Goal: Task Accomplishment & Management: Manage account settings

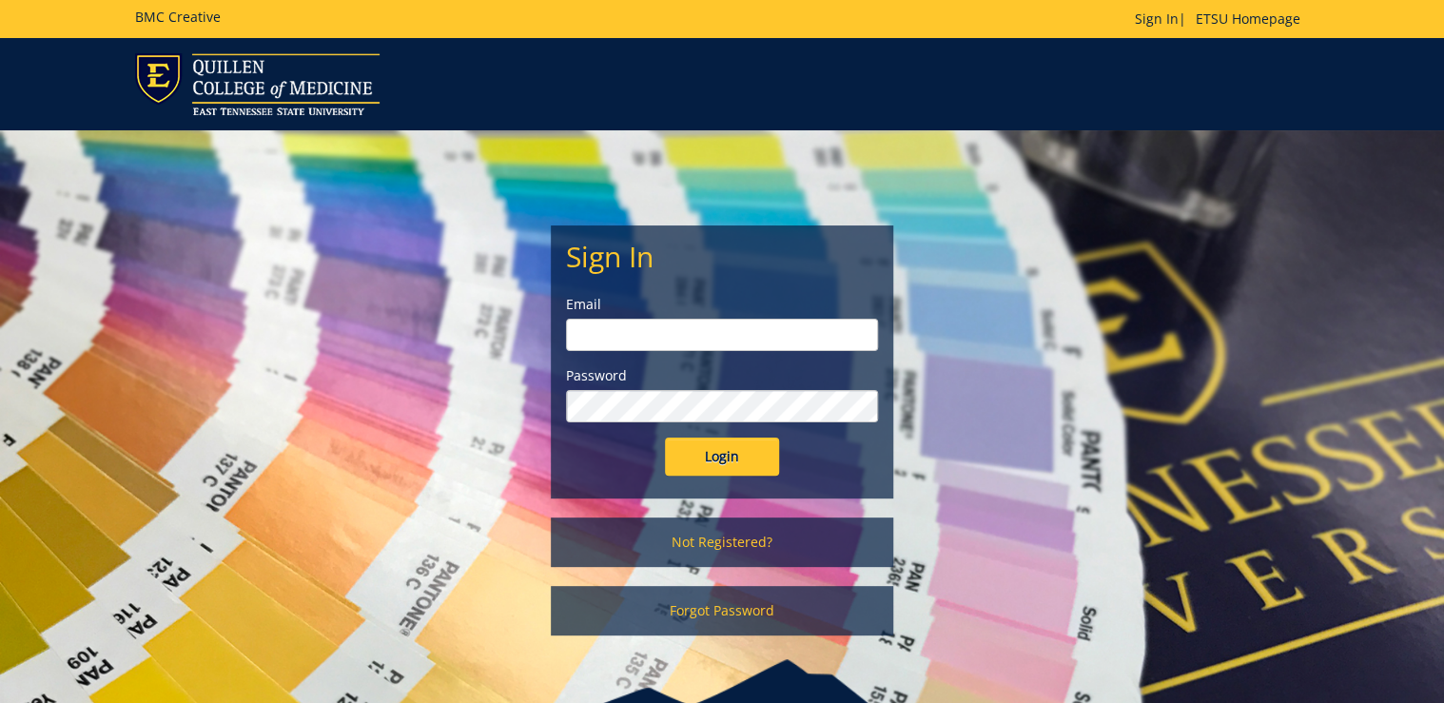
type input "ditcharo@etsu.edu"
click at [735, 455] on input "Login" at bounding box center [722, 457] width 114 height 38
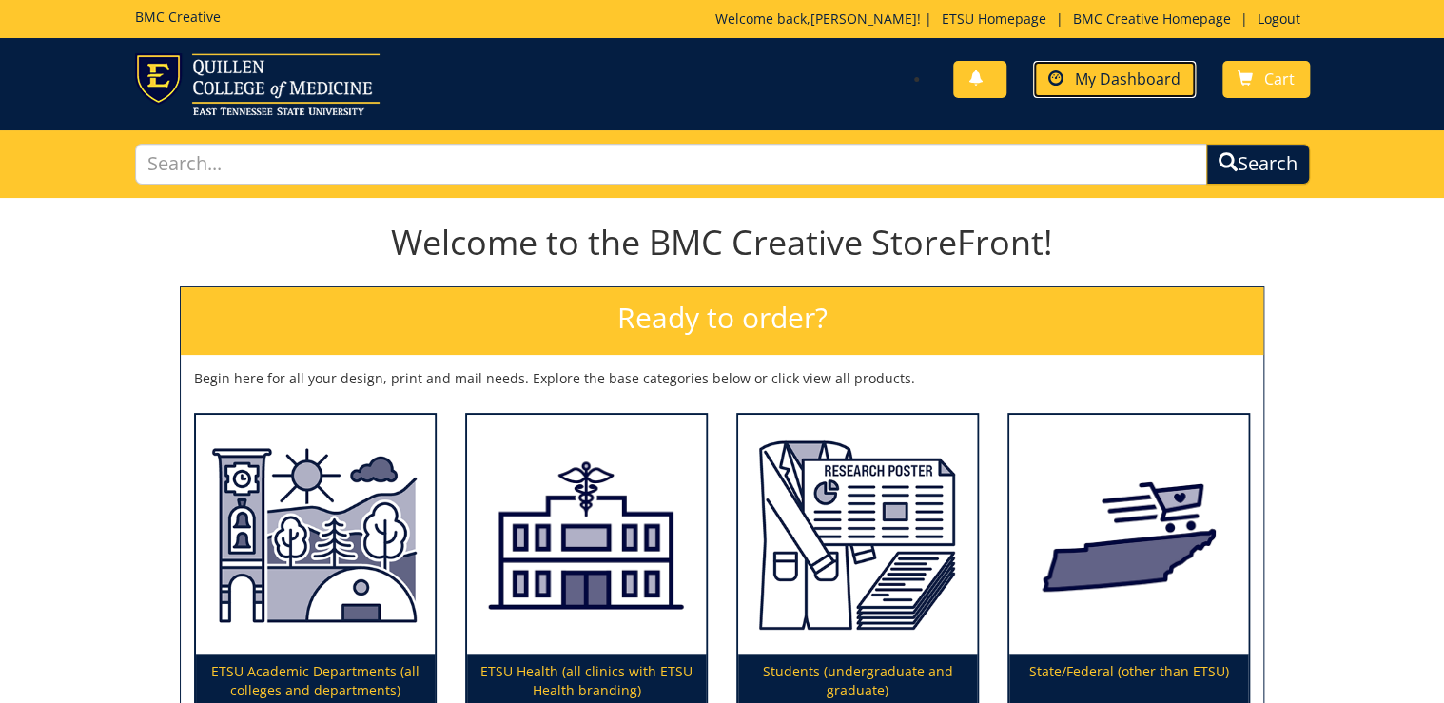
click at [1128, 75] on span "My Dashboard" at bounding box center [1128, 78] width 106 height 21
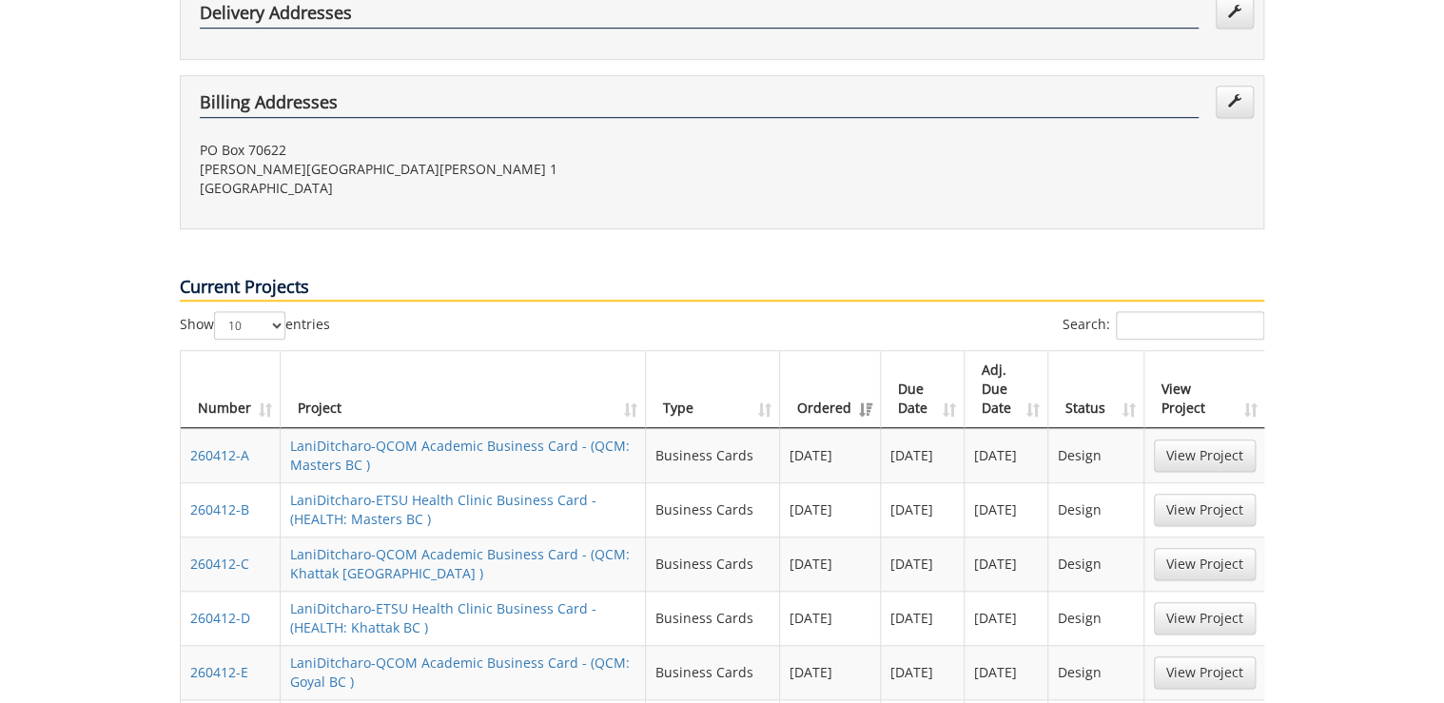
scroll to position [837, 0]
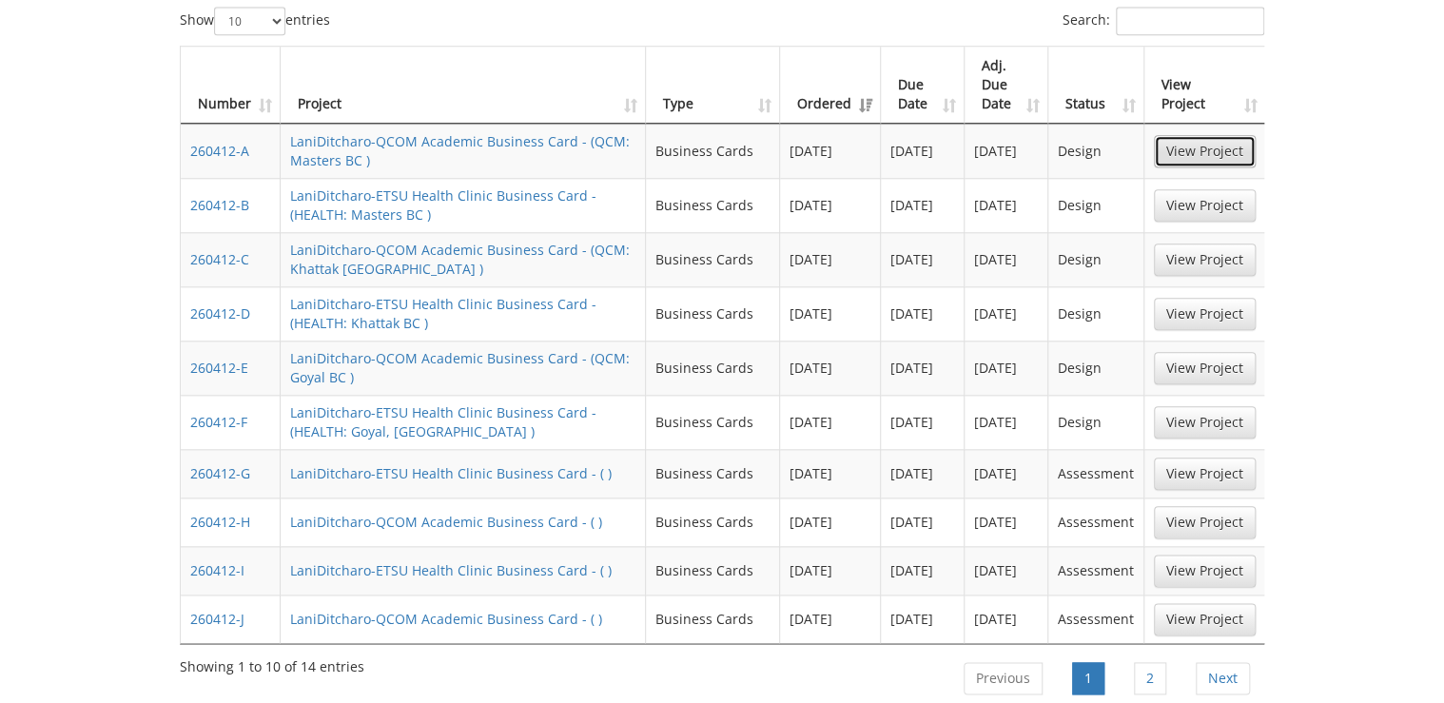
click at [1205, 135] on link "View Project" at bounding box center [1205, 151] width 102 height 32
click at [1189, 352] on link "View Project" at bounding box center [1205, 368] width 102 height 32
click at [1201, 458] on link "View Project" at bounding box center [1205, 474] width 102 height 32
click at [1219, 555] on link "View Project" at bounding box center [1205, 571] width 102 height 32
click at [1150, 662] on link "2" at bounding box center [1150, 678] width 32 height 32
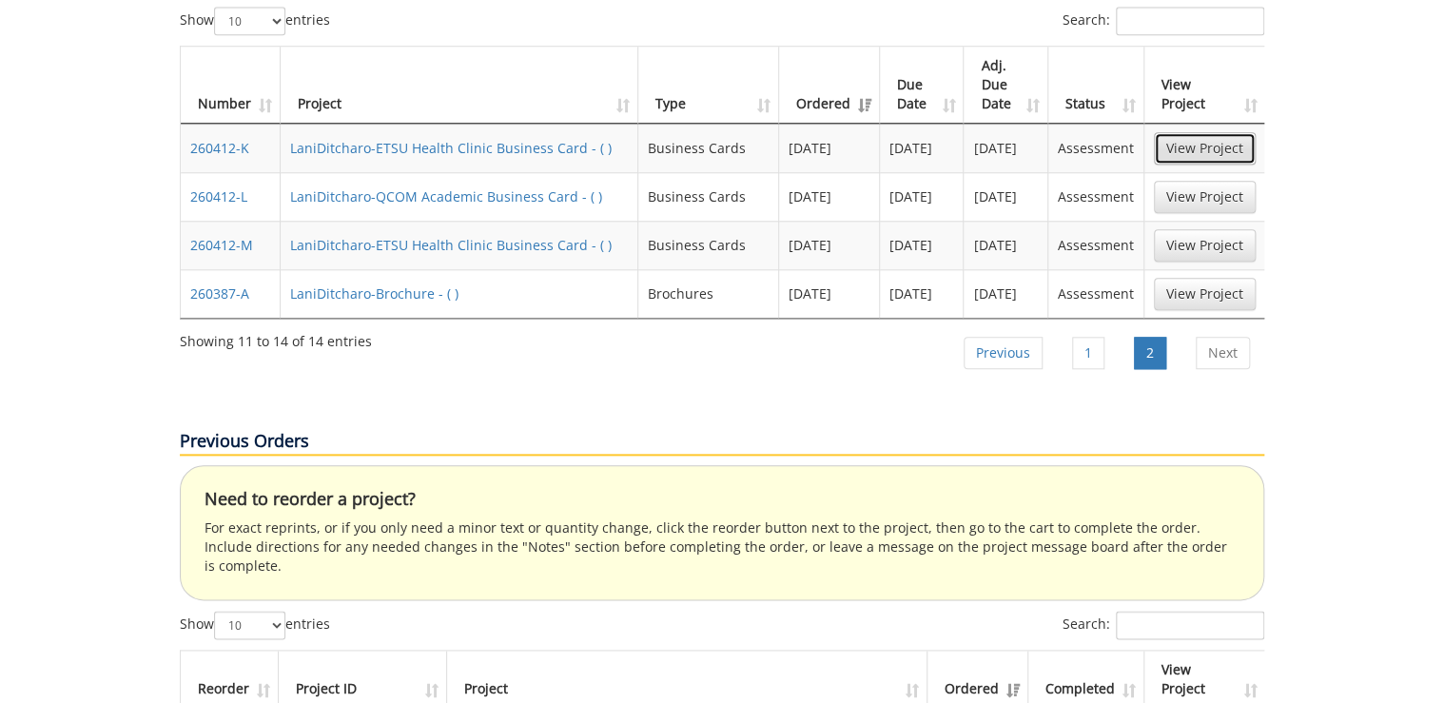
click at [1221, 132] on link "View Project" at bounding box center [1205, 148] width 102 height 32
click at [1197, 229] on link "View Project" at bounding box center [1205, 245] width 102 height 32
click at [1196, 278] on link "View Project" at bounding box center [1205, 294] width 102 height 32
click at [1052, 329] on li "Previous" at bounding box center [1002, 353] width 107 height 48
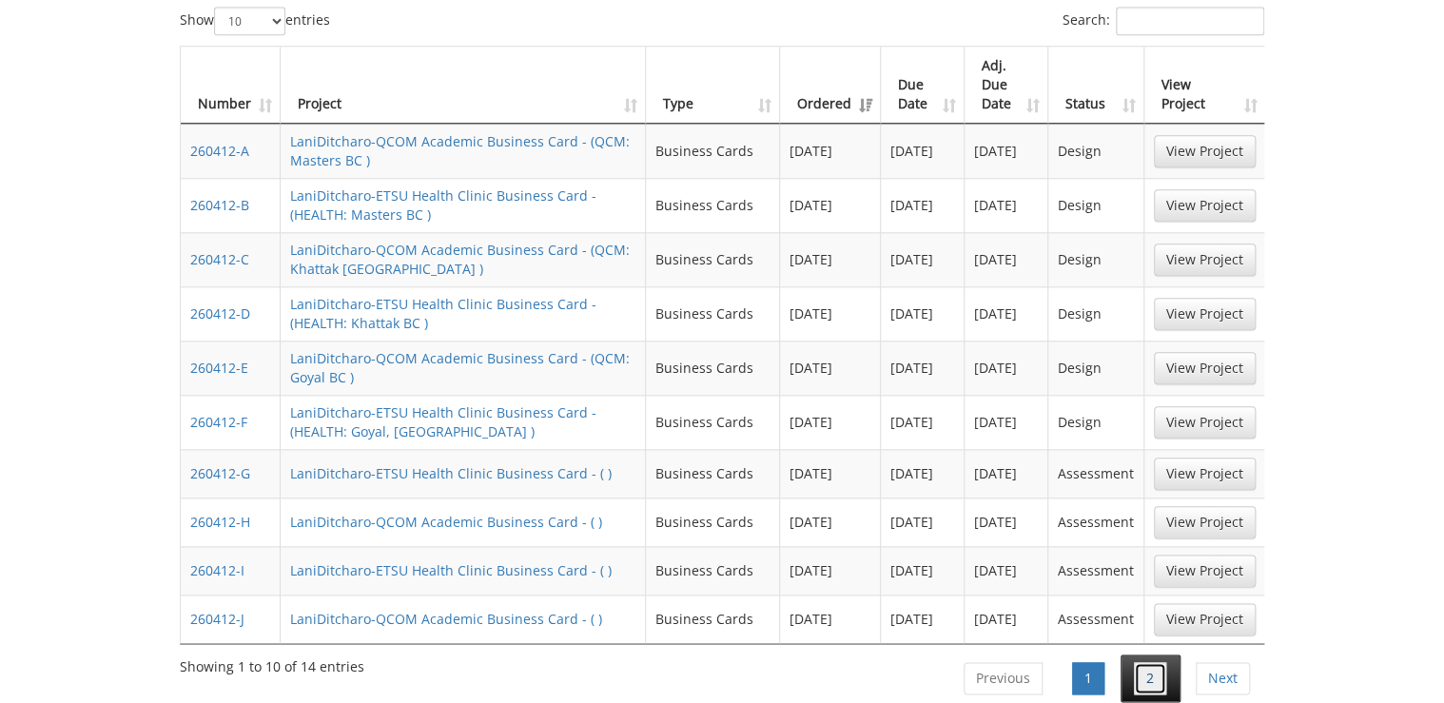
click at [1138, 662] on link "2" at bounding box center [1150, 678] width 32 height 32
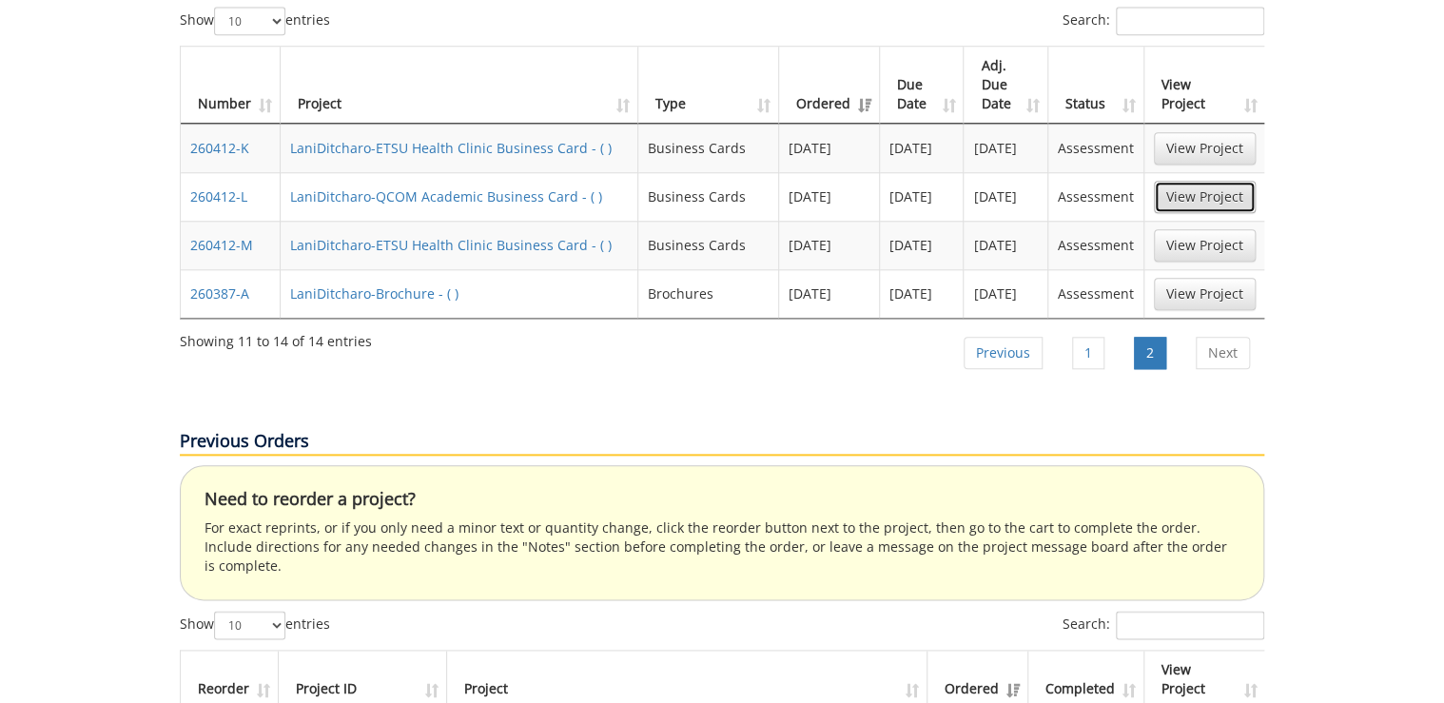
click at [1213, 181] on link "View Project" at bounding box center [1205, 197] width 102 height 32
click at [1102, 337] on link "1" at bounding box center [1088, 353] width 32 height 32
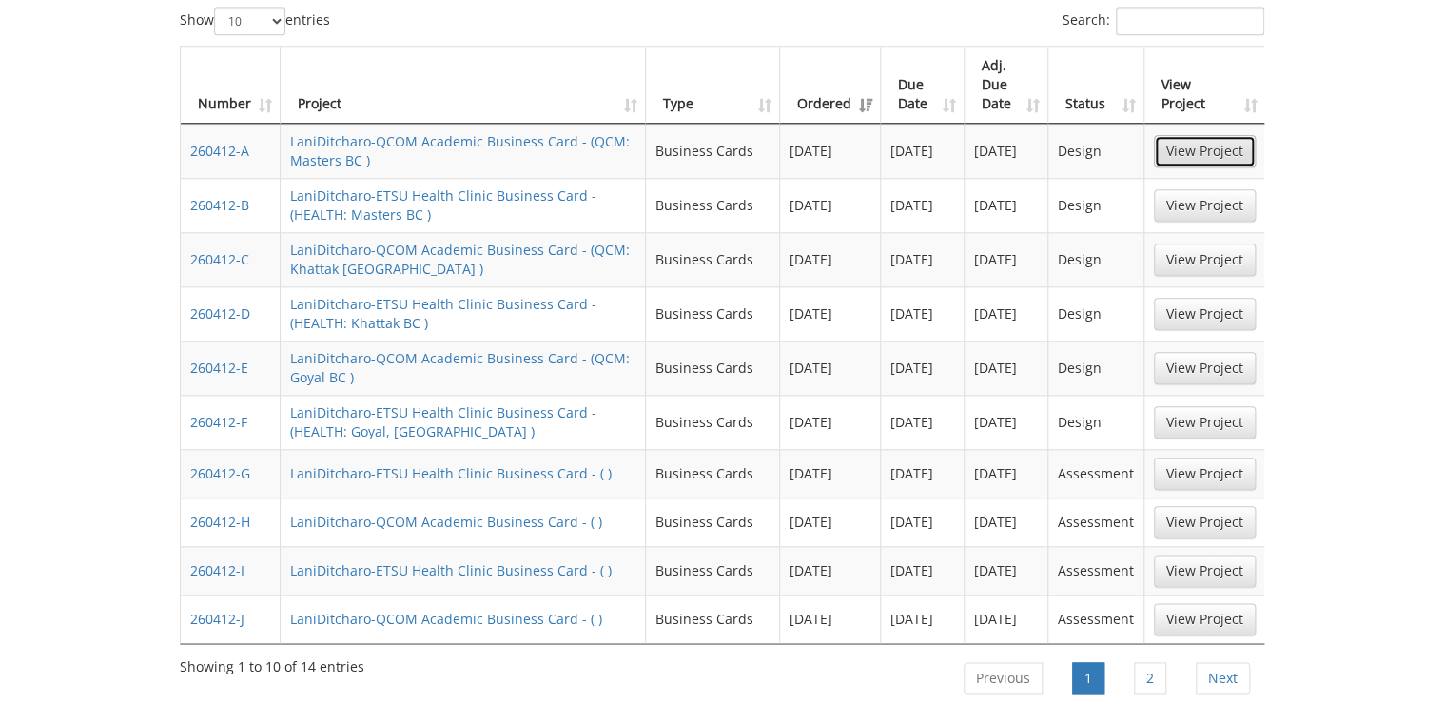
click at [1210, 135] on link "View Project" at bounding box center [1205, 151] width 102 height 32
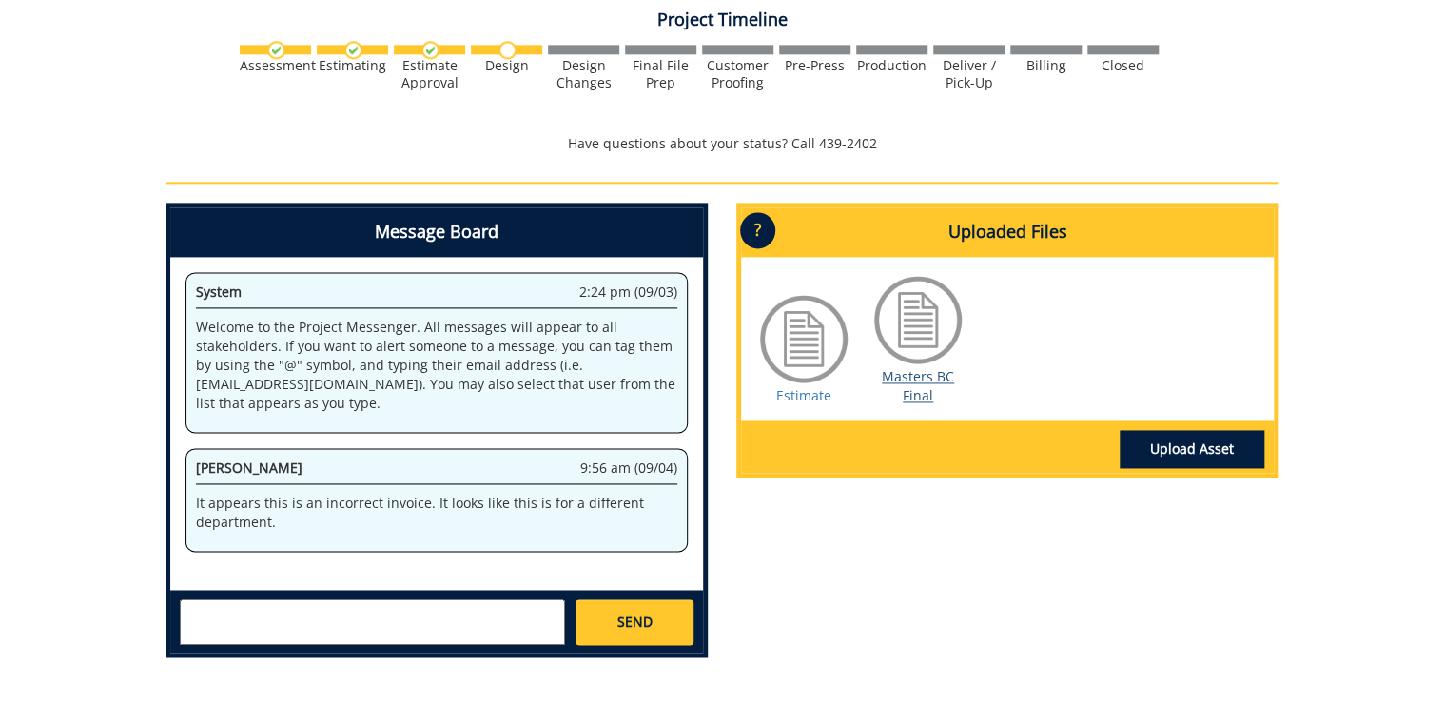
scroll to position [1299, 0]
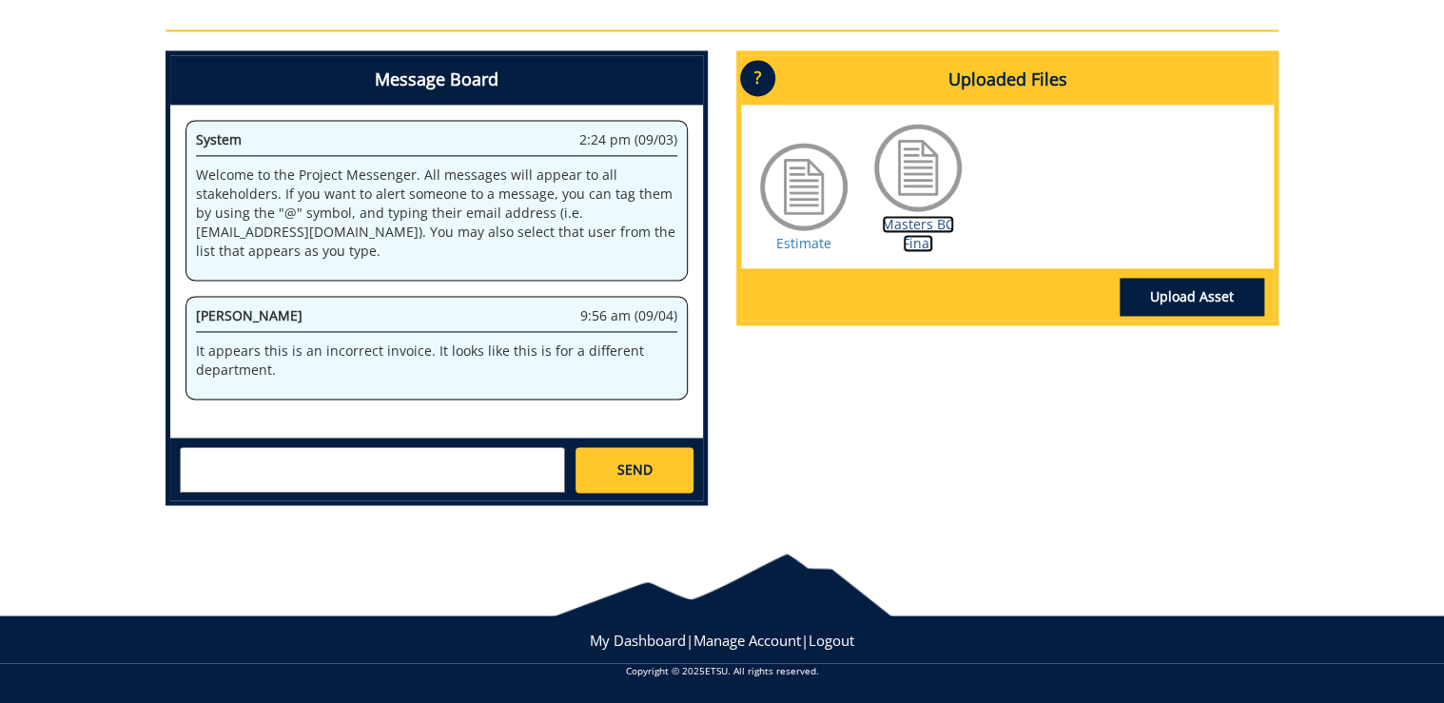
click at [908, 237] on link "Masters BC Final" at bounding box center [918, 233] width 72 height 37
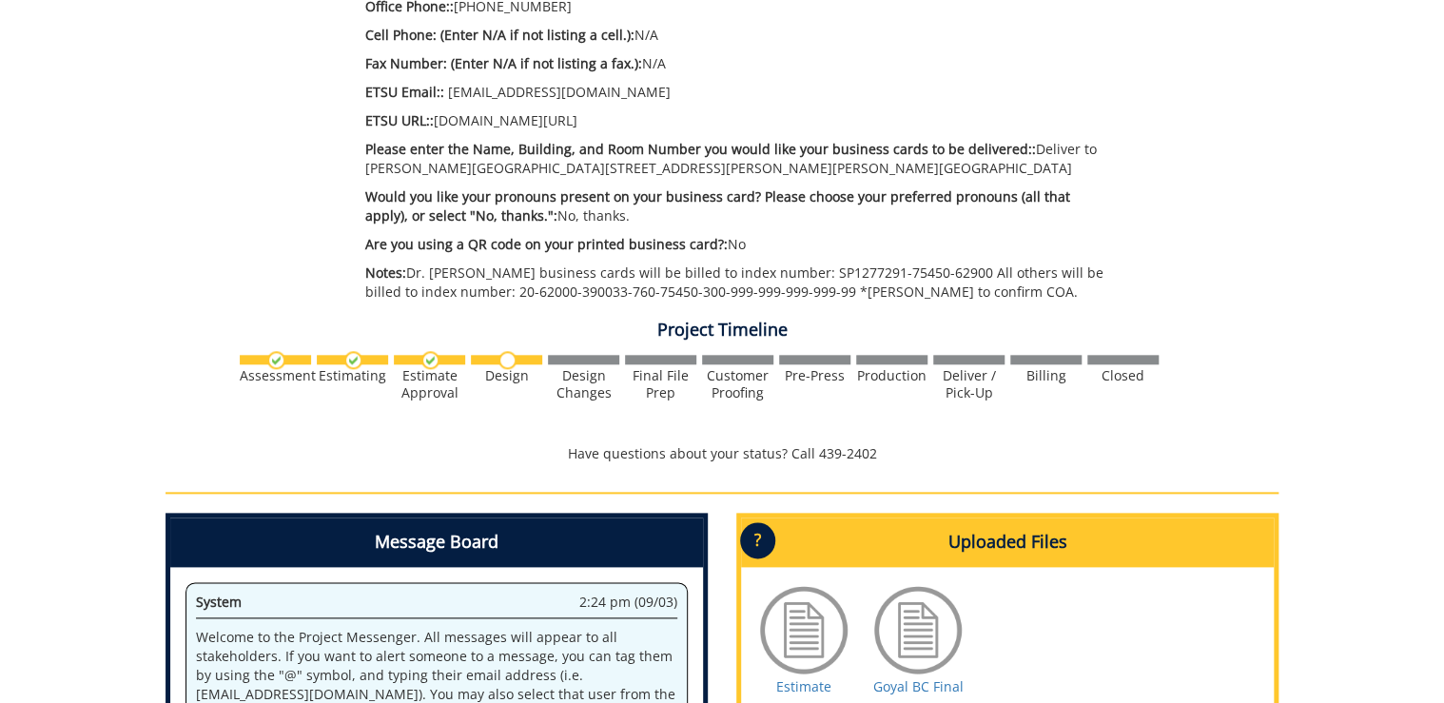
scroll to position [1142, 0]
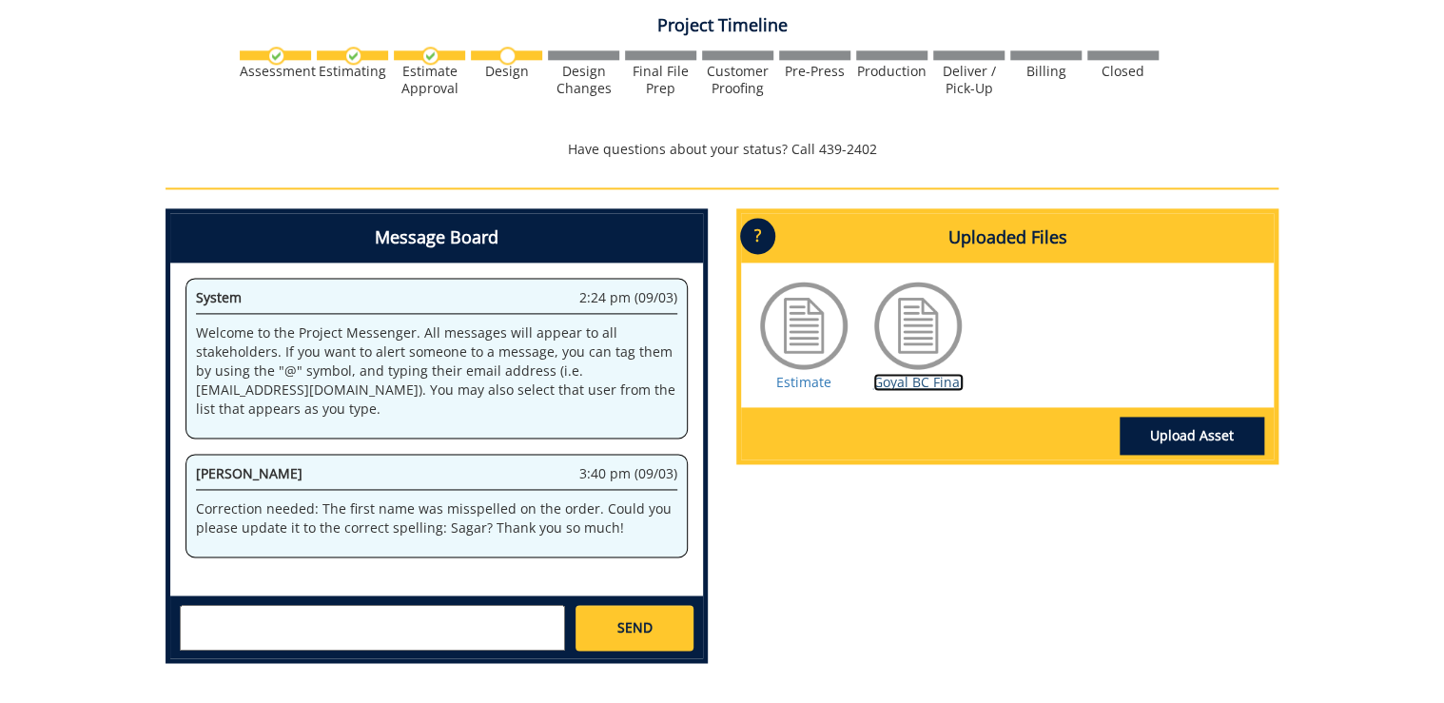
click at [909, 381] on link "Goyal BC Final" at bounding box center [918, 382] width 90 height 18
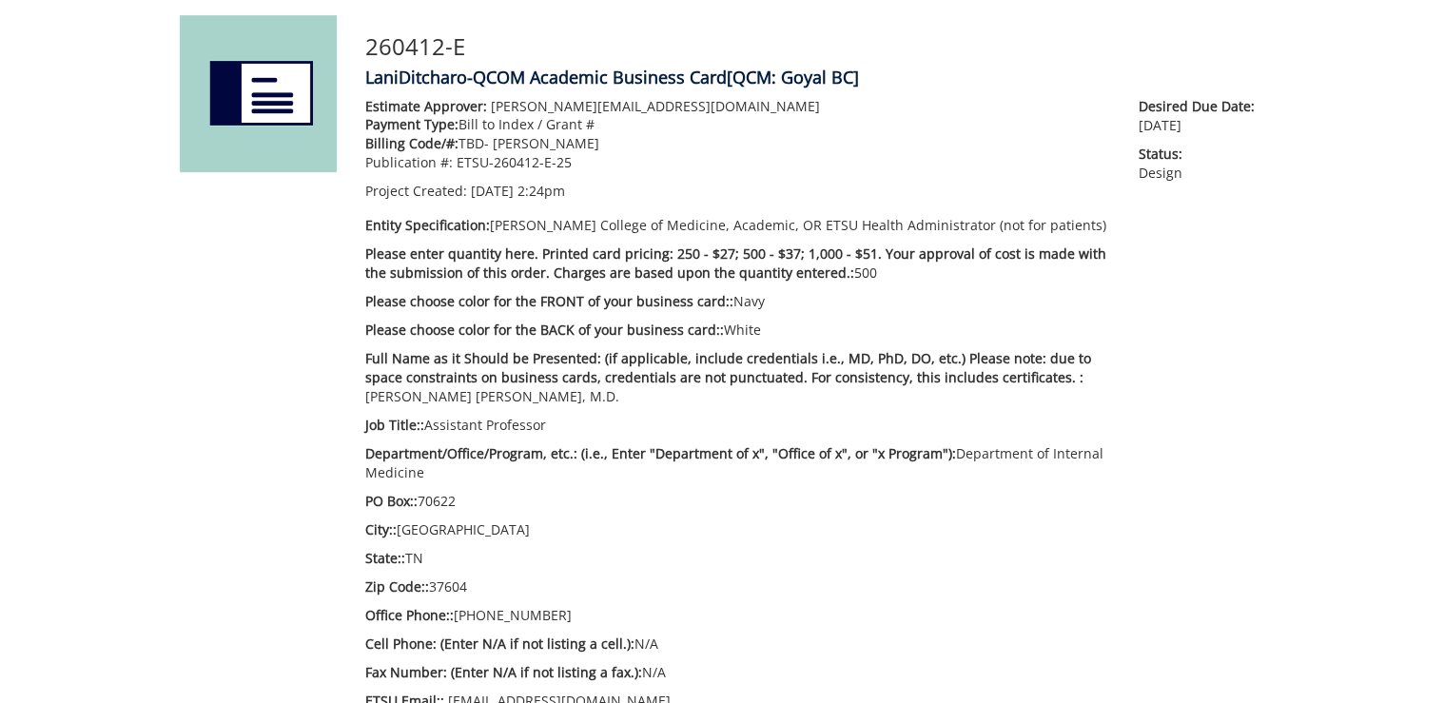
scroll to position [0, 0]
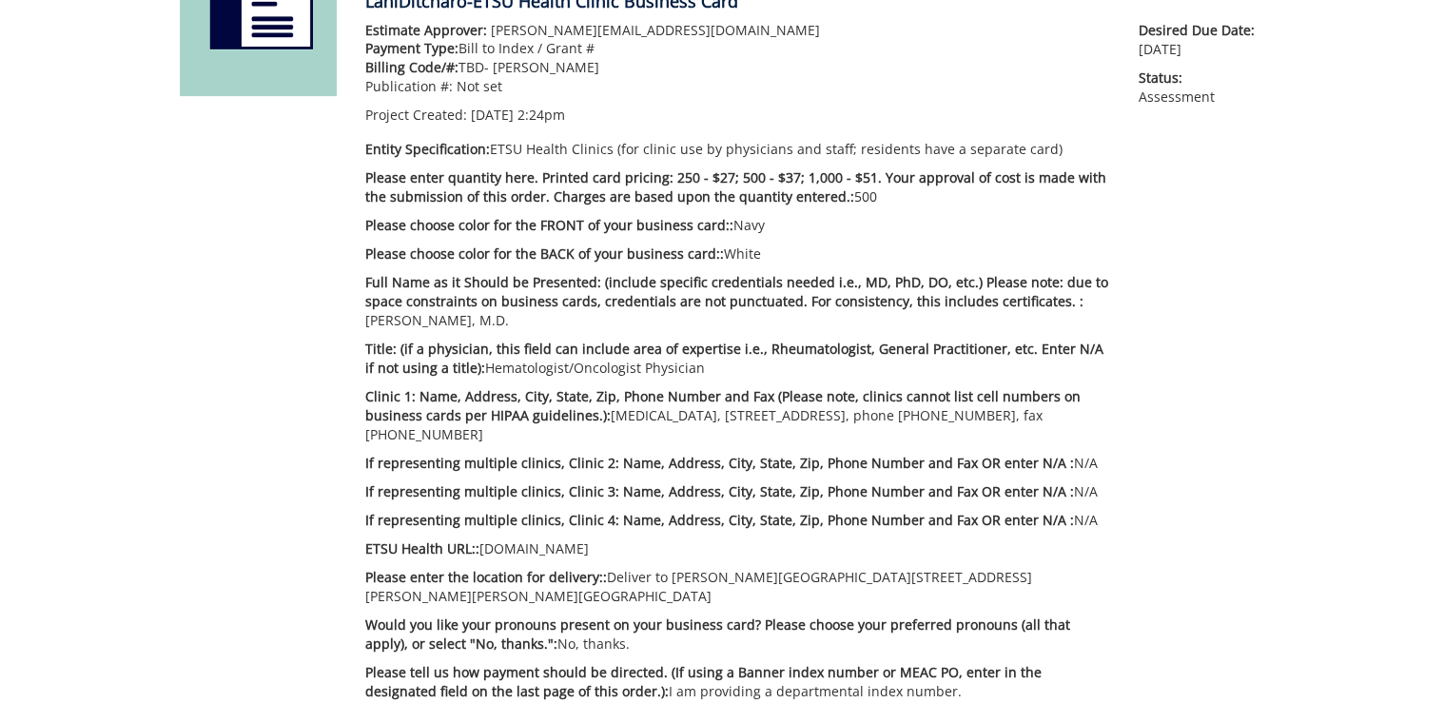
scroll to position [381, 0]
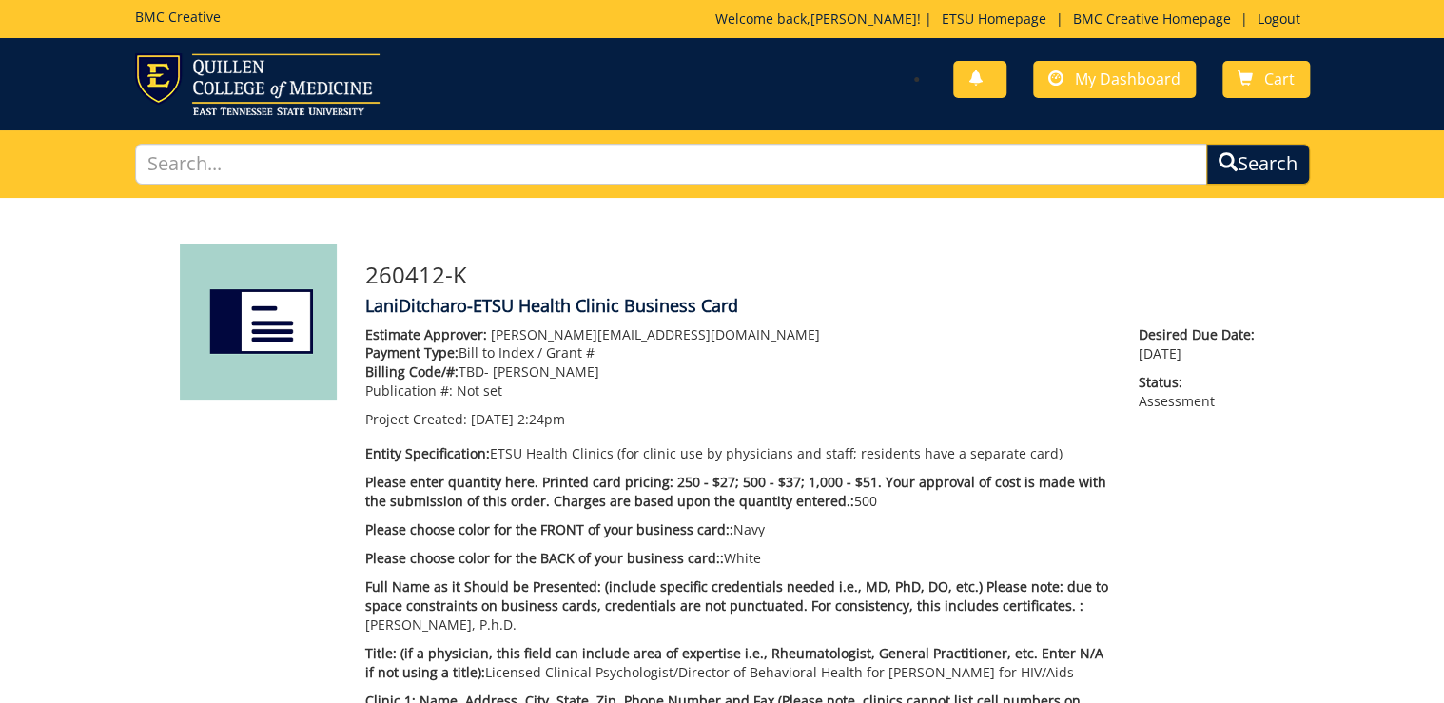
scroll to position [381, 0]
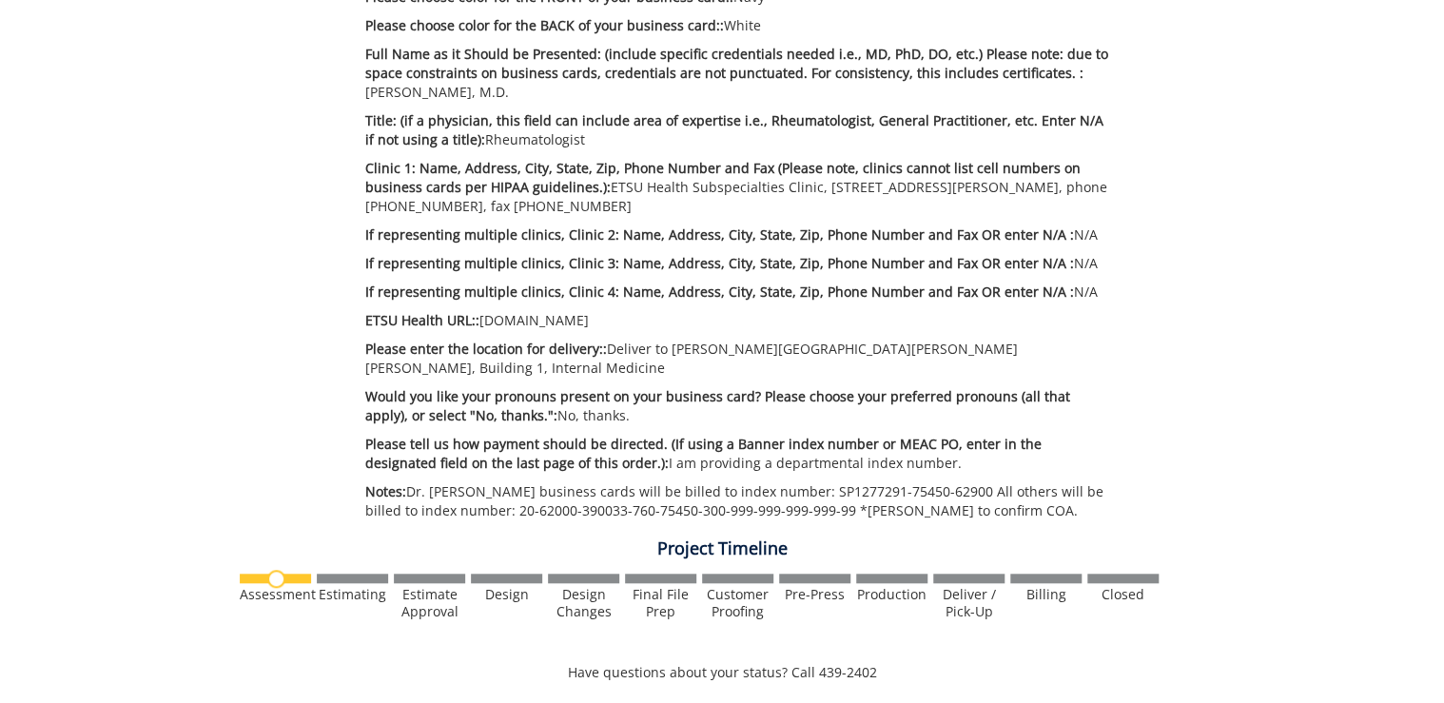
scroll to position [457, 0]
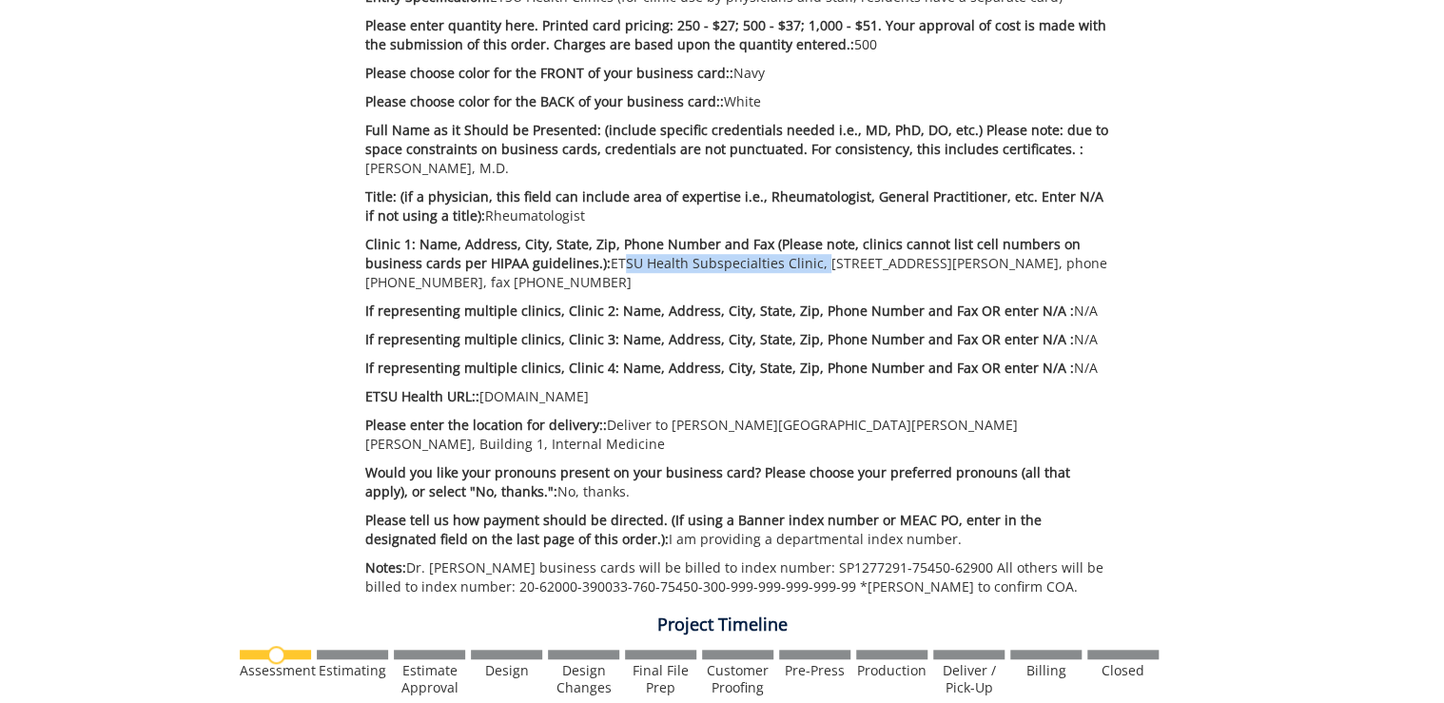
drag, startPoint x: 605, startPoint y: 267, endPoint x: 809, endPoint y: 267, distance: 203.6
click at [809, 267] on p "Clinic 1: Name, Address, City, State, Zip, Phone Number and Fax (Please note, c…" at bounding box center [737, 263] width 745 height 57
copy p "ETSU Health Subspecialties Clinic"
click at [795, 382] on div "Estimate Approver: Metcalf@etsu.edu Payment Type: Bill to Index / Grant # Billi…" at bounding box center [737, 237] width 773 height 737
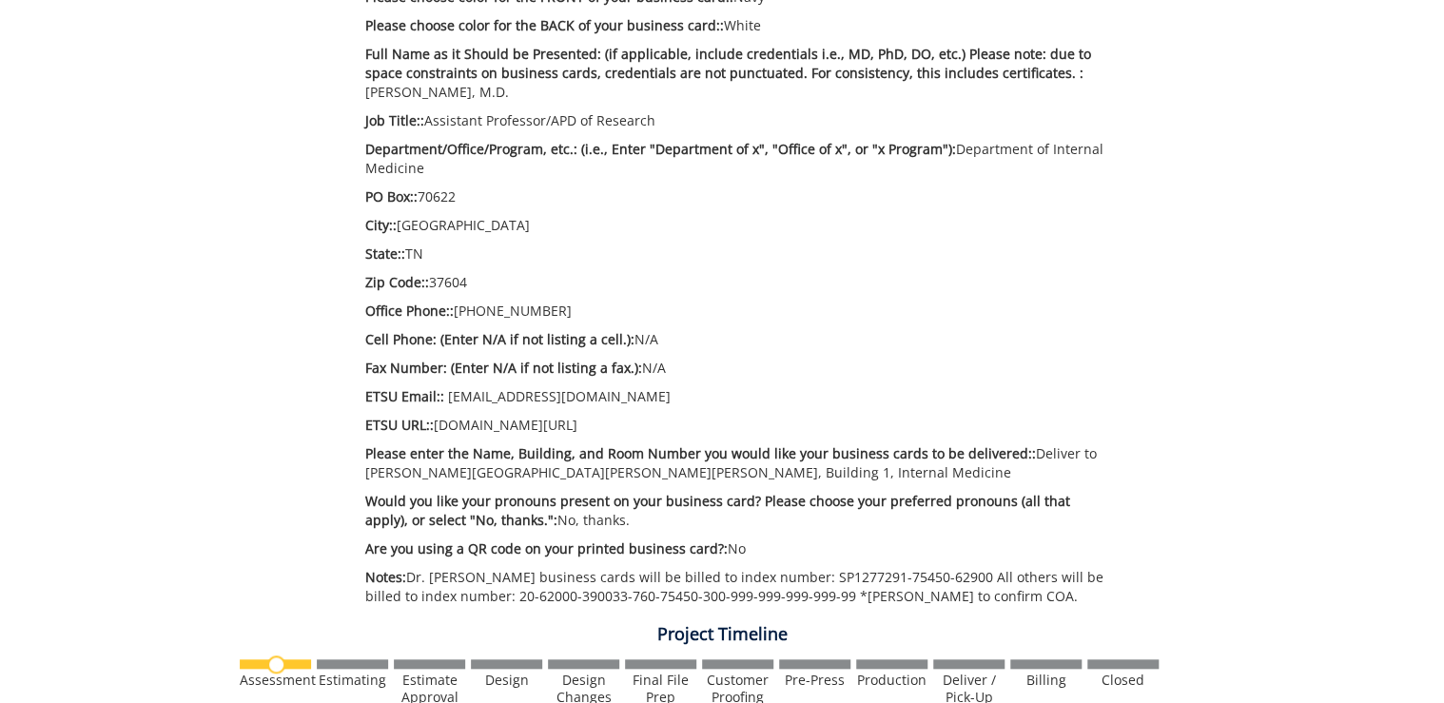
scroll to position [837, 0]
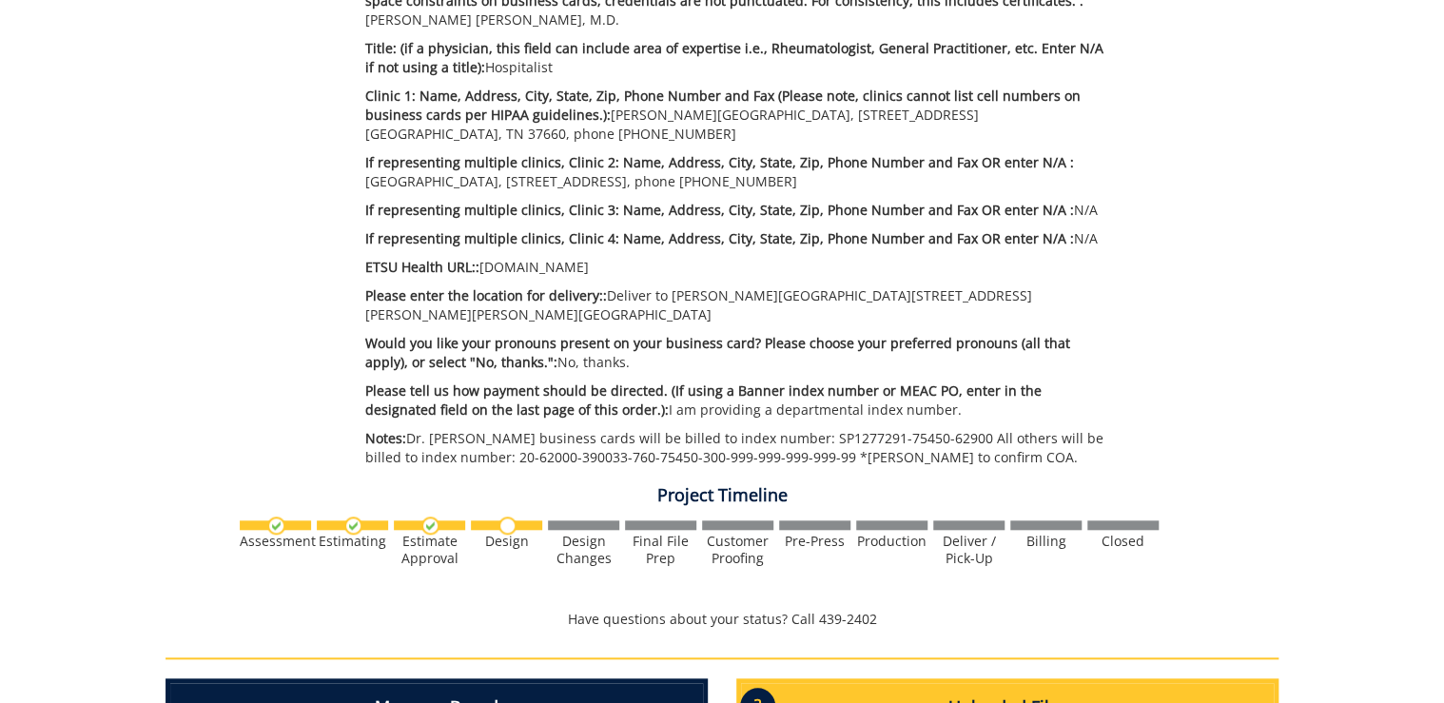
scroll to position [225, 0]
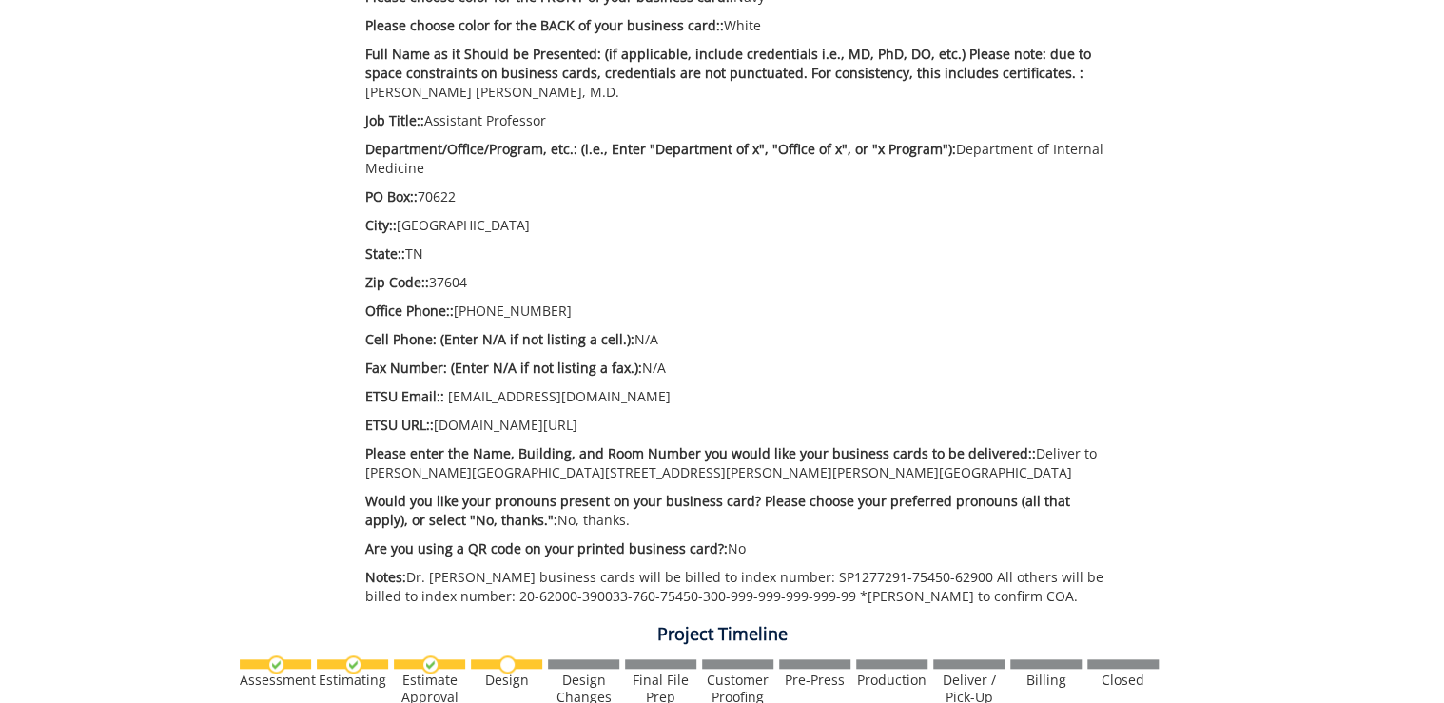
scroll to position [989, 0]
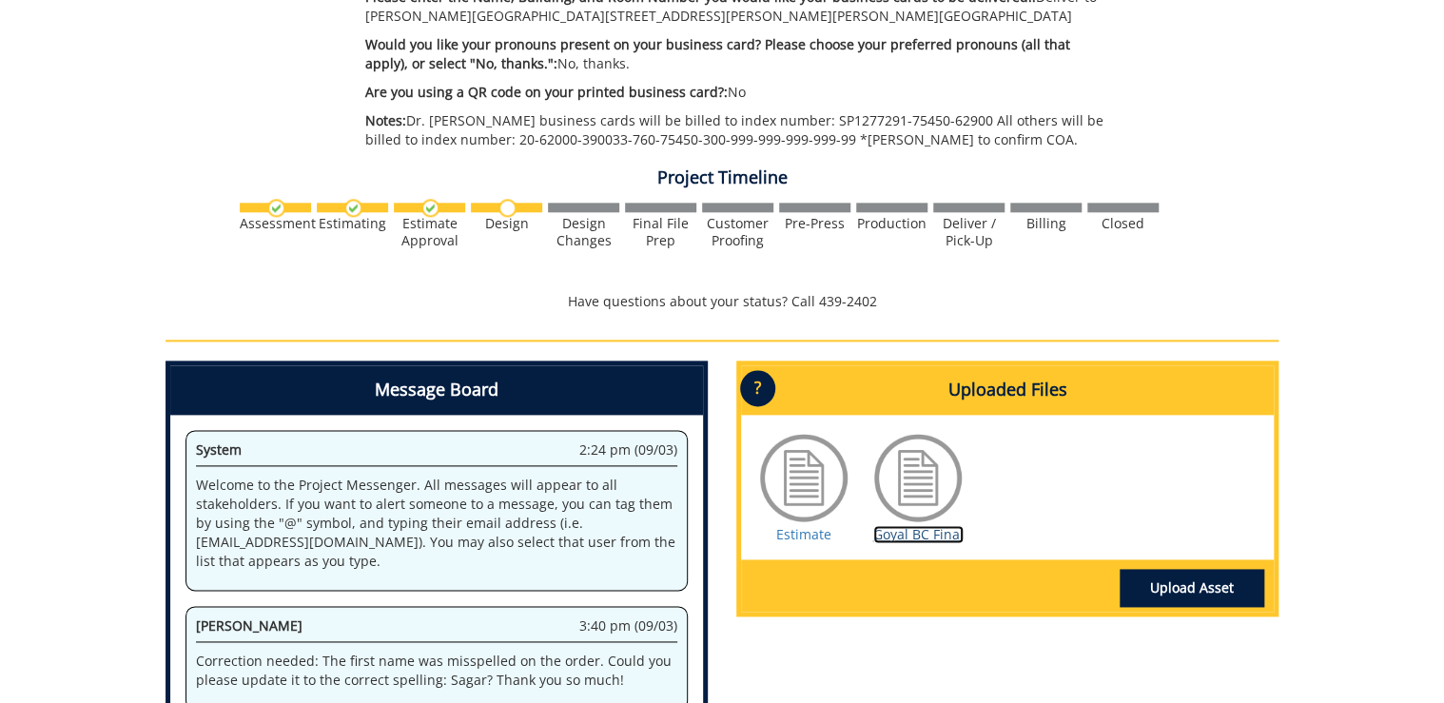
click at [912, 540] on link "Goyal BC Final" at bounding box center [918, 534] width 90 height 18
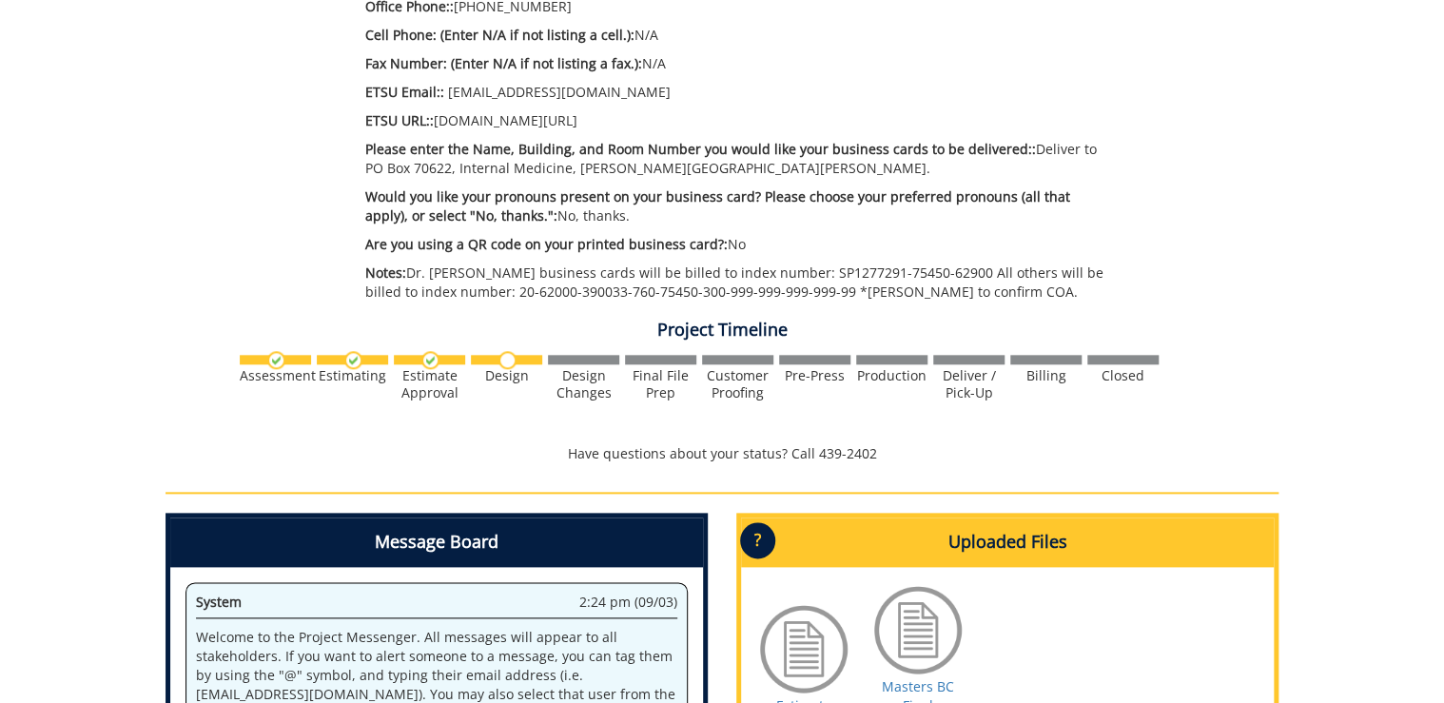
scroll to position [1142, 0]
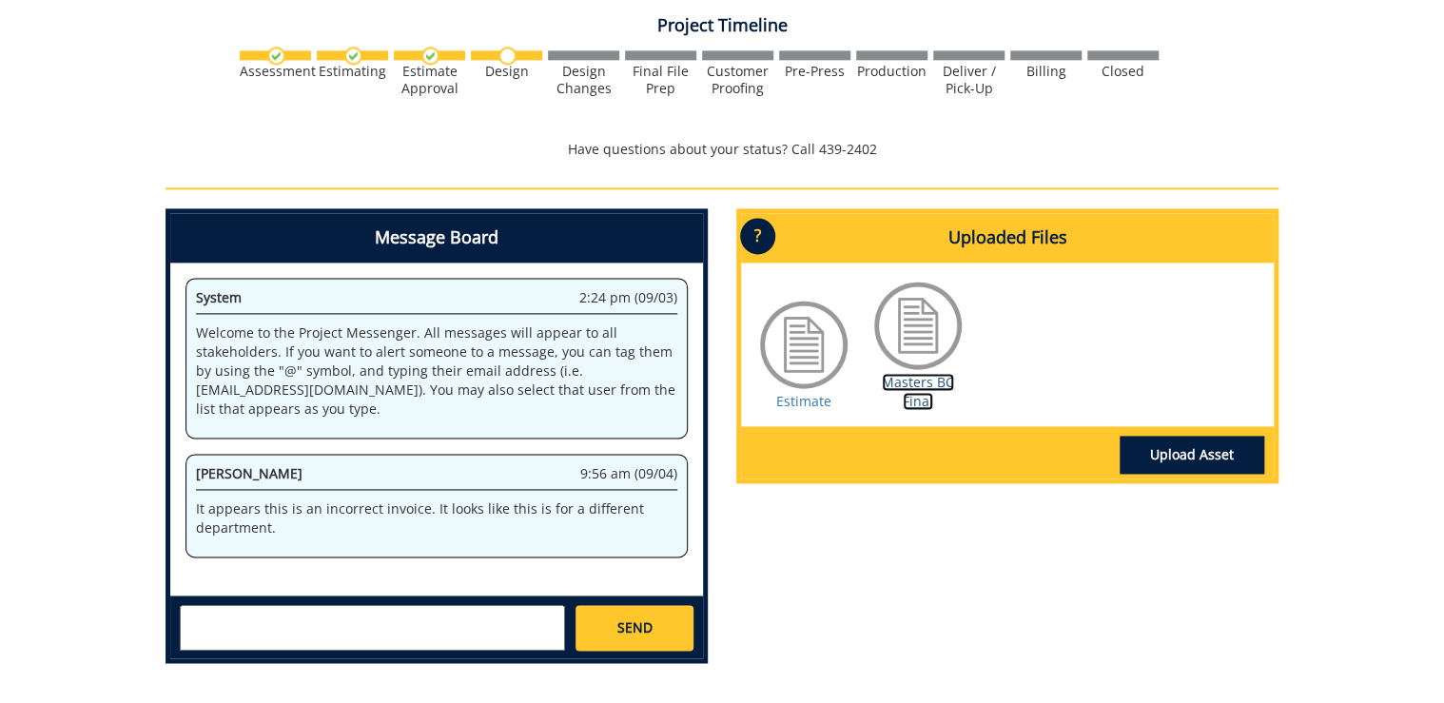
click at [925, 389] on link "Masters BC Final" at bounding box center [918, 391] width 72 height 37
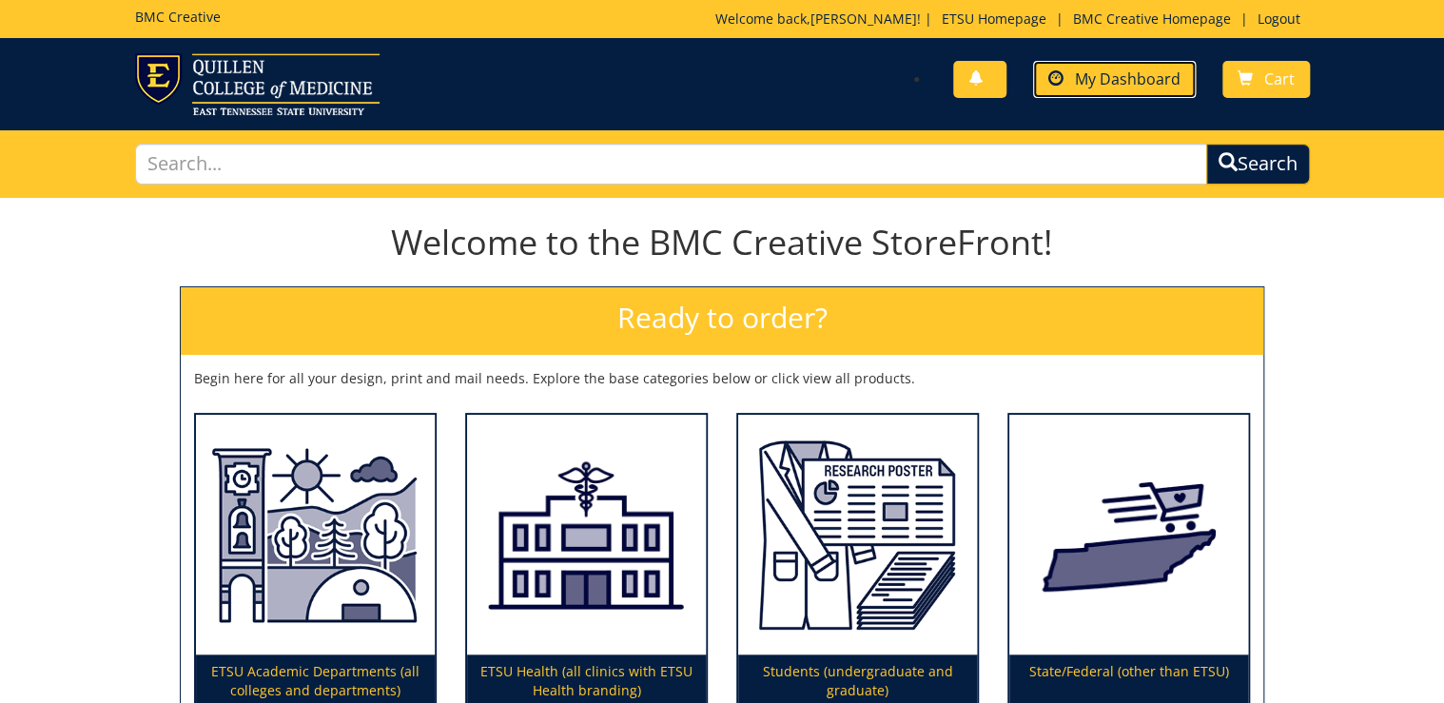
click at [1125, 80] on span "My Dashboard" at bounding box center [1128, 78] width 106 height 21
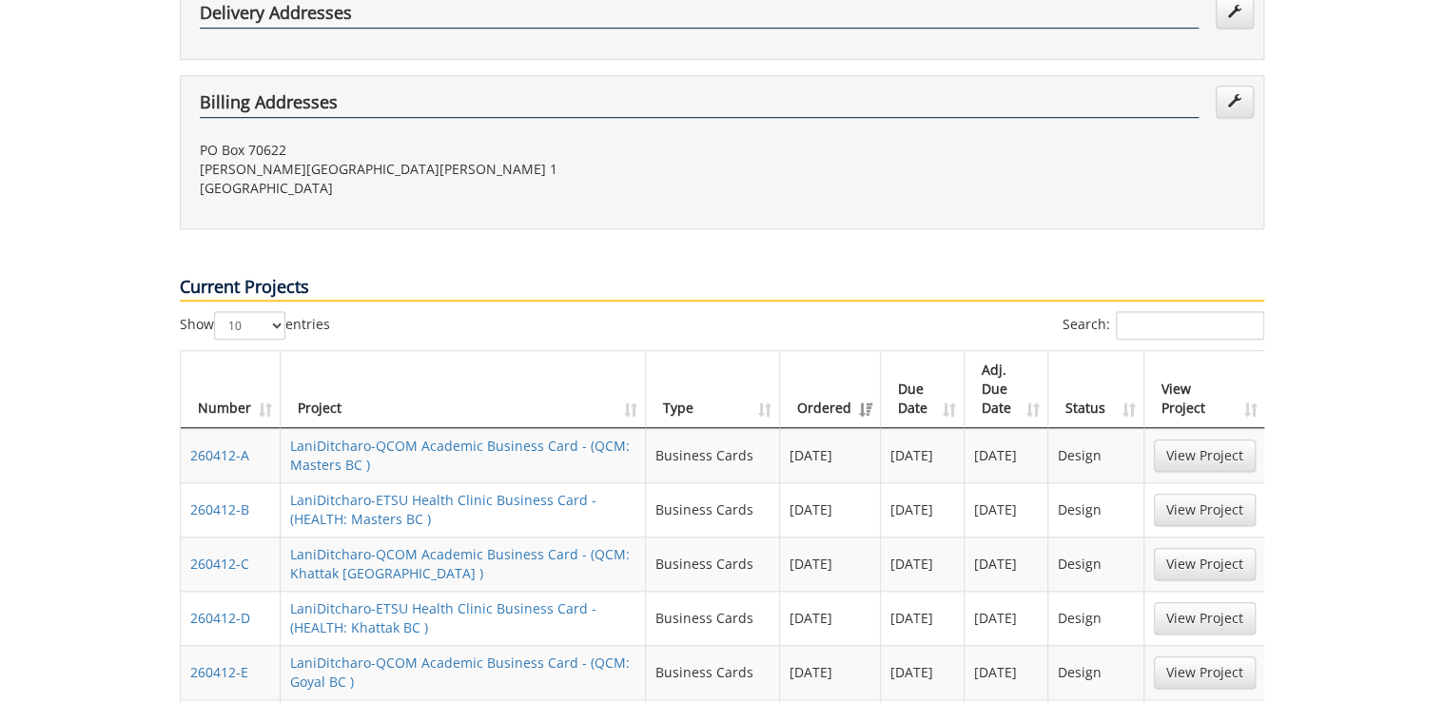
scroll to position [685, 0]
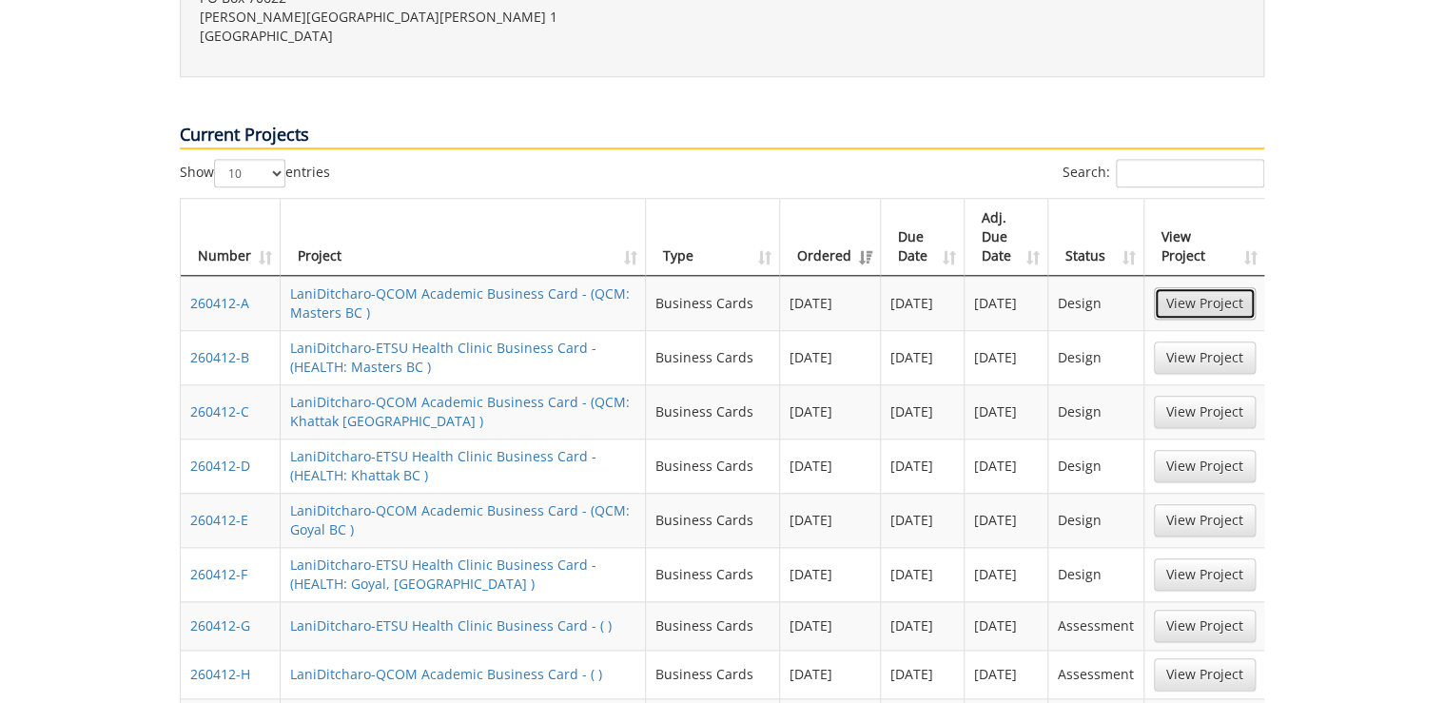
click at [1231, 287] on link "View Project" at bounding box center [1205, 303] width 102 height 32
click at [1187, 396] on link "View Project" at bounding box center [1205, 412] width 102 height 32
click at [1204, 658] on link "View Project" at bounding box center [1205, 674] width 102 height 32
click at [1210, 396] on link "View Project" at bounding box center [1205, 412] width 102 height 32
click at [1225, 504] on link "View Project" at bounding box center [1205, 520] width 102 height 32
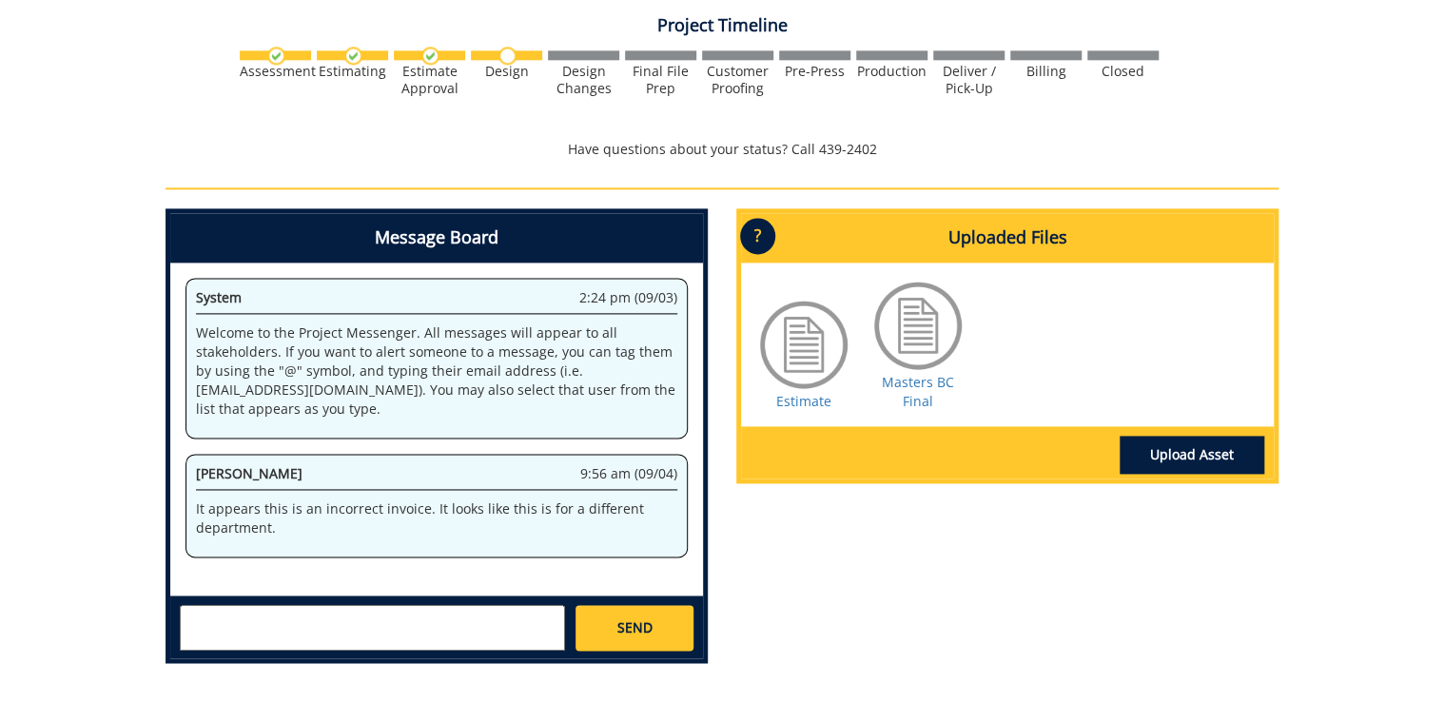
scroll to position [1218, 0]
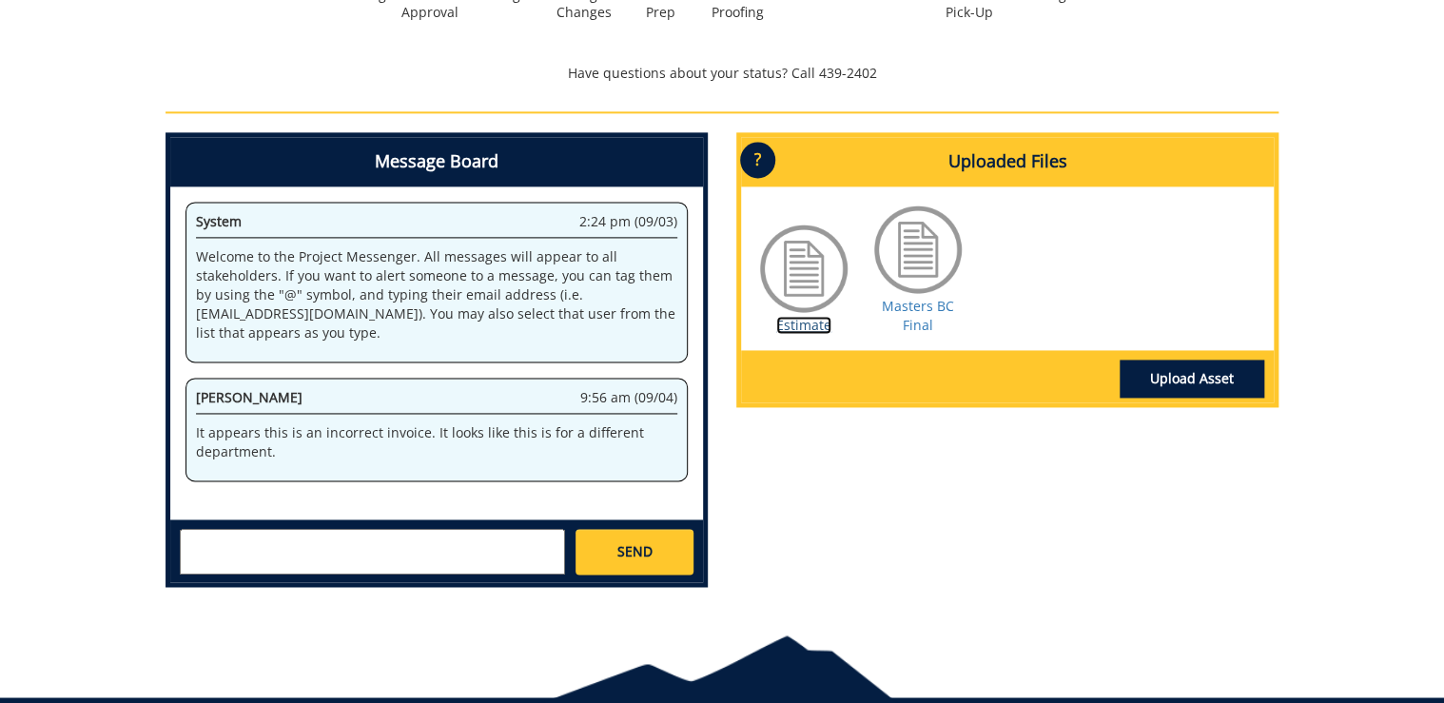
click at [811, 326] on link "Estimate" at bounding box center [803, 325] width 55 height 18
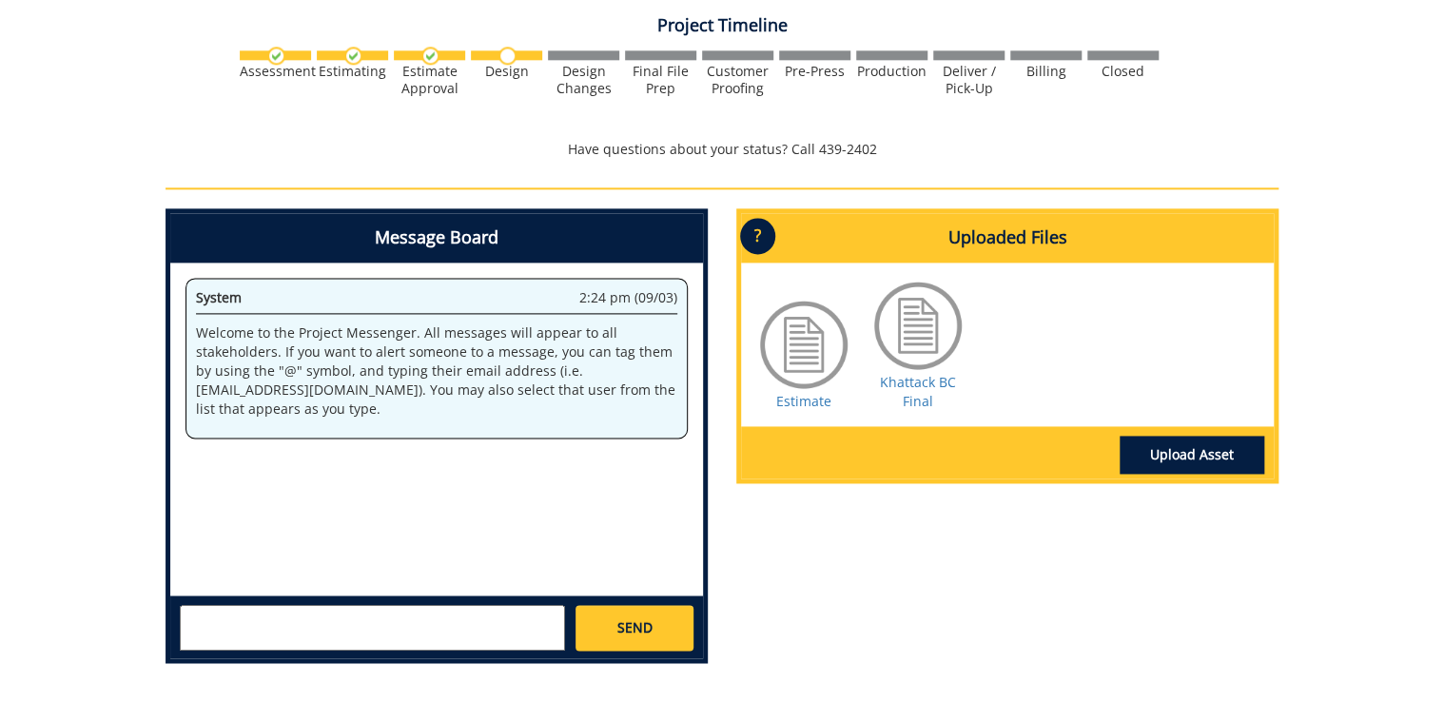
scroll to position [1218, 0]
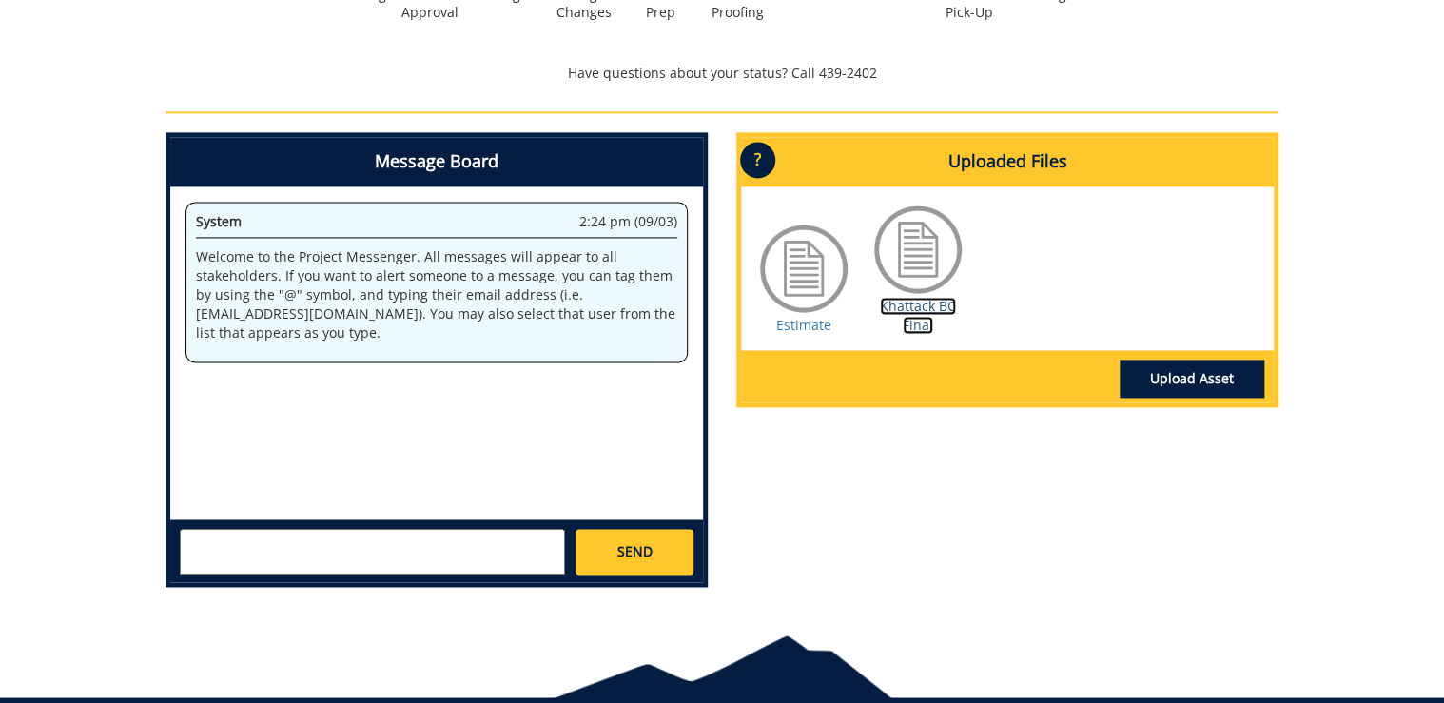
click at [917, 325] on link "Khattack BC Final" at bounding box center [918, 315] width 76 height 37
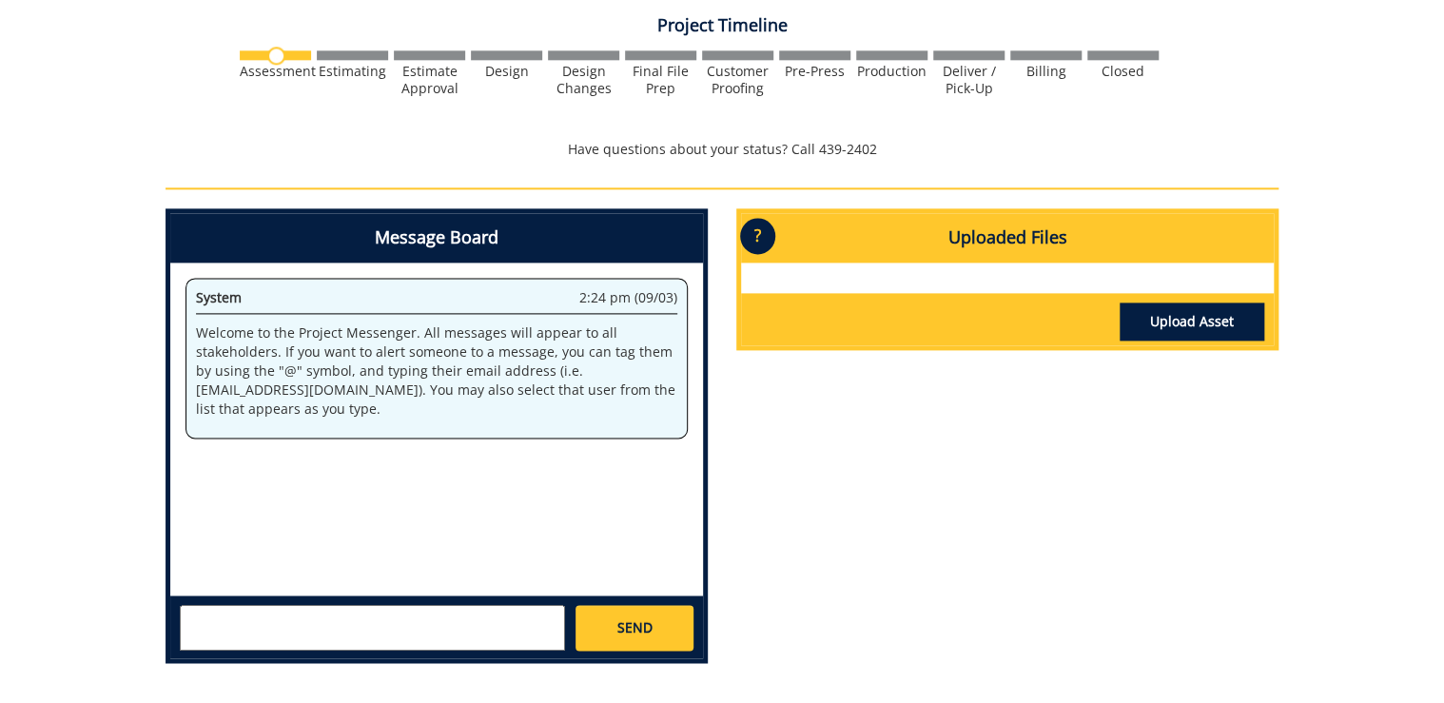
scroll to position [1218, 0]
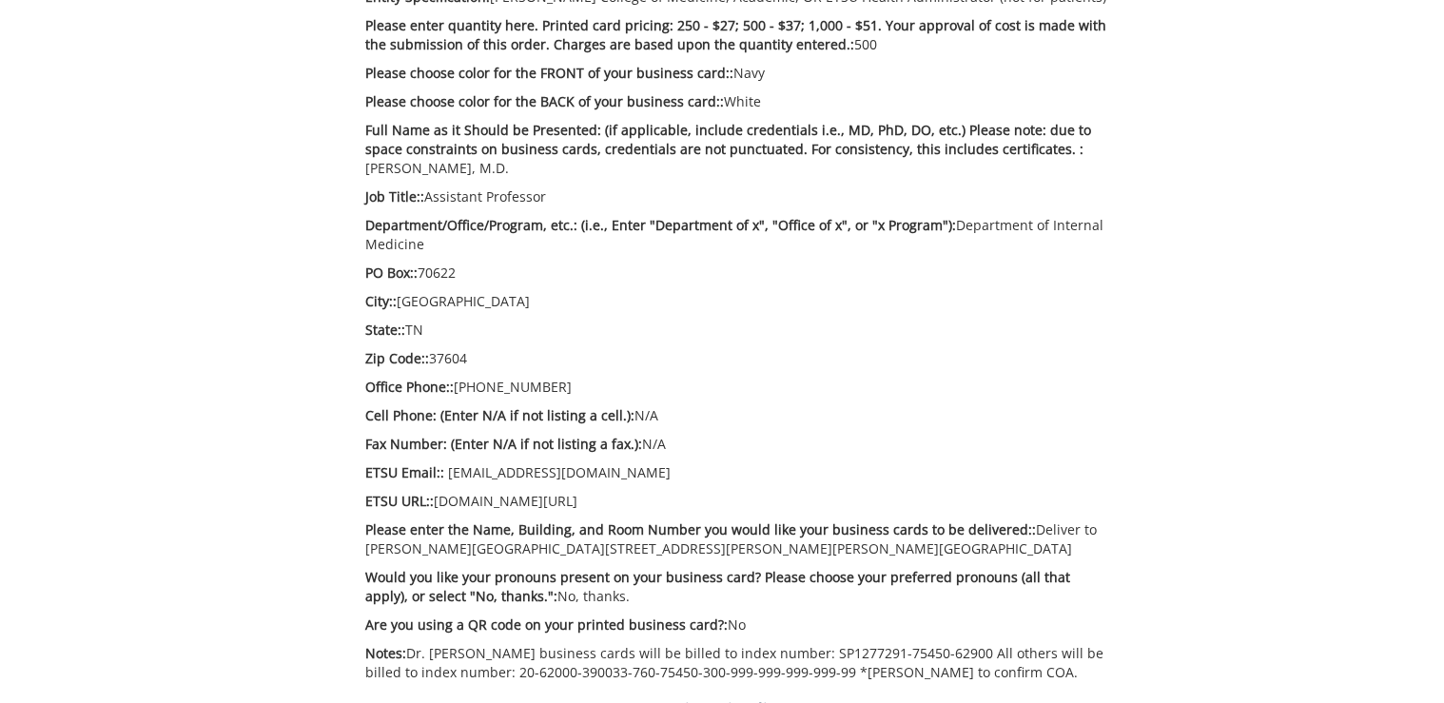
scroll to position [913, 0]
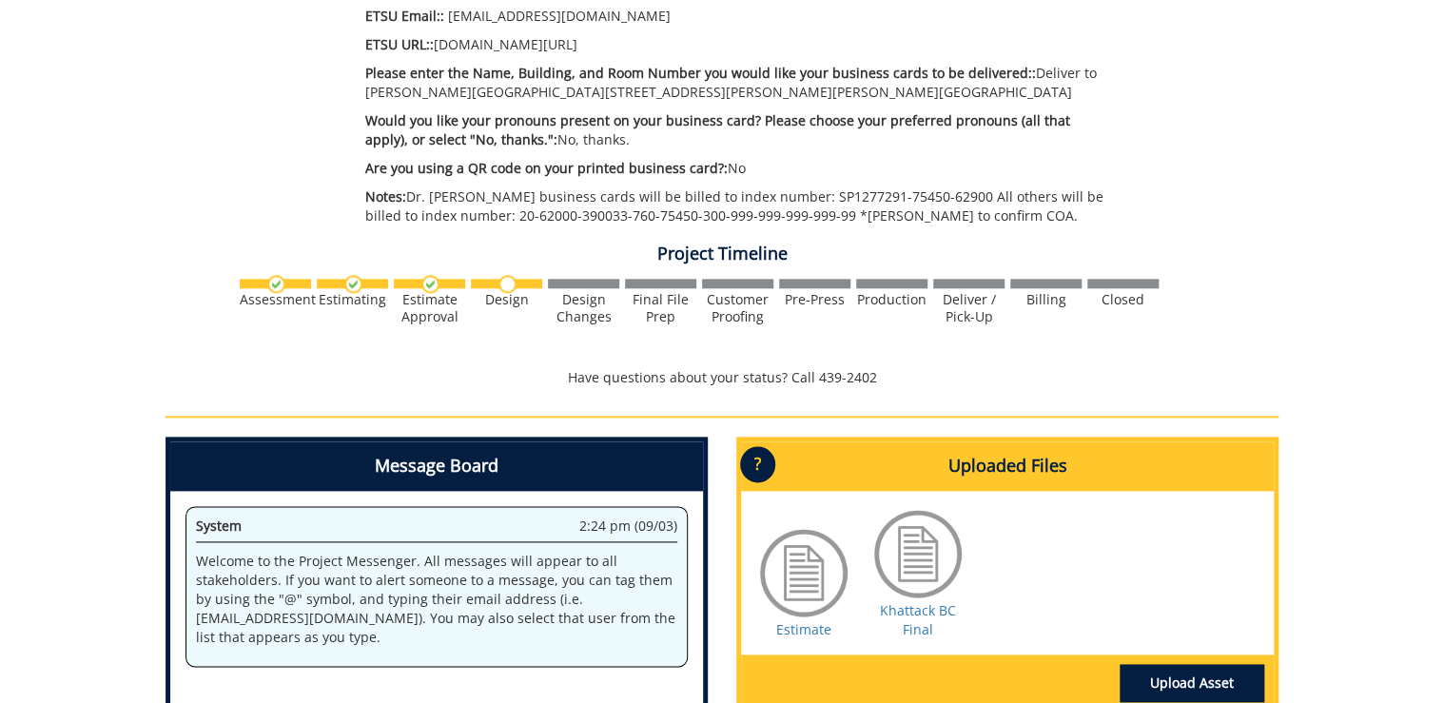
click at [951, 619] on div "Khattack BC Final" at bounding box center [917, 572] width 95 height 133
click at [950, 611] on link "Khattack BC Final" at bounding box center [918, 619] width 76 height 37
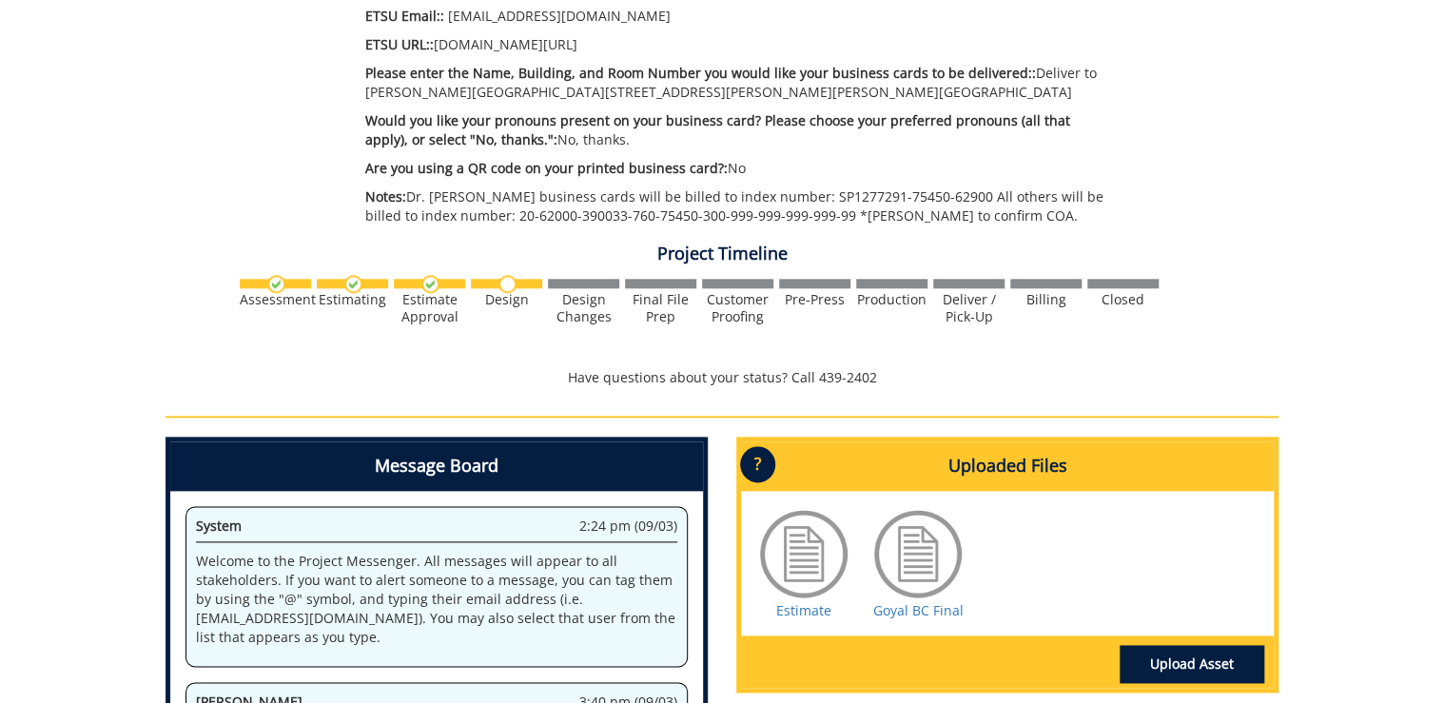
scroll to position [1065, 0]
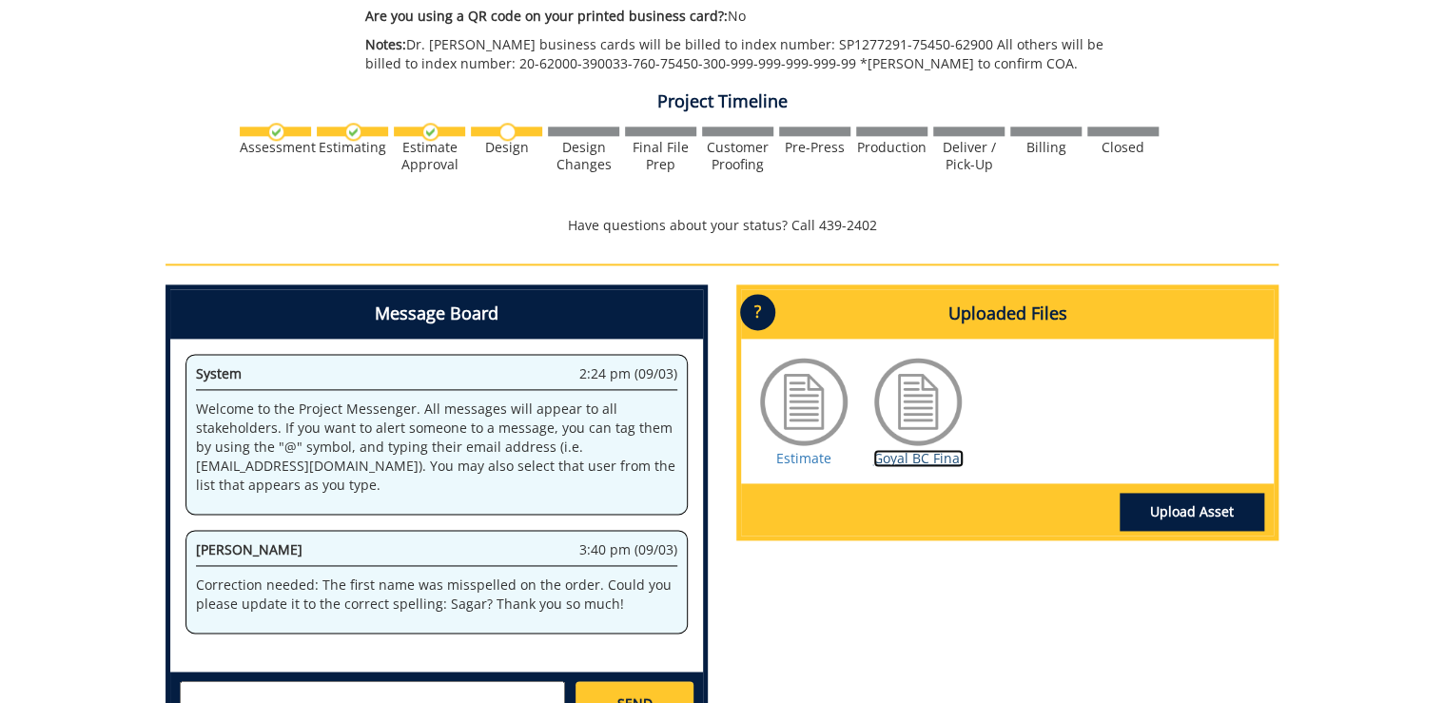
click at [942, 457] on link "Goyal BC Final" at bounding box center [918, 458] width 90 height 18
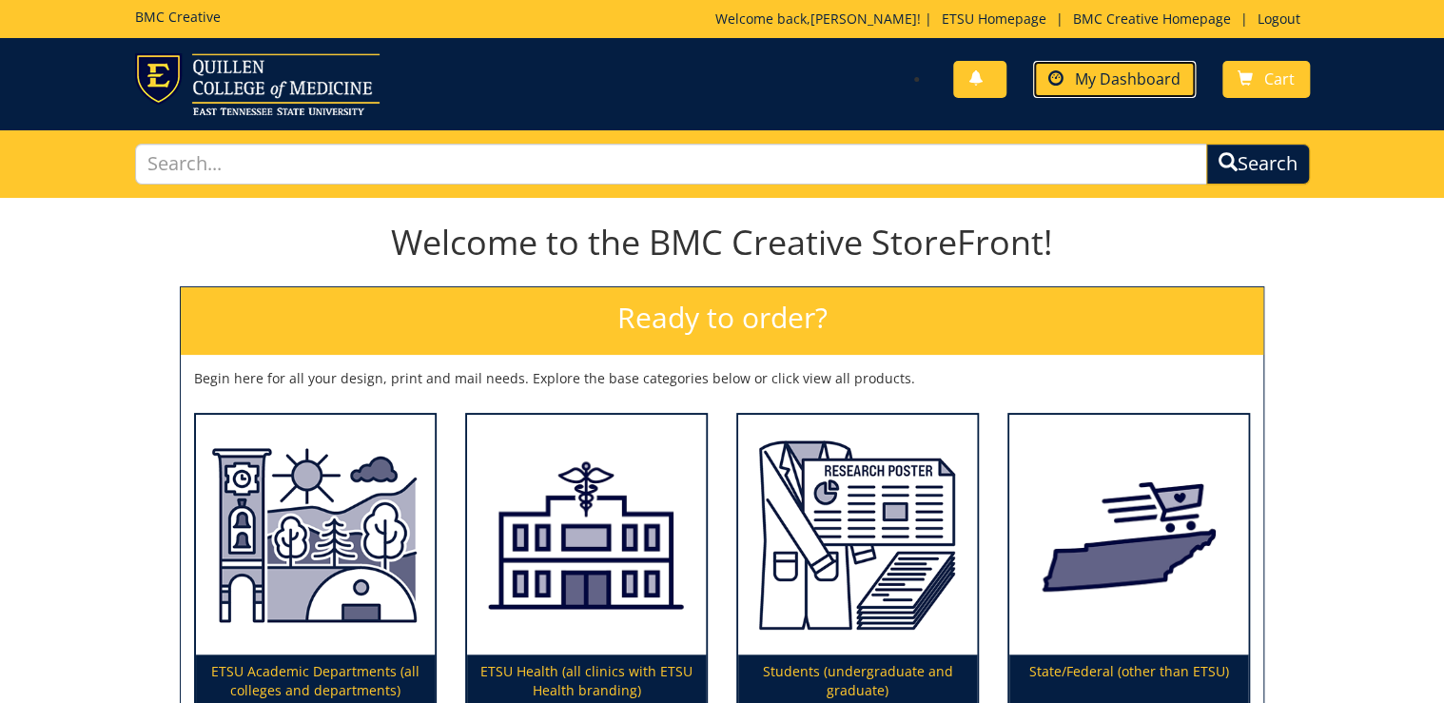
click at [1104, 68] on link "My Dashboard" at bounding box center [1114, 79] width 163 height 37
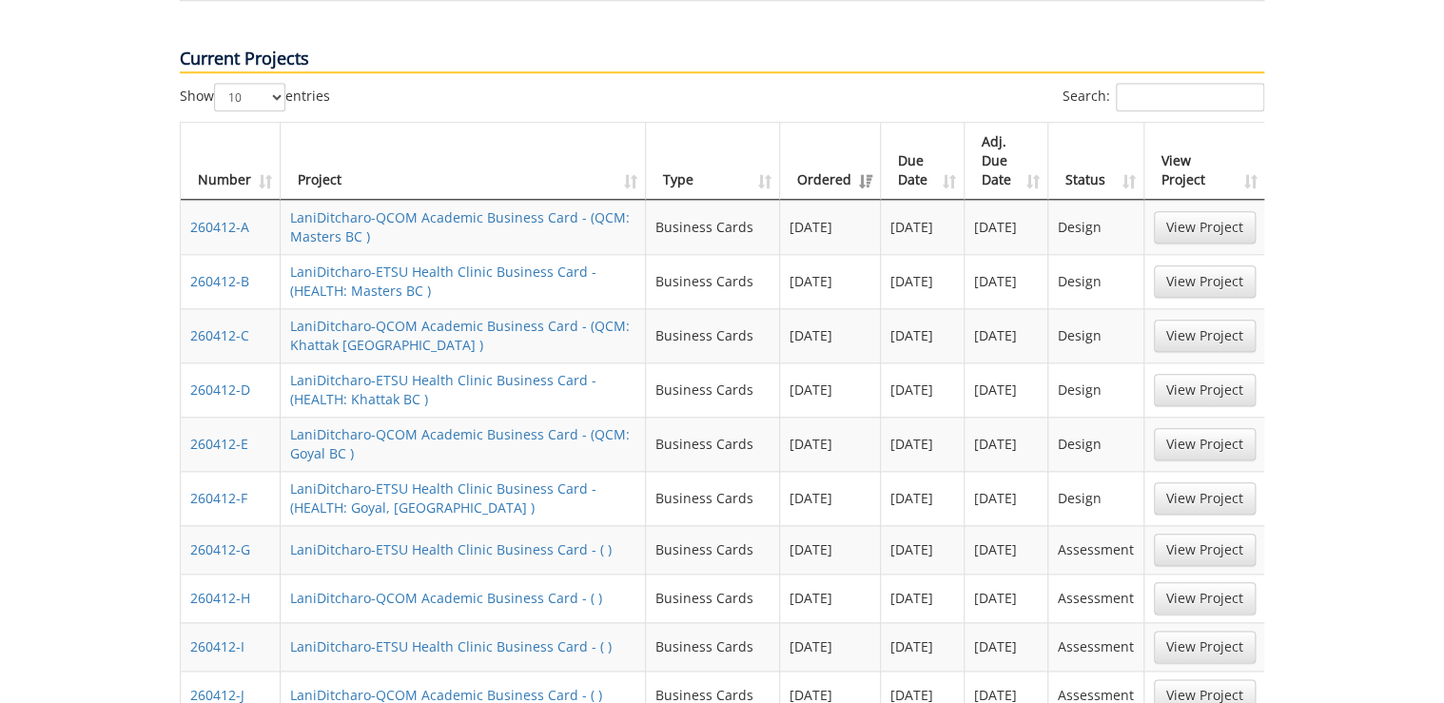
scroll to position [989, 0]
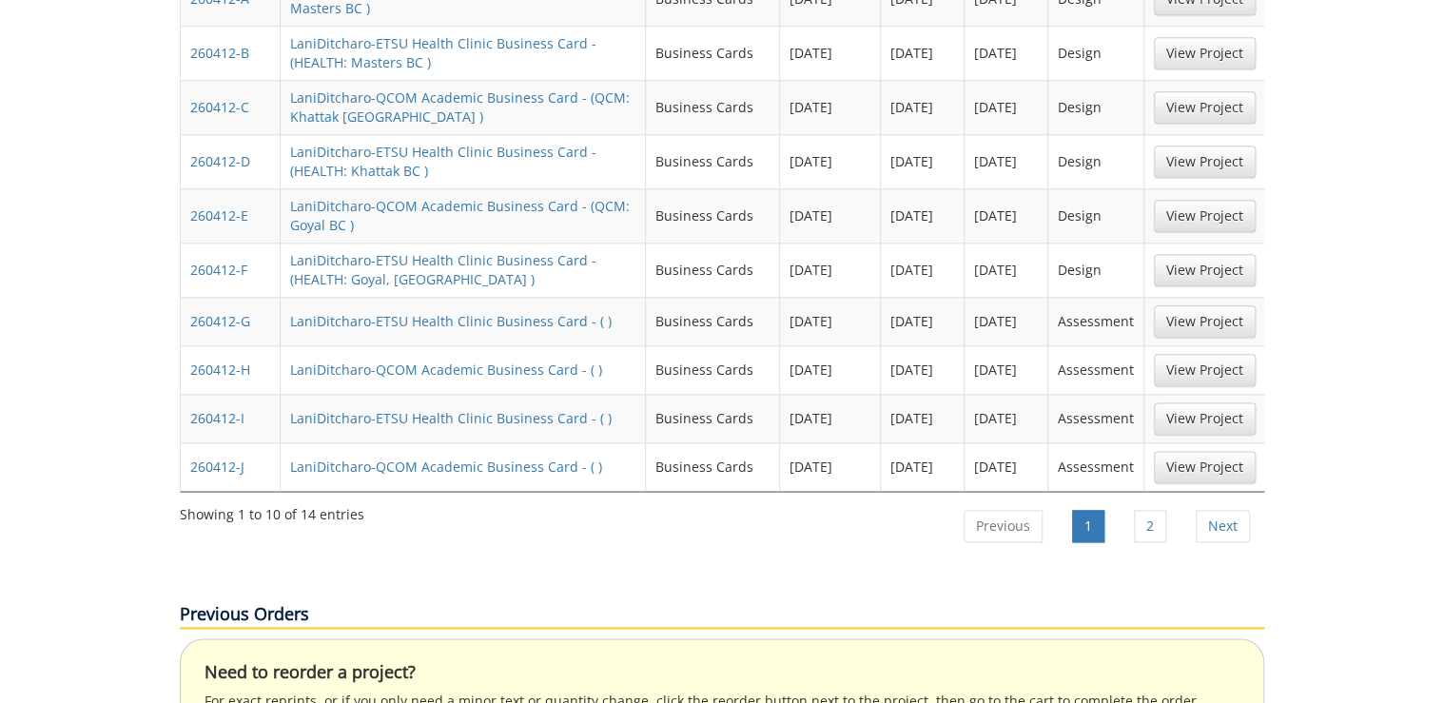
drag, startPoint x: 1180, startPoint y: 442, endPoint x: 1168, endPoint y: 454, distance: 16.1
click at [1171, 502] on li "2" at bounding box center [1151, 526] width 60 height 48
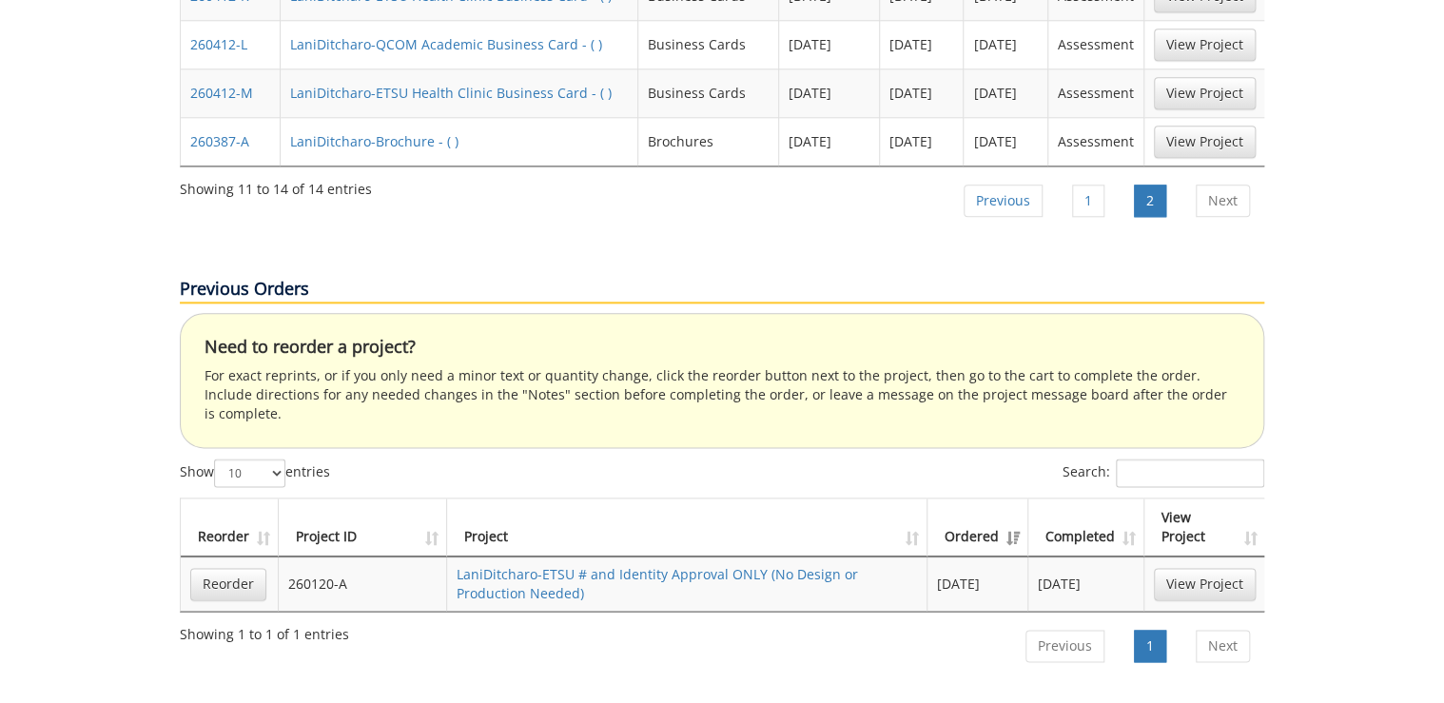
scroll to position [685, 0]
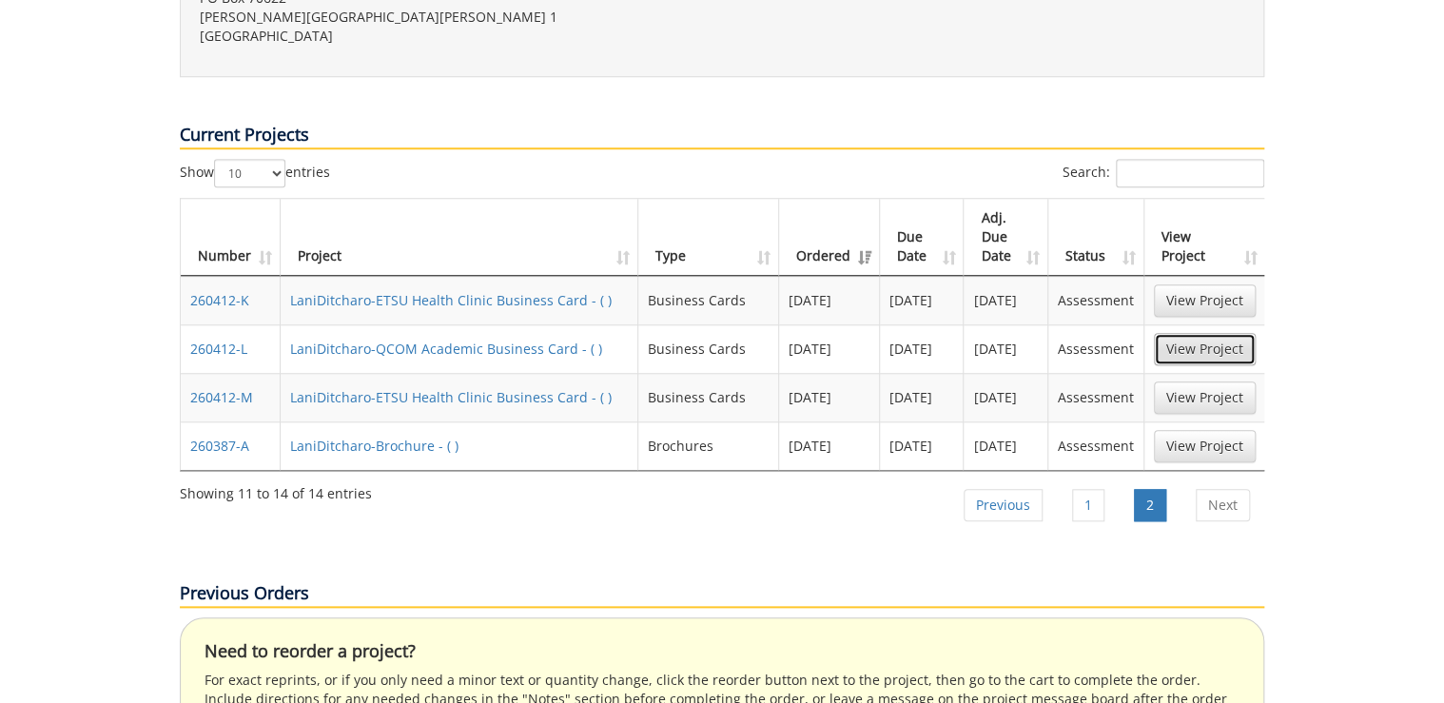
click at [1185, 333] on link "View Project" at bounding box center [1205, 349] width 102 height 32
click at [1187, 381] on link "View Project" at bounding box center [1205, 397] width 102 height 32
click at [1202, 333] on link "View Project" at bounding box center [1205, 349] width 102 height 32
click at [1189, 284] on link "View Project" at bounding box center [1205, 300] width 102 height 32
drag, startPoint x: 1082, startPoint y: 445, endPoint x: 1058, endPoint y: 450, distance: 24.3
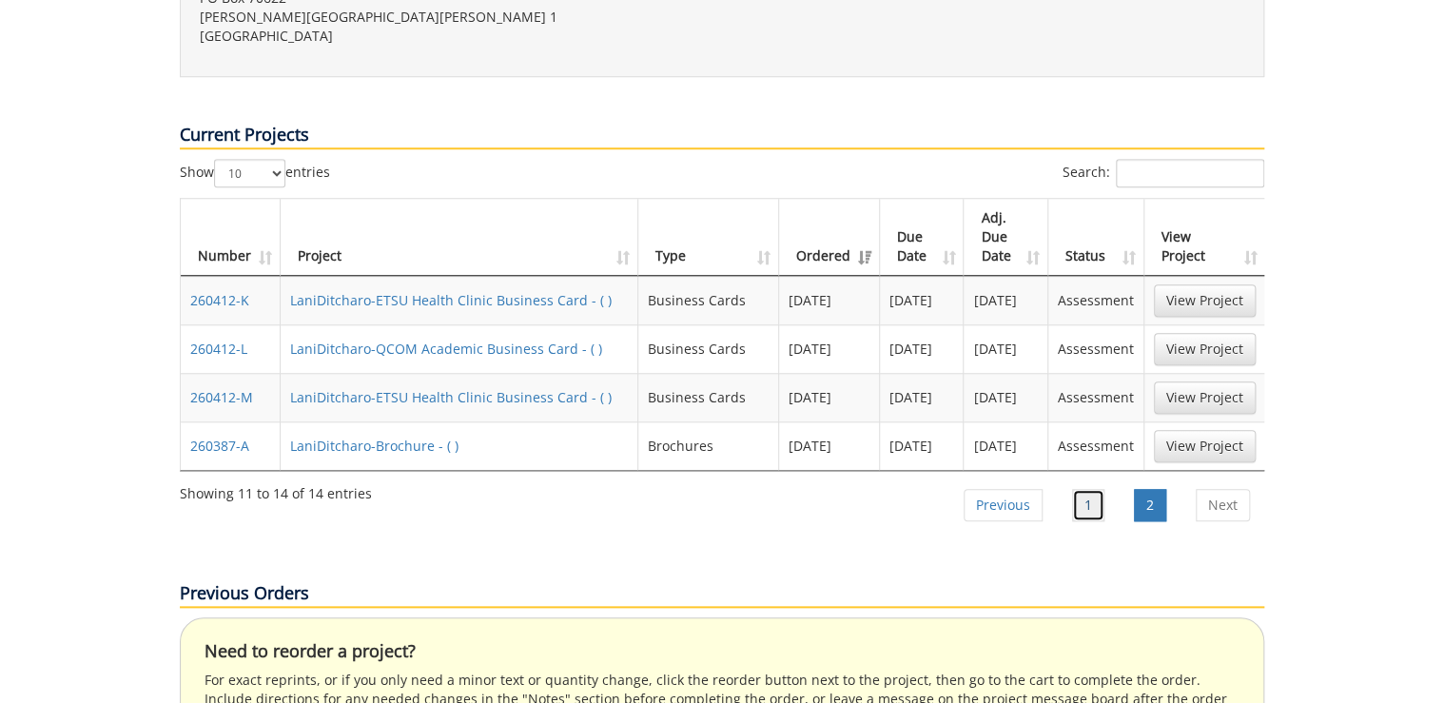
click at [1082, 489] on link "1" at bounding box center [1088, 505] width 32 height 32
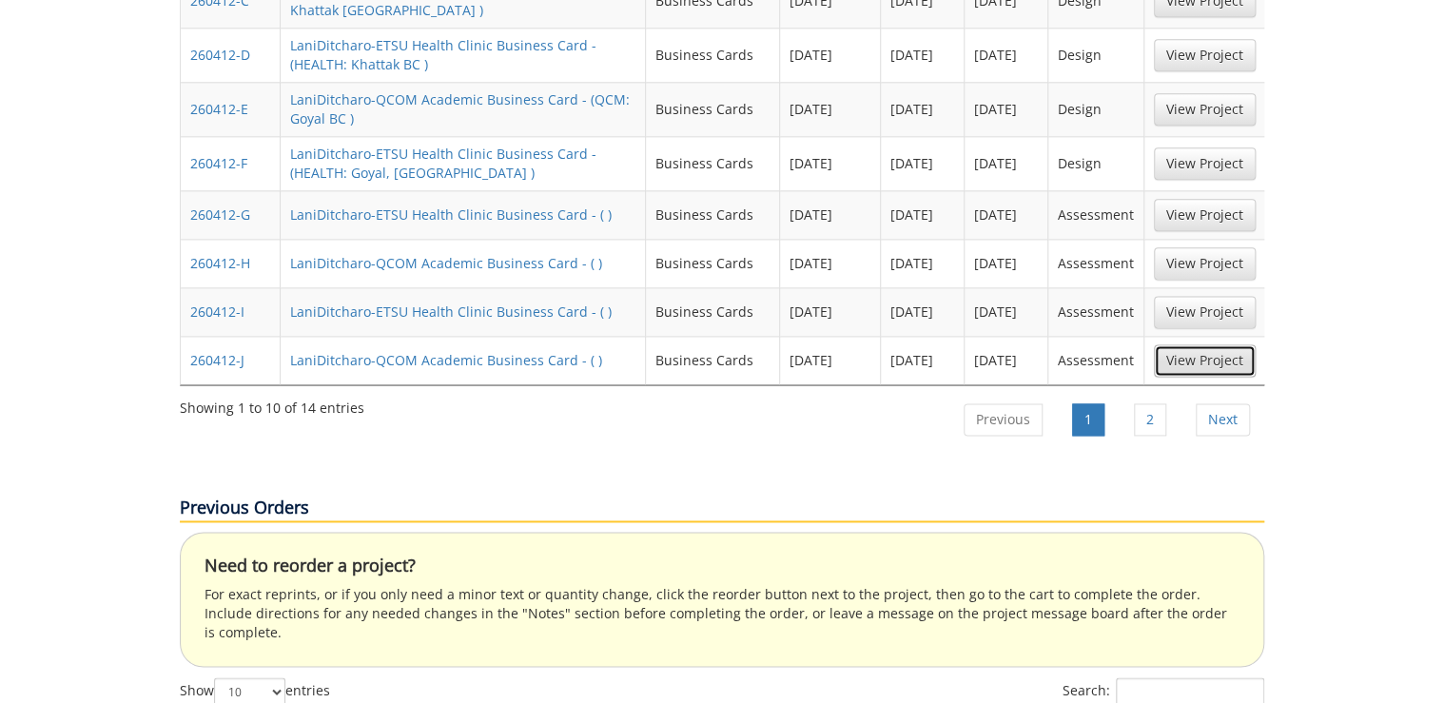
click at [1195, 344] on link "View Project" at bounding box center [1205, 360] width 102 height 32
click at [1217, 296] on link "View Project" at bounding box center [1205, 312] width 102 height 32
click at [1203, 247] on link "View Project" at bounding box center [1205, 263] width 102 height 32
click at [1193, 199] on link "View Project" at bounding box center [1205, 215] width 102 height 32
click at [1201, 147] on link "View Project" at bounding box center [1205, 163] width 102 height 32
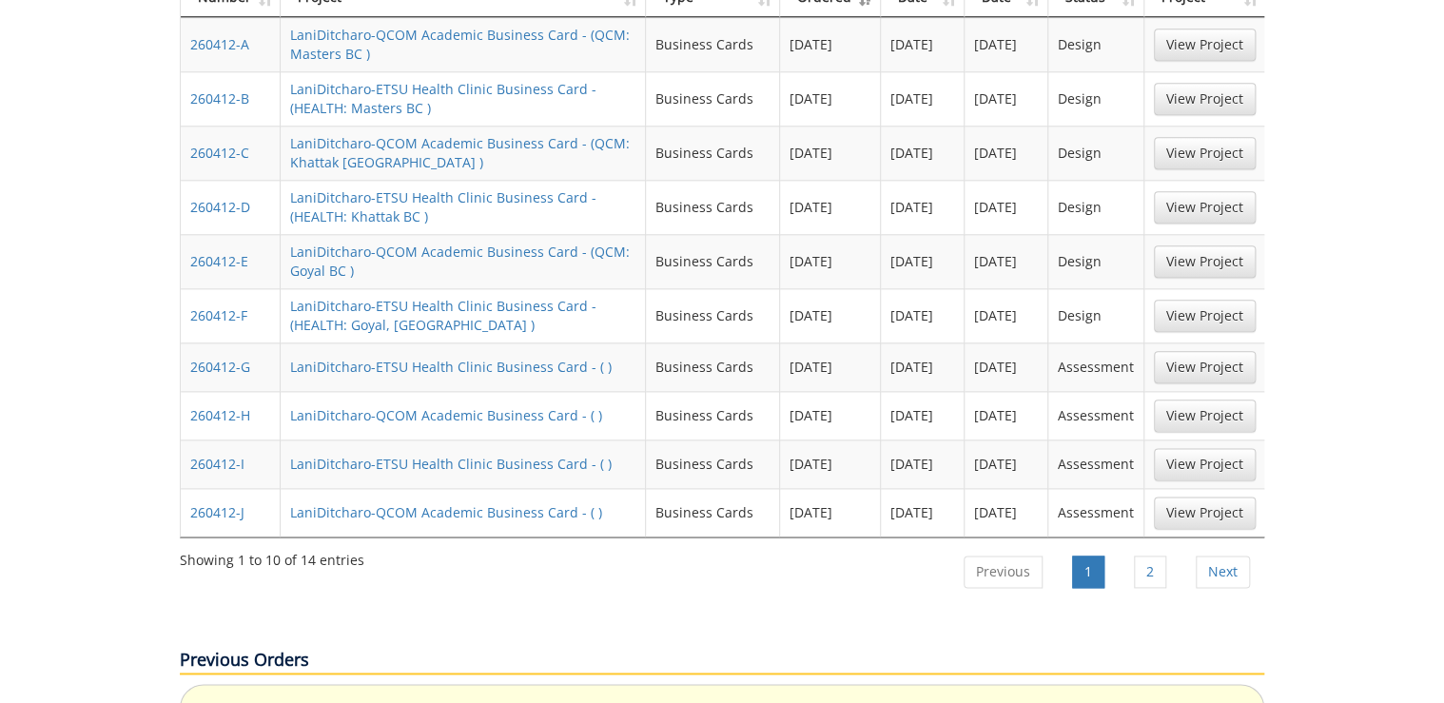
scroll to position [868, 0]
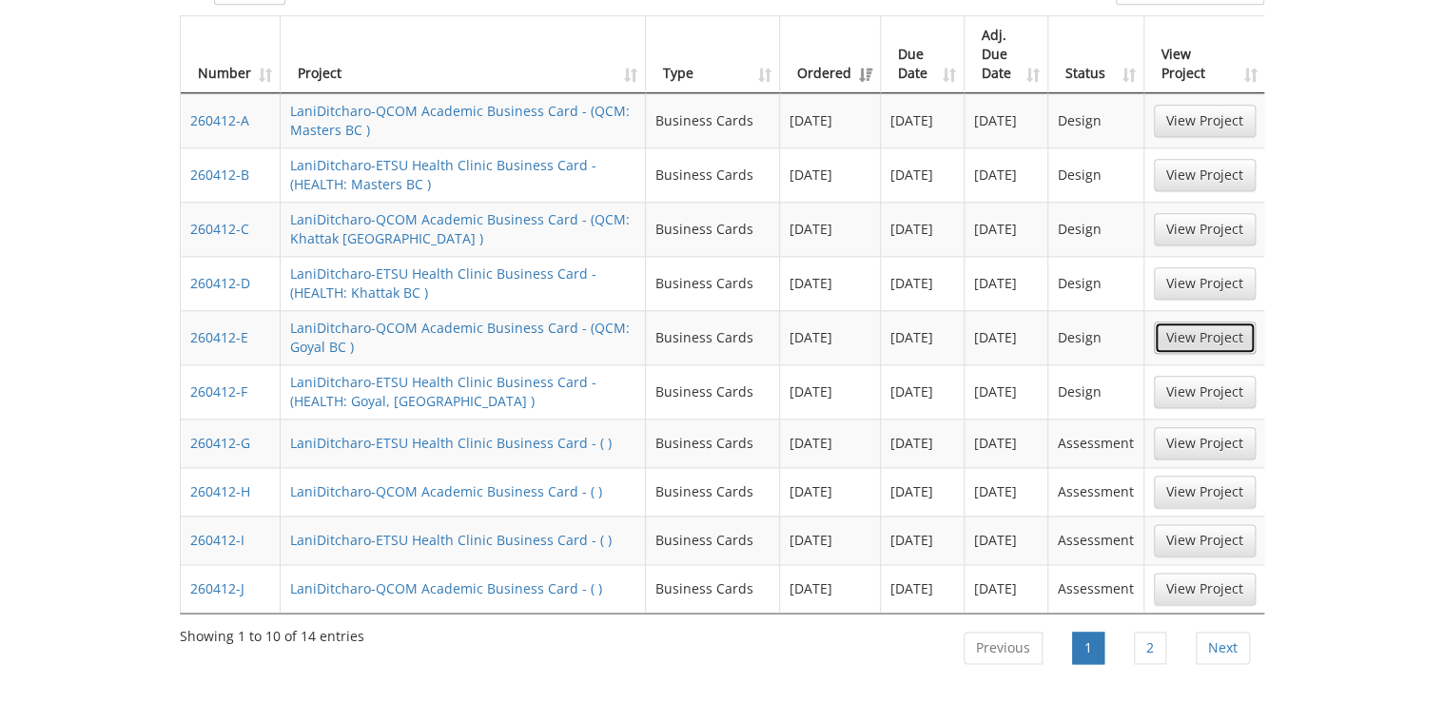
click at [1180, 322] on link "View Project" at bounding box center [1205, 338] width 102 height 32
click at [1180, 267] on link "View Project" at bounding box center [1205, 283] width 102 height 32
click at [1229, 213] on link "View Project" at bounding box center [1205, 229] width 102 height 32
click at [1217, 159] on link "View Project" at bounding box center [1205, 175] width 102 height 32
click at [1214, 105] on link "View Project" at bounding box center [1205, 121] width 102 height 32
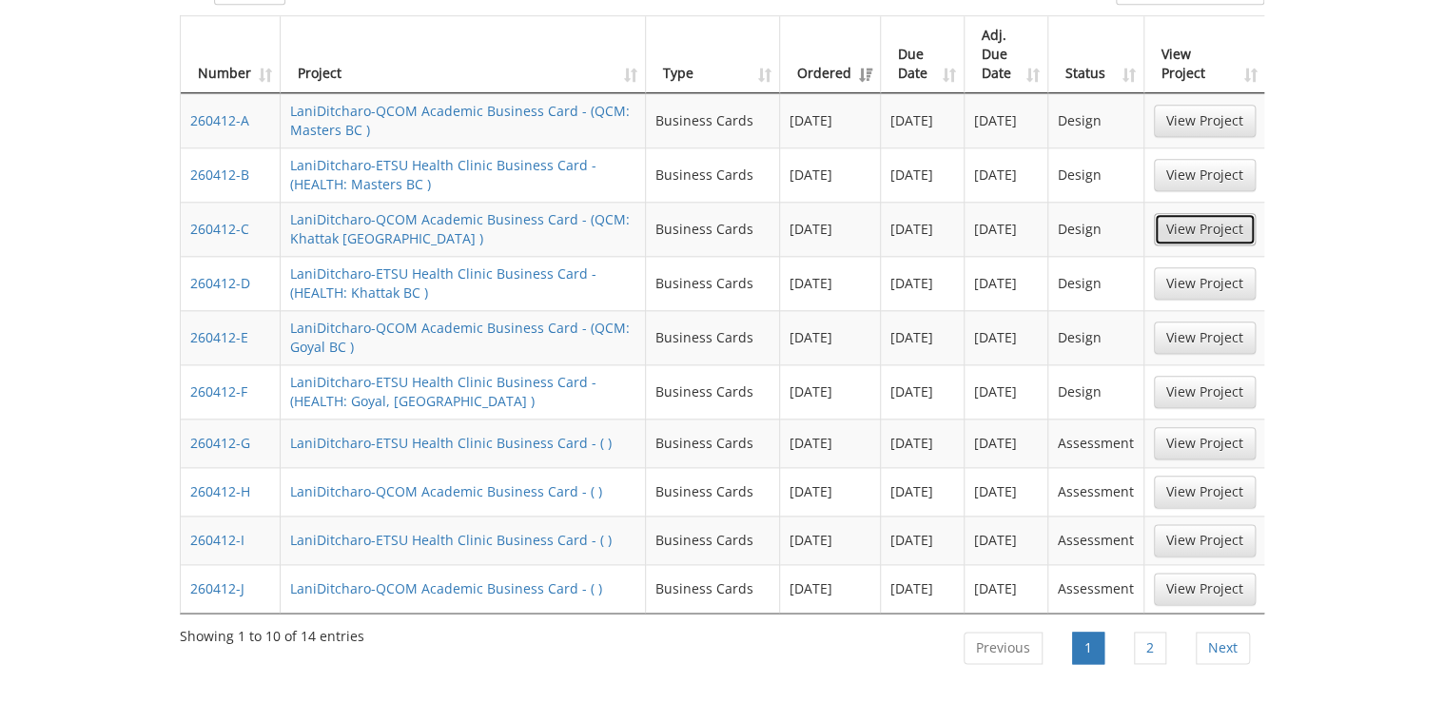
click at [1237, 213] on link "View Project" at bounding box center [1205, 229] width 102 height 32
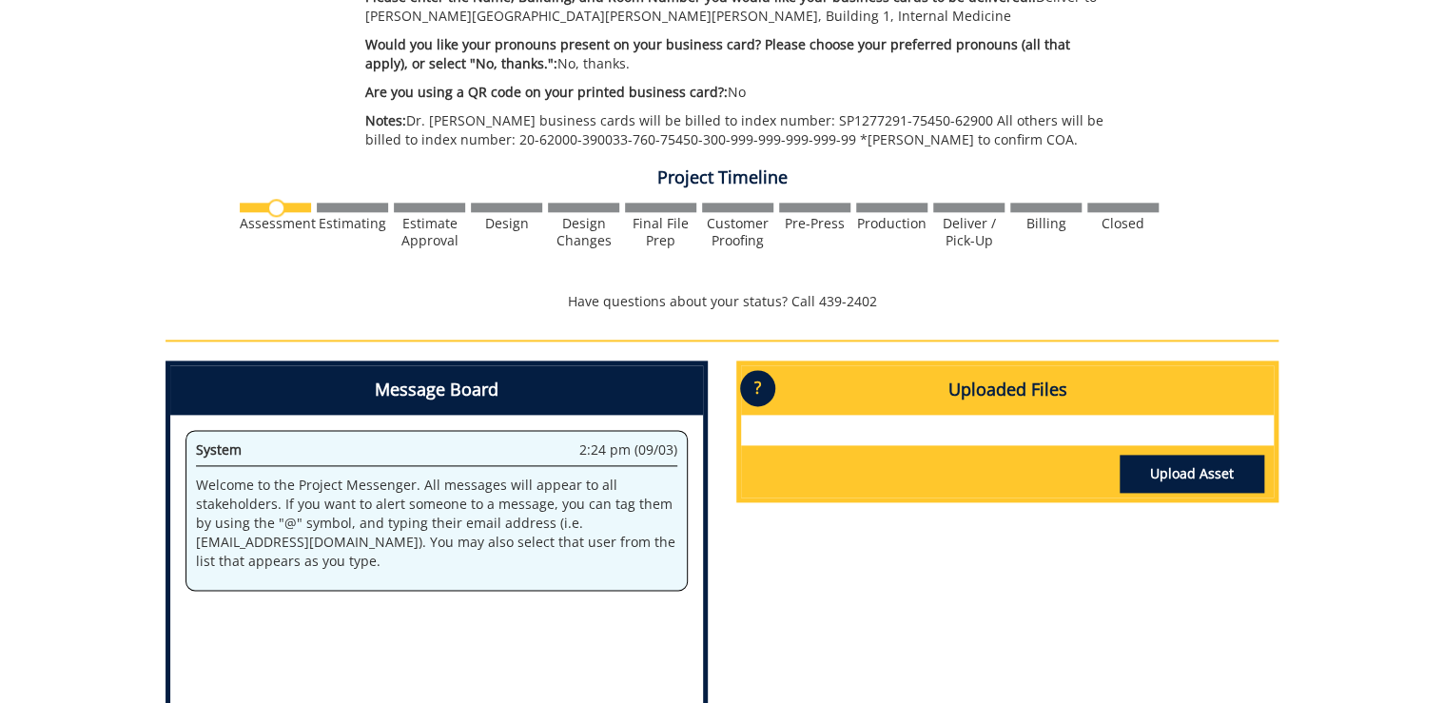
scroll to position [1218, 0]
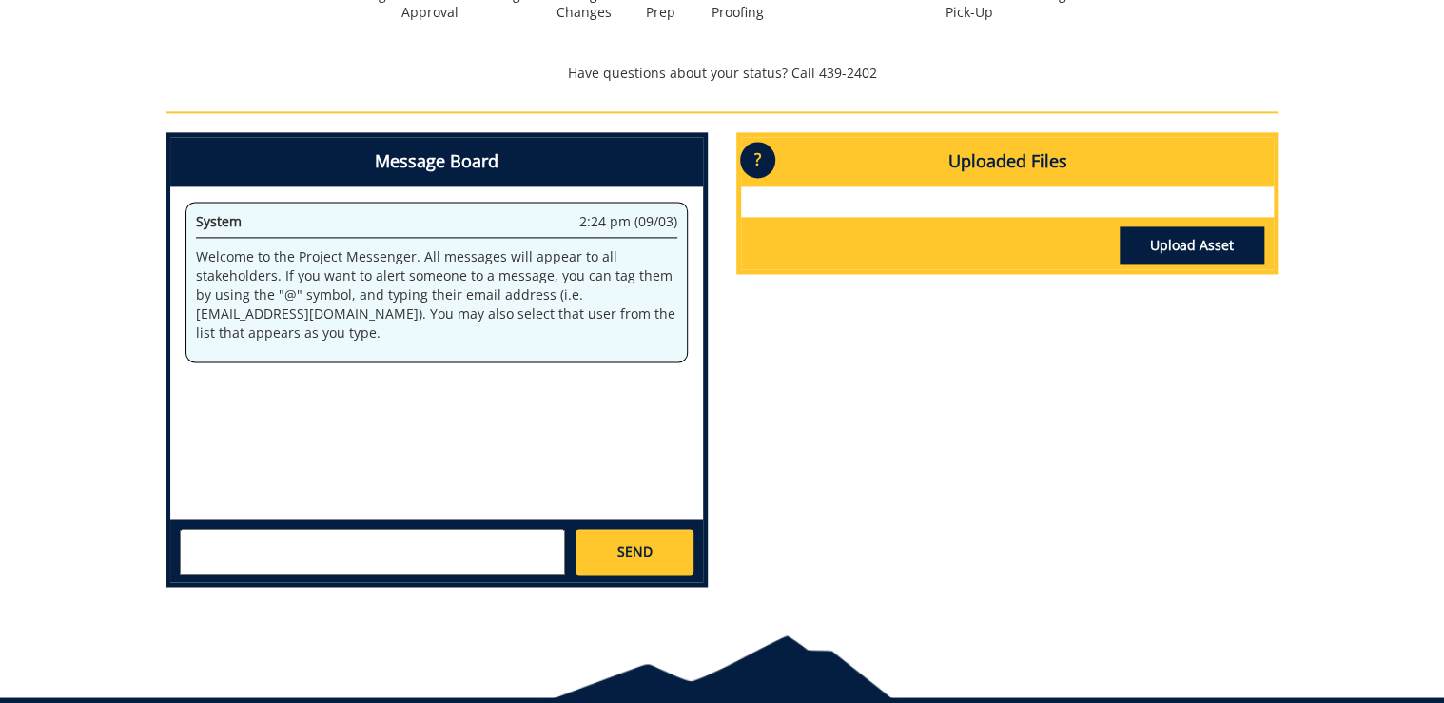
click at [457, 558] on textarea at bounding box center [372, 552] width 385 height 46
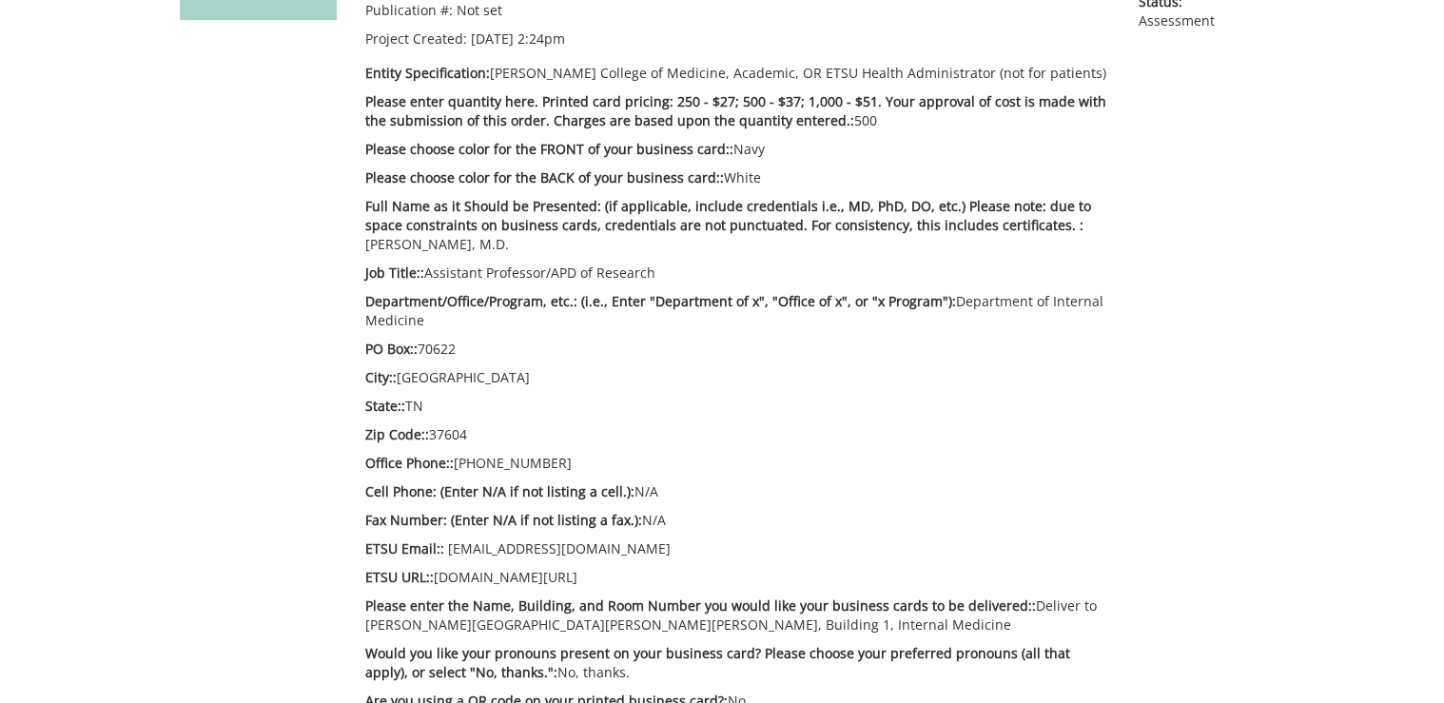
scroll to position [304, 0]
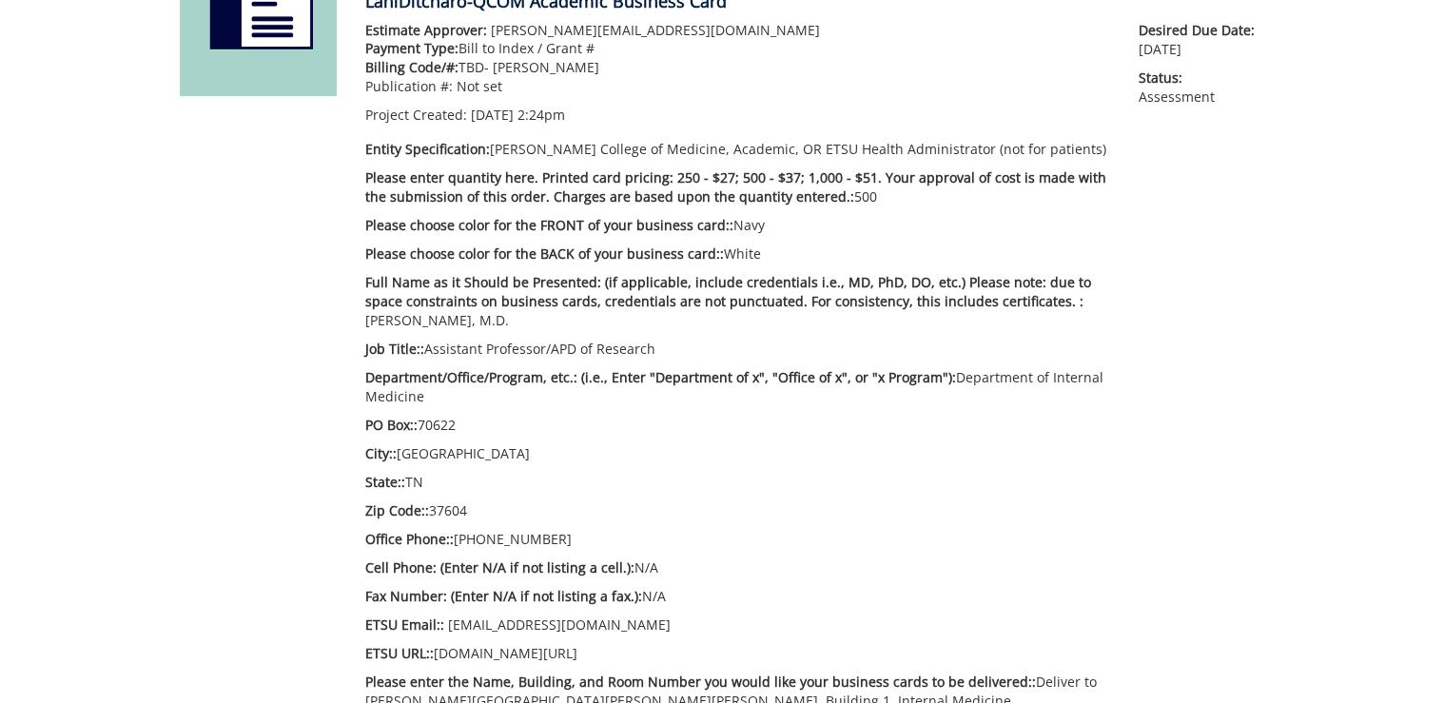
drag, startPoint x: 650, startPoint y: 349, endPoint x: 548, endPoint y: 348, distance: 101.8
click at [548, 348] on p "Job Title:: Assistant Professor/APD of Research" at bounding box center [737, 349] width 745 height 19
copy p "APD of Research"
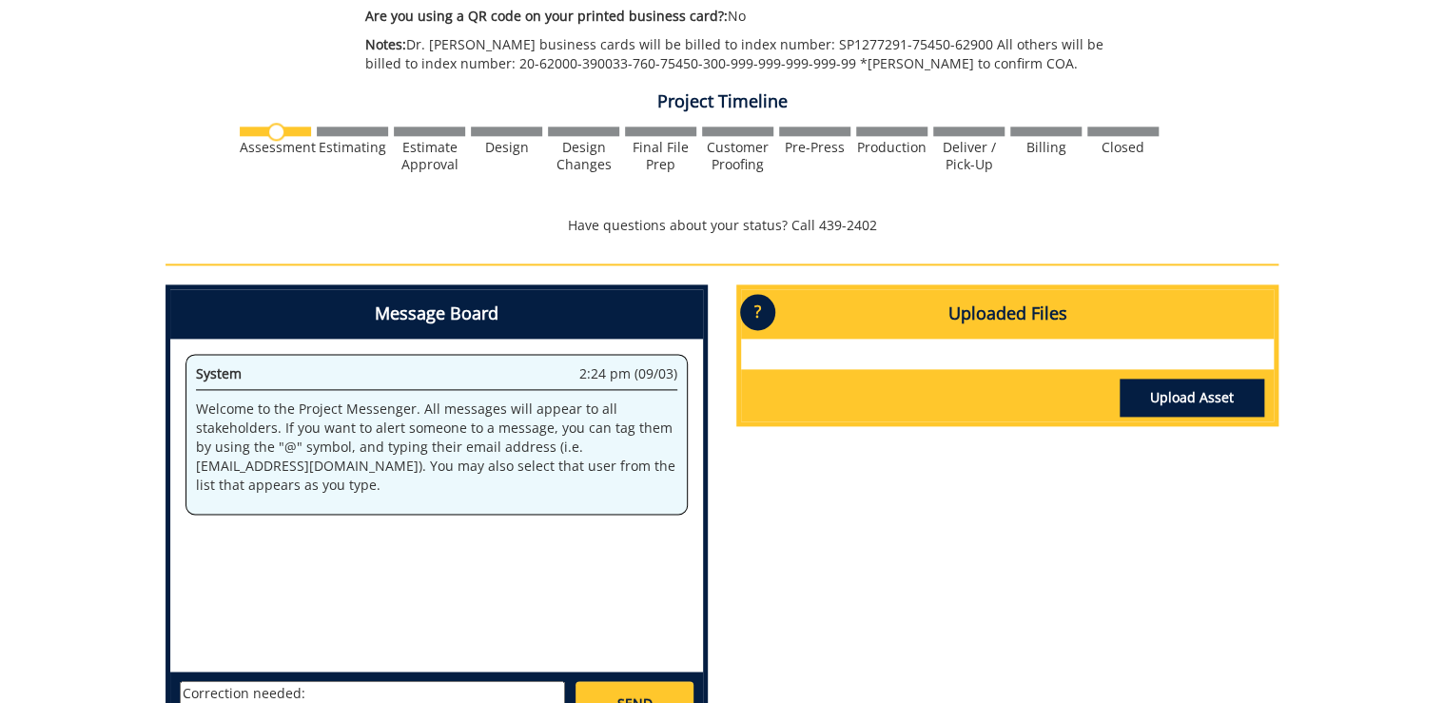
scroll to position [1142, 0]
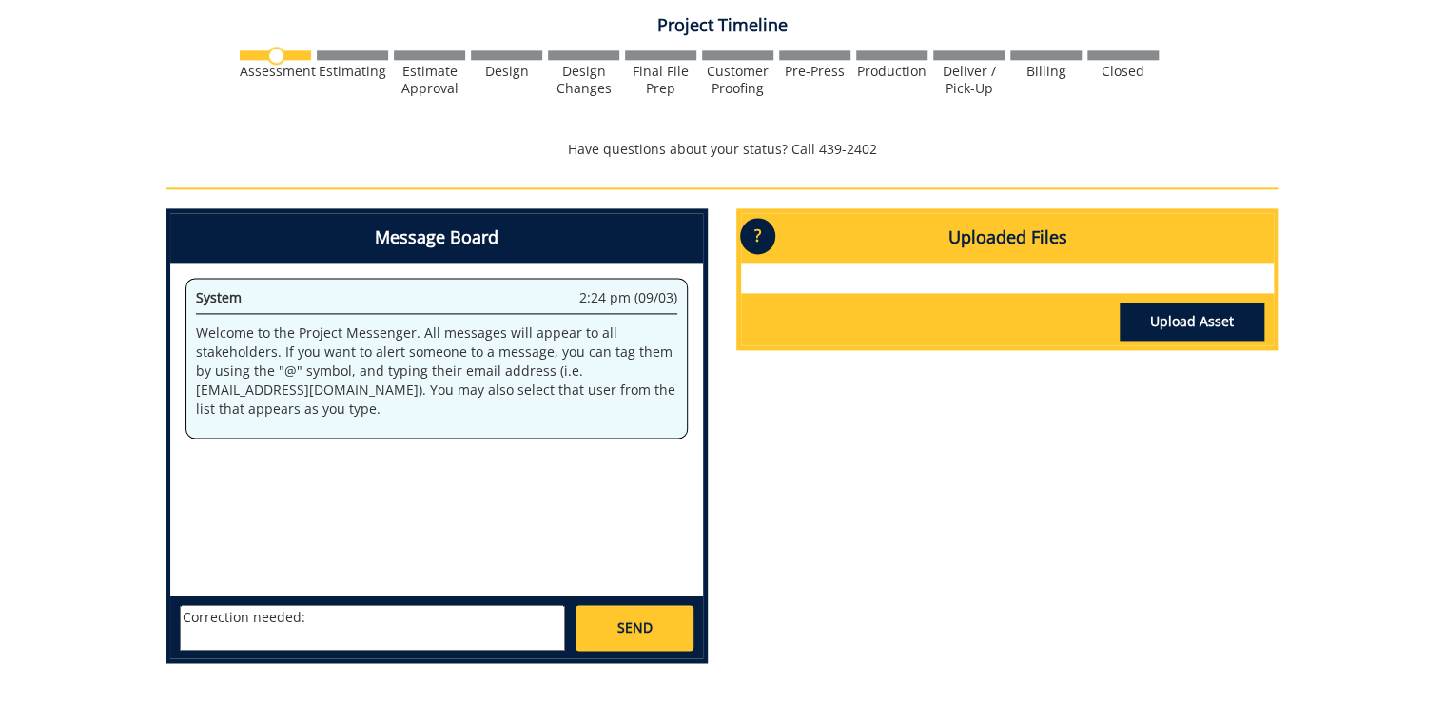
click at [339, 628] on textarea "Correction needed:" at bounding box center [372, 628] width 385 height 46
drag, startPoint x: 363, startPoint y: 615, endPoint x: 498, endPoint y: 577, distance: 140.1
click at [365, 615] on textarea "Correction needed:" at bounding box center [372, 628] width 385 height 46
click at [487, 645] on textarea "Correction needed: Please update Dr. Gole's title, instead of ADP of Research, …" at bounding box center [372, 628] width 385 height 46
paste textarea "Associate Program Director"
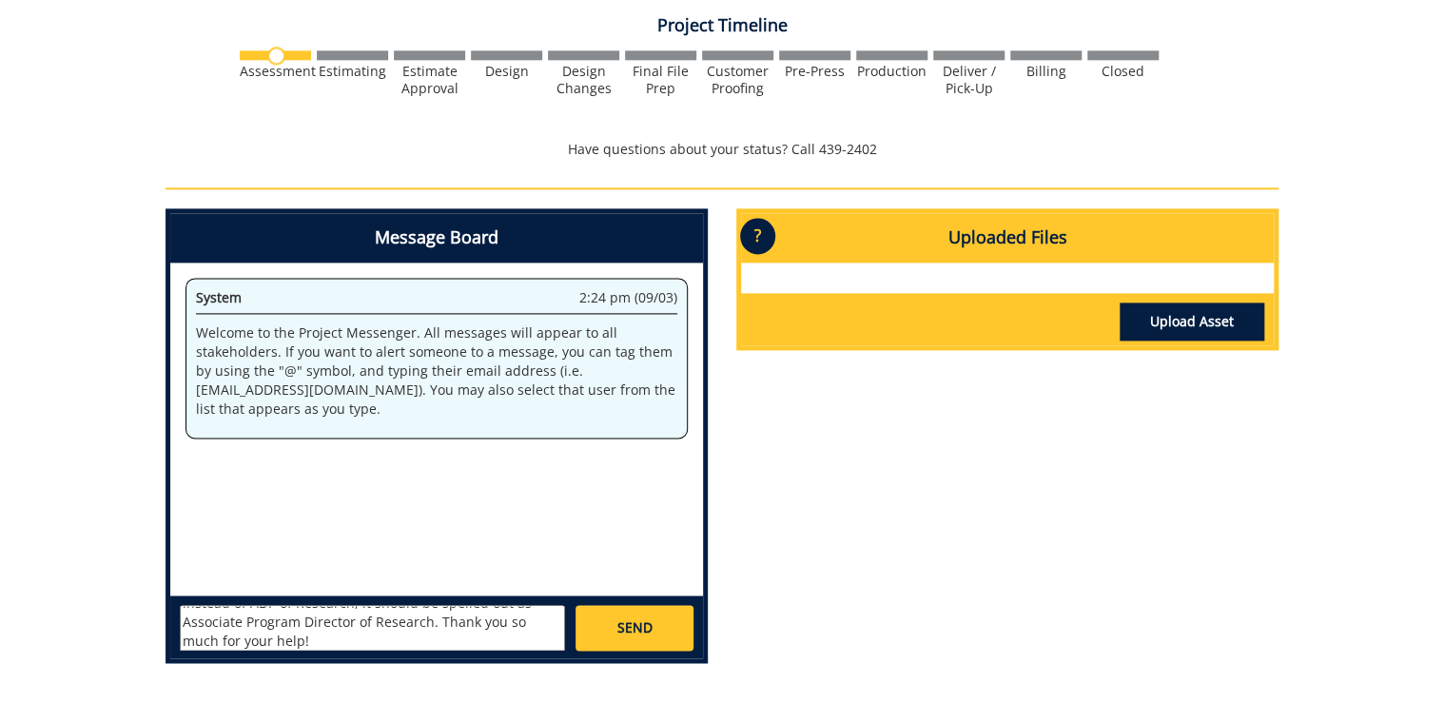
scroll to position [0, 0]
type textarea "Correction needed: Please update Dr. Gole's title, instead of ADP of Research, …"
click at [627, 637] on link "SEND" at bounding box center [635, 628] width 118 height 46
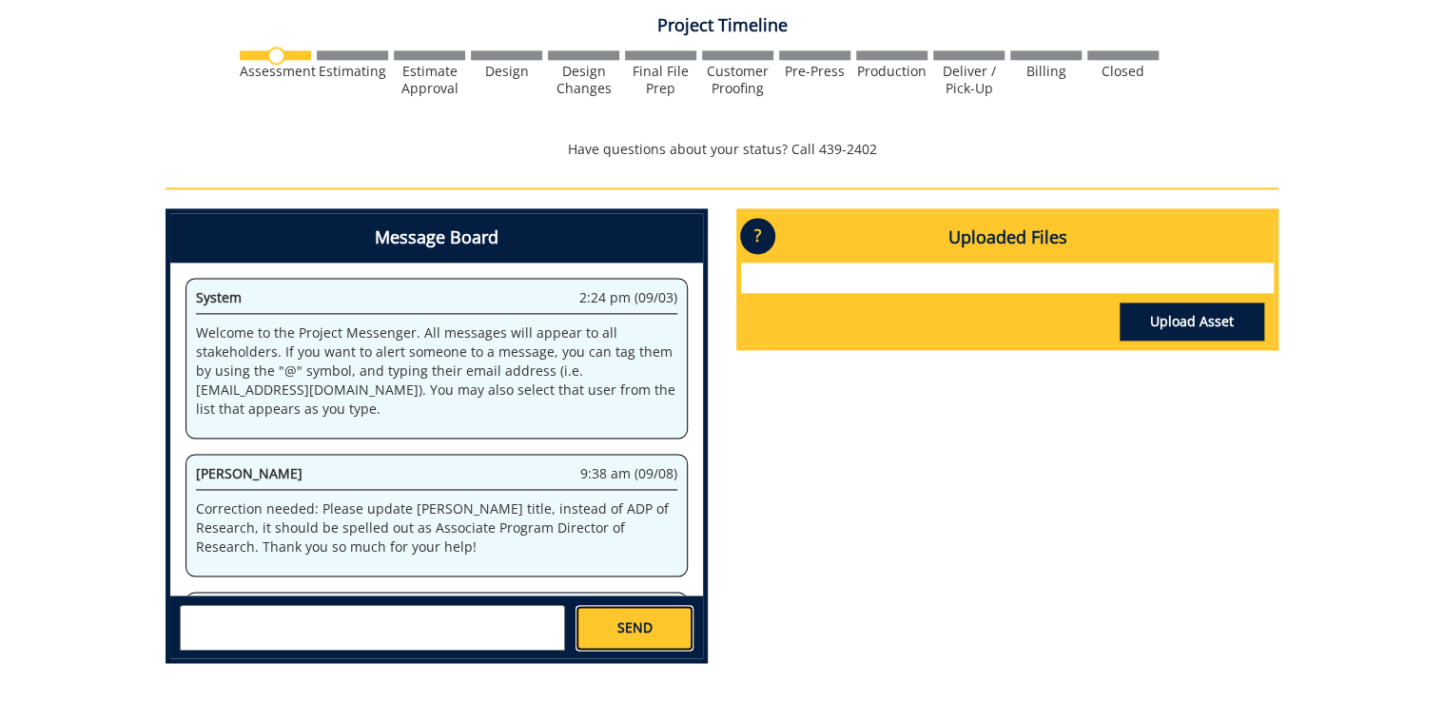
scroll to position [269, 0]
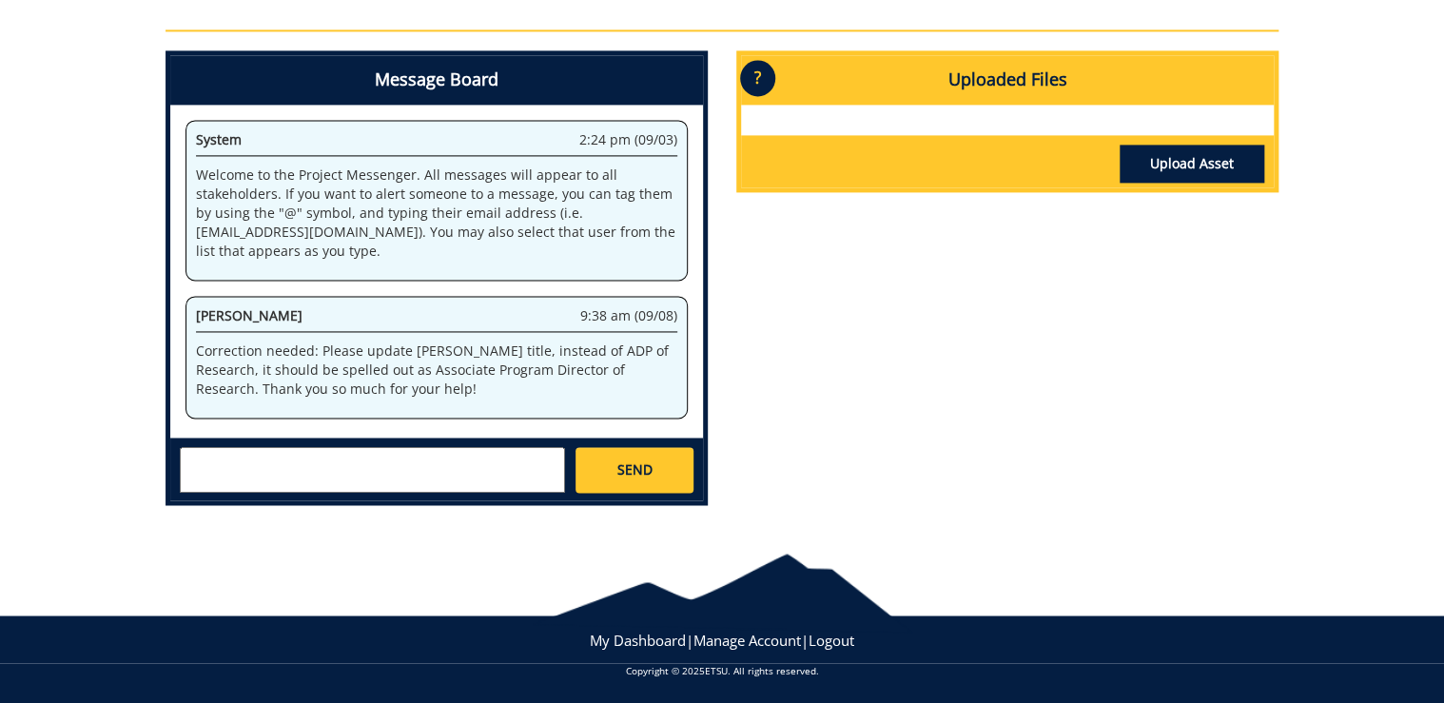
scroll to position [767, 0]
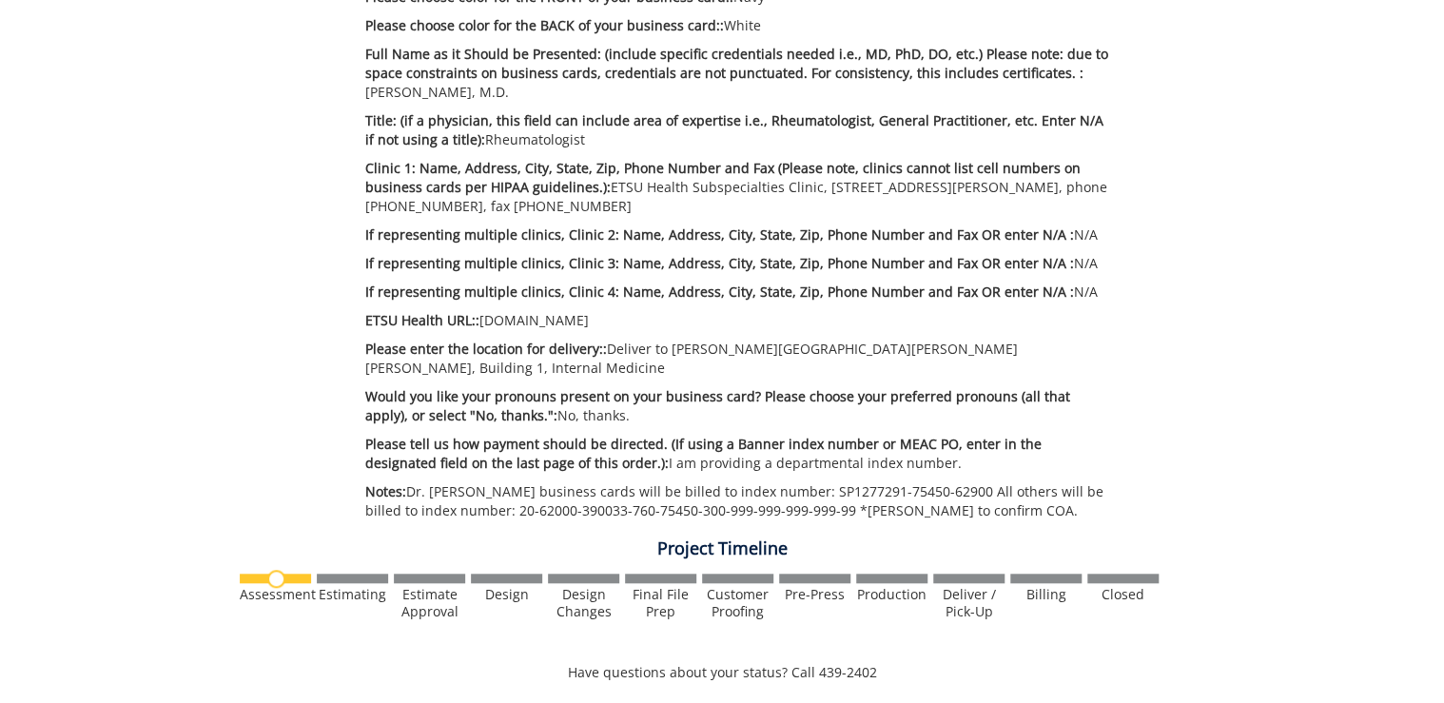
scroll to position [457, 0]
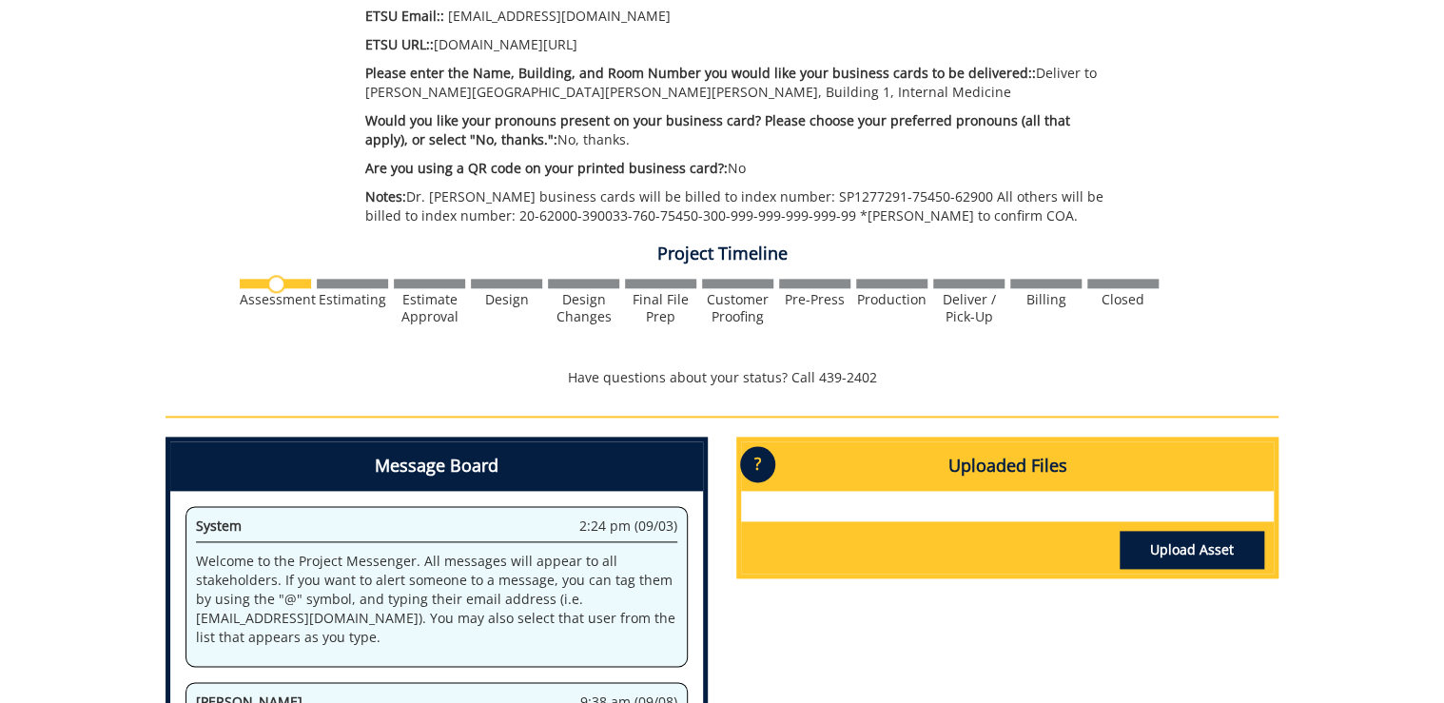
scroll to position [1218, 0]
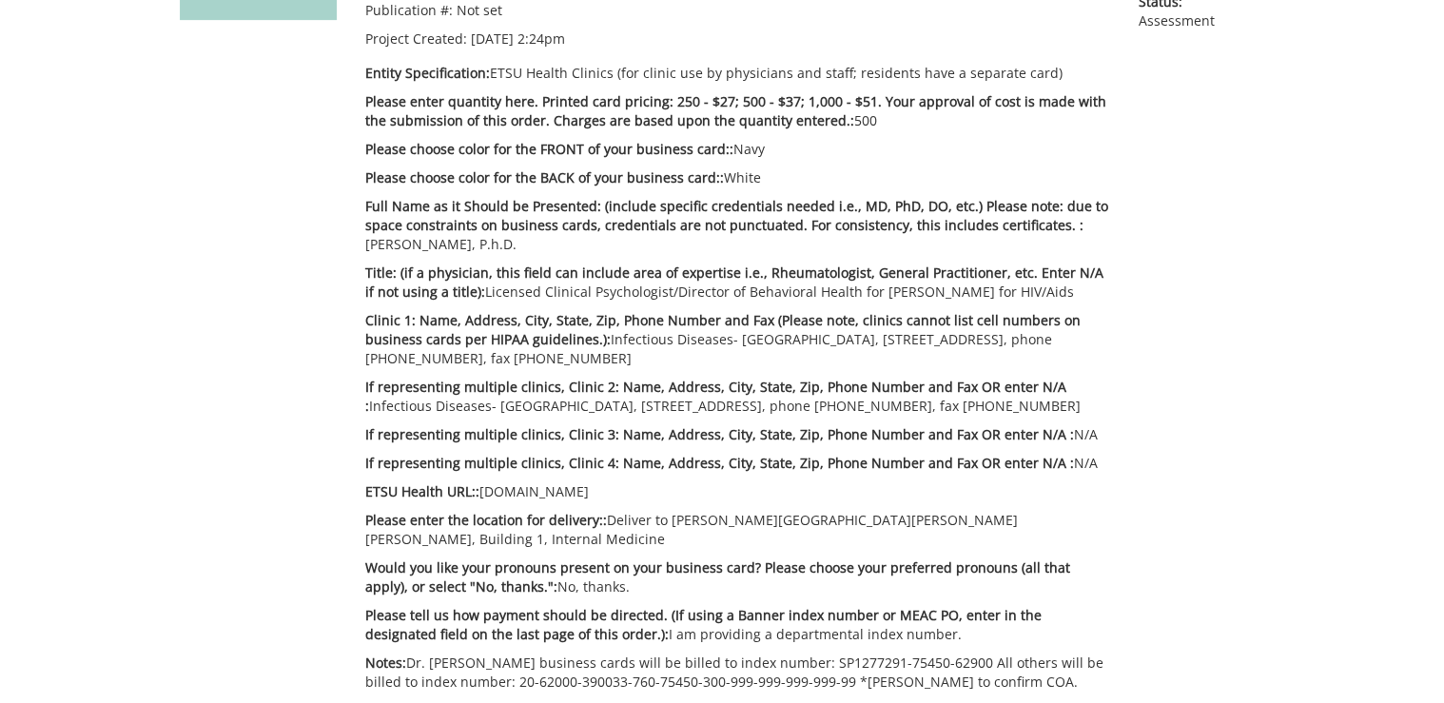
scroll to position [304, 0]
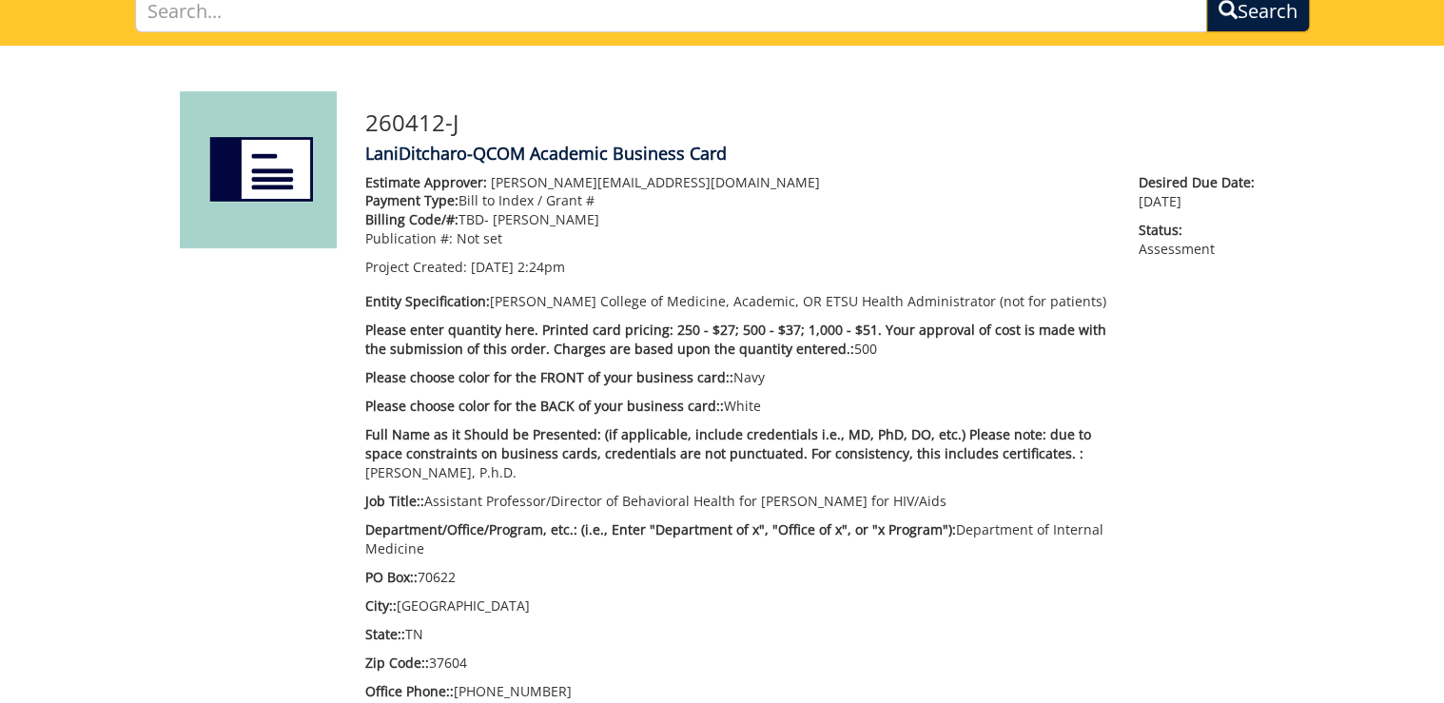
scroll to position [228, 0]
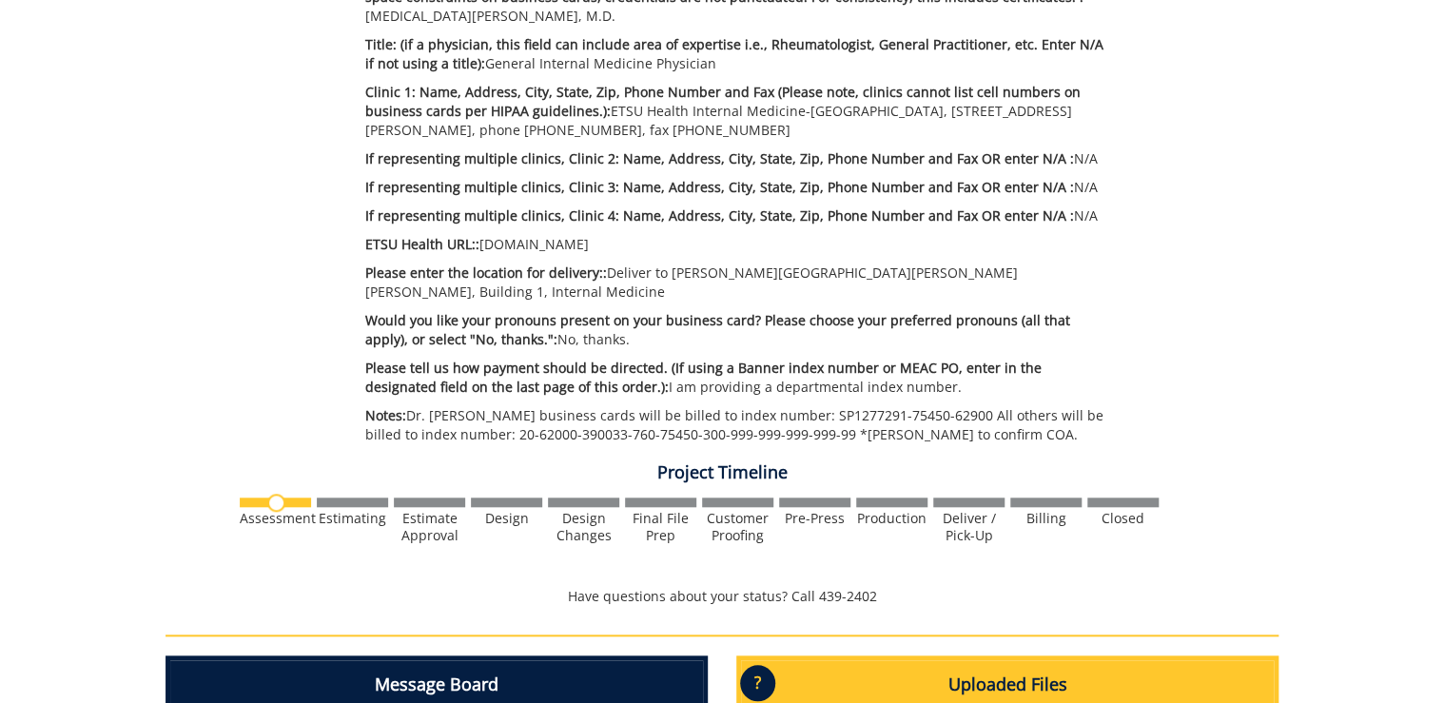
scroll to position [533, 0]
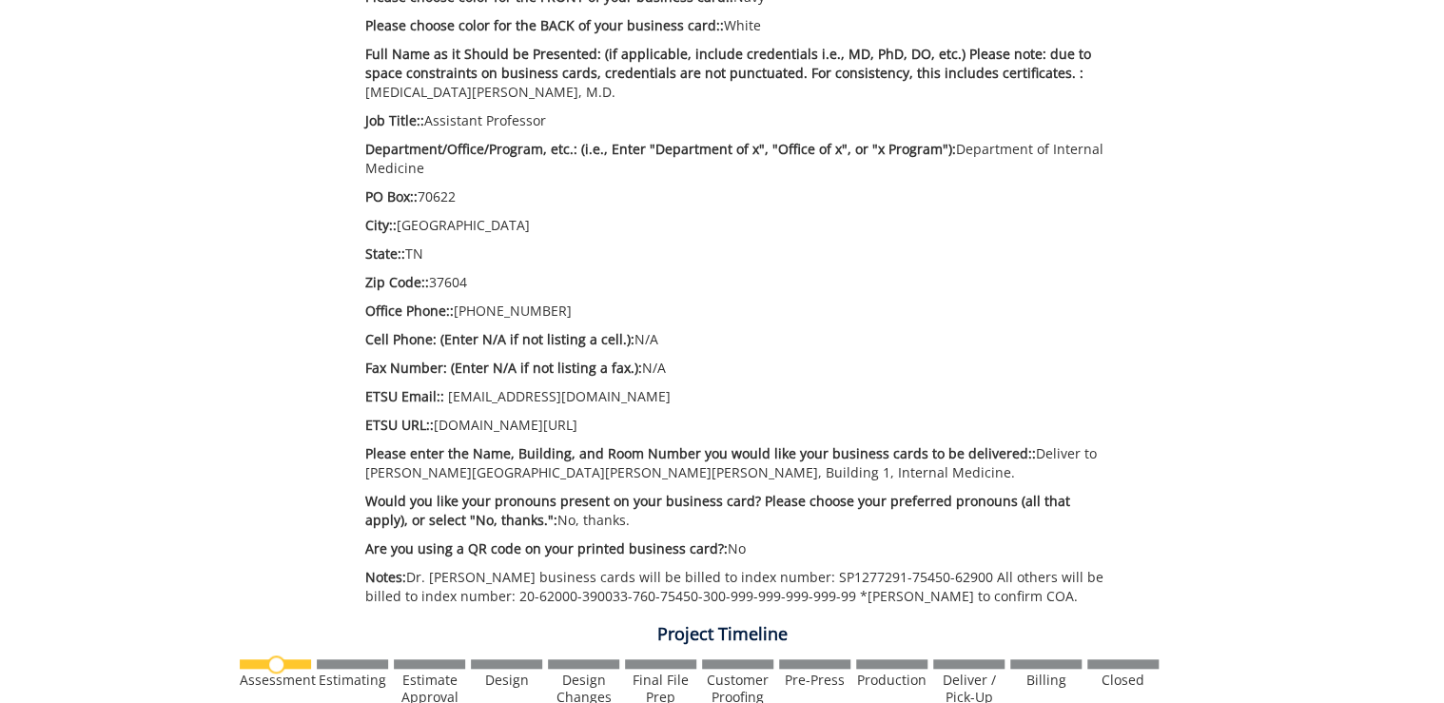
scroll to position [457, 0]
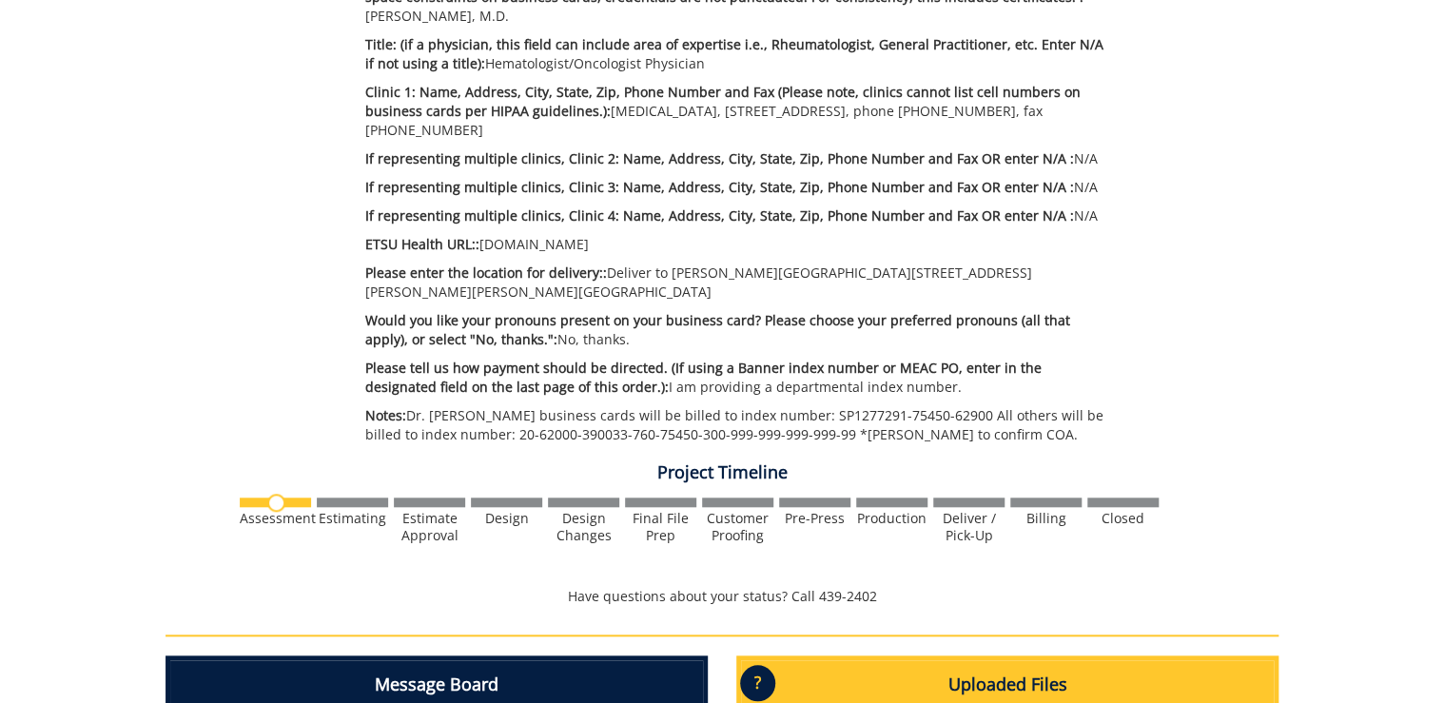
scroll to position [533, 0]
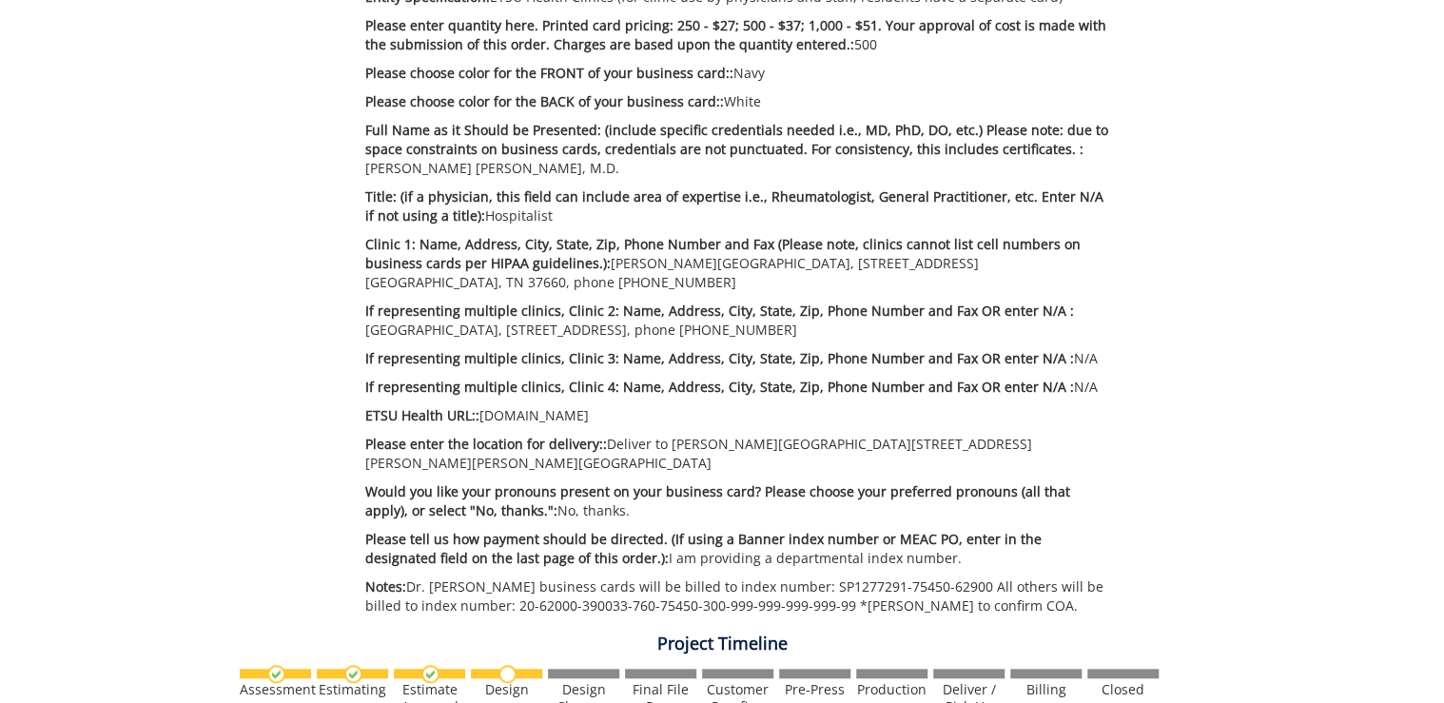
scroll to position [381, 0]
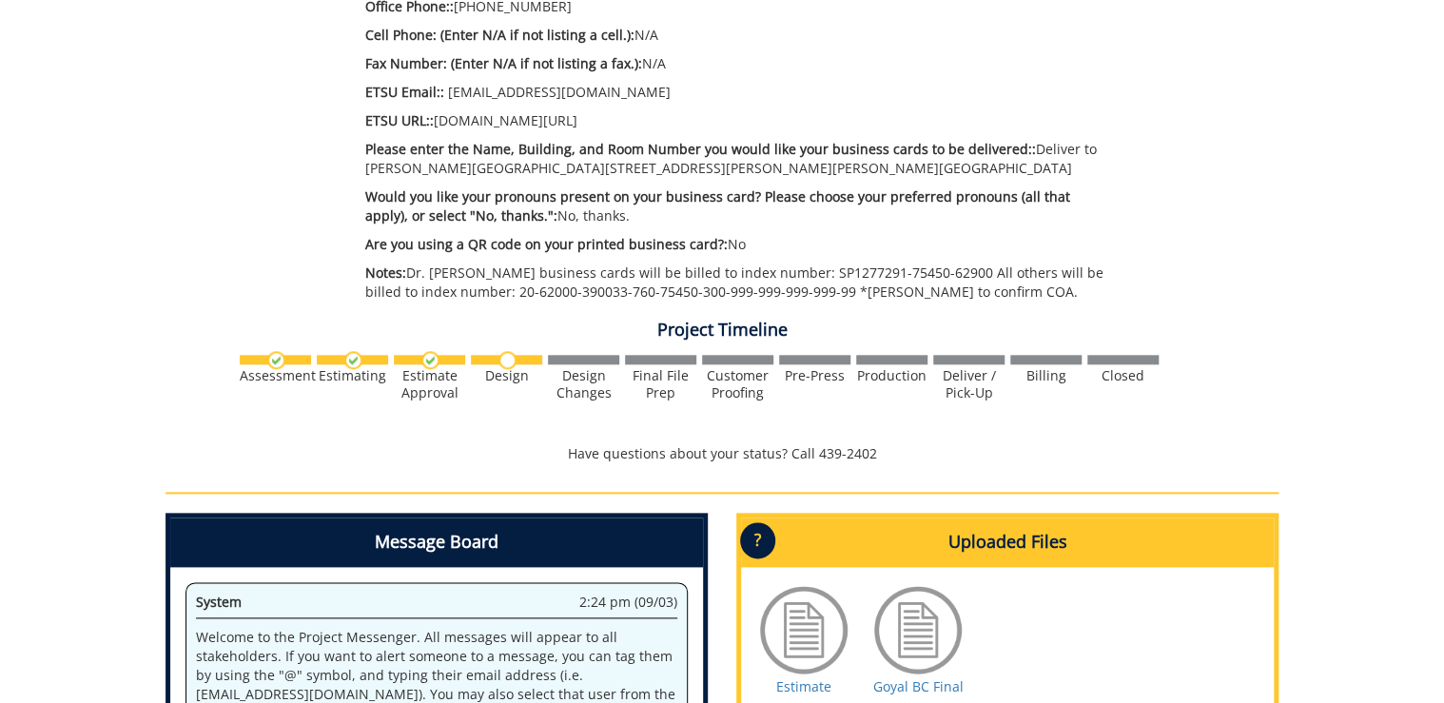
scroll to position [989, 0]
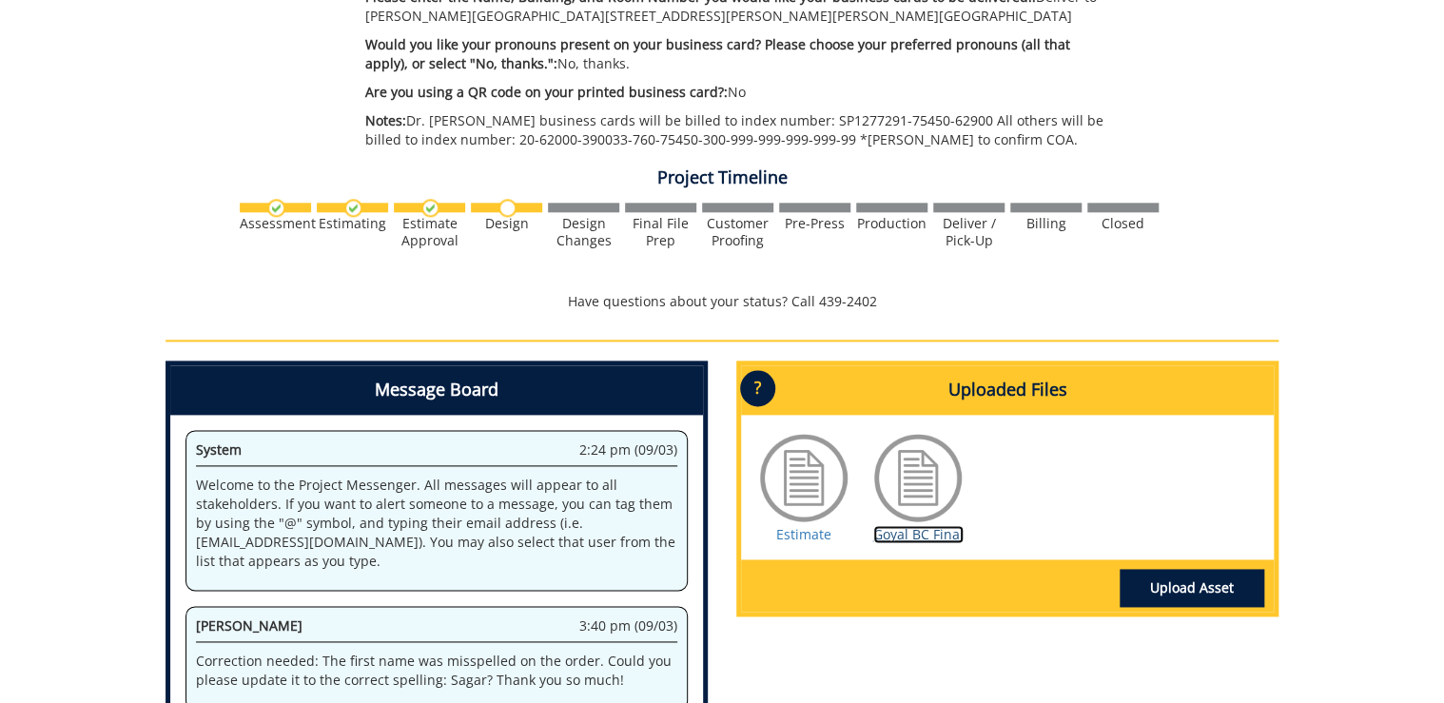
click at [919, 533] on link "Goyal BC Final" at bounding box center [918, 534] width 90 height 18
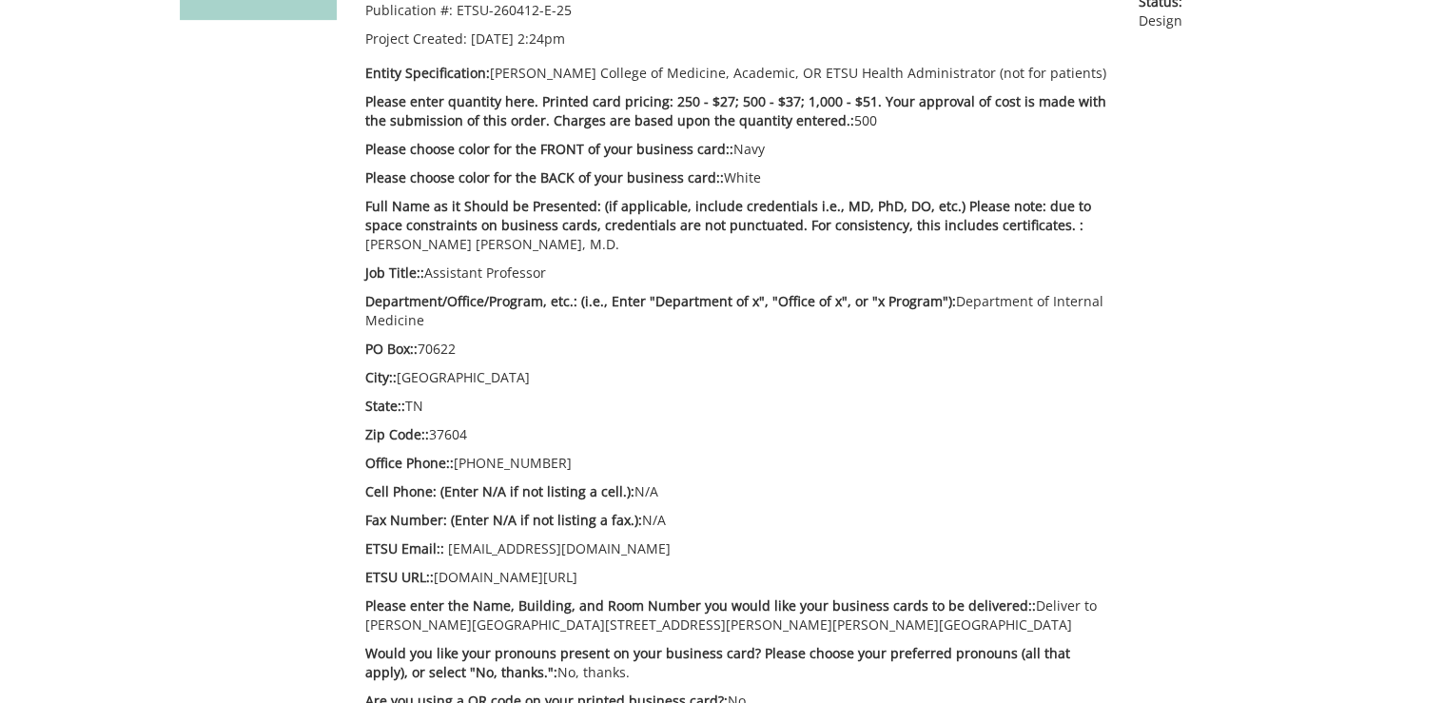
scroll to position [0, 0]
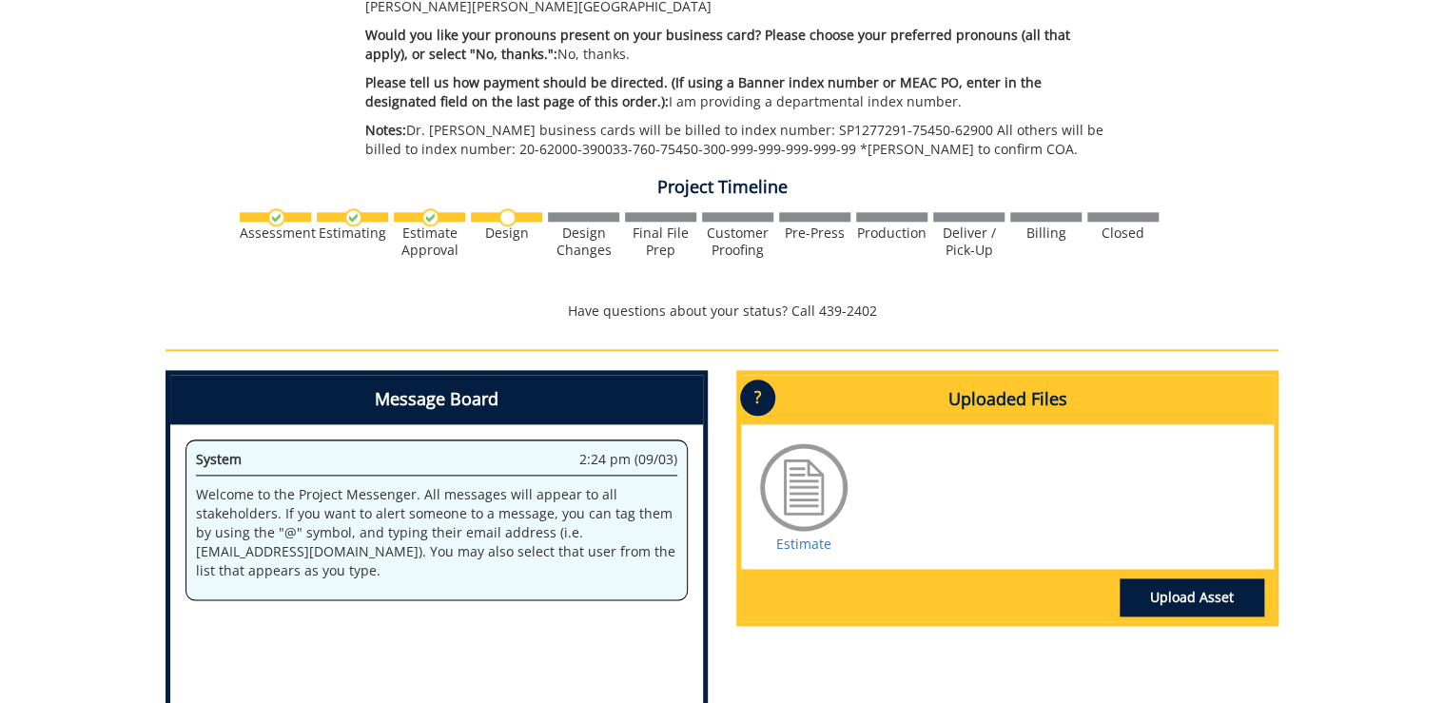
scroll to position [457, 0]
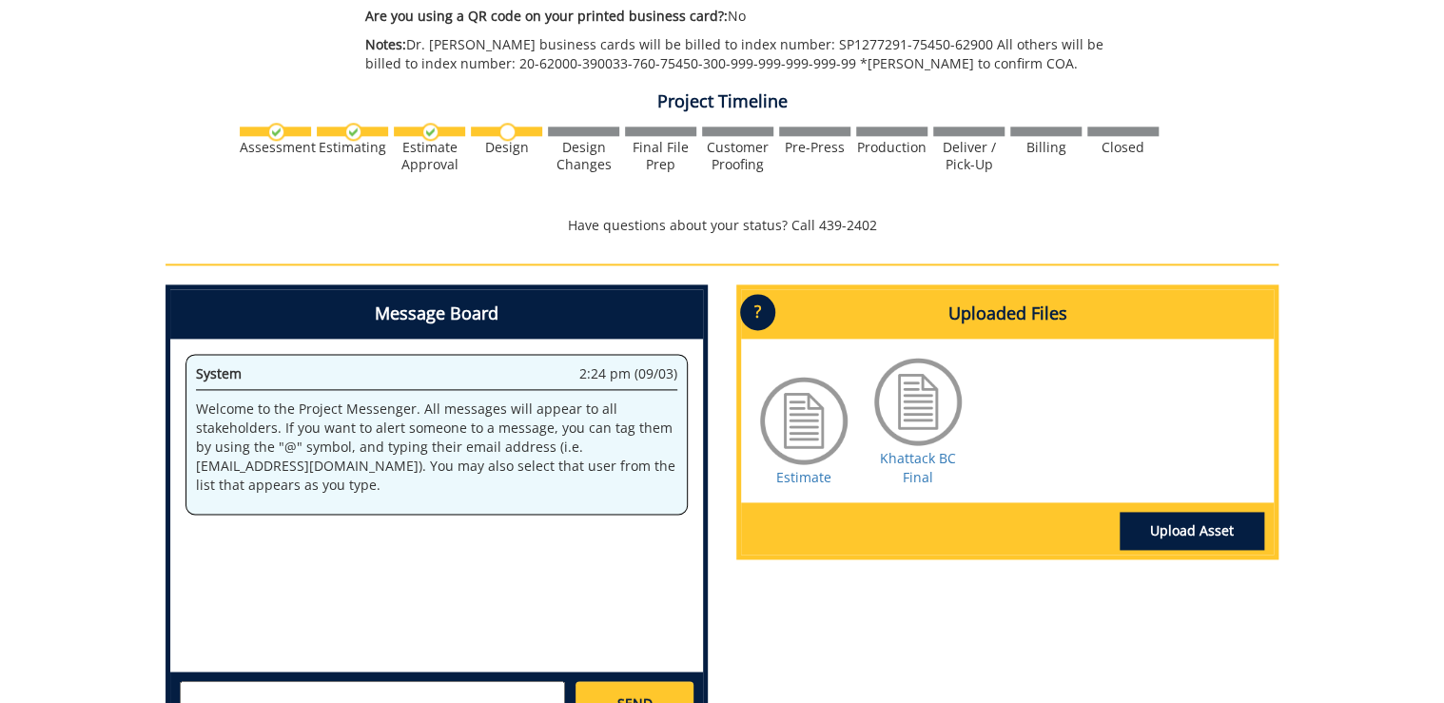
scroll to position [685, 0]
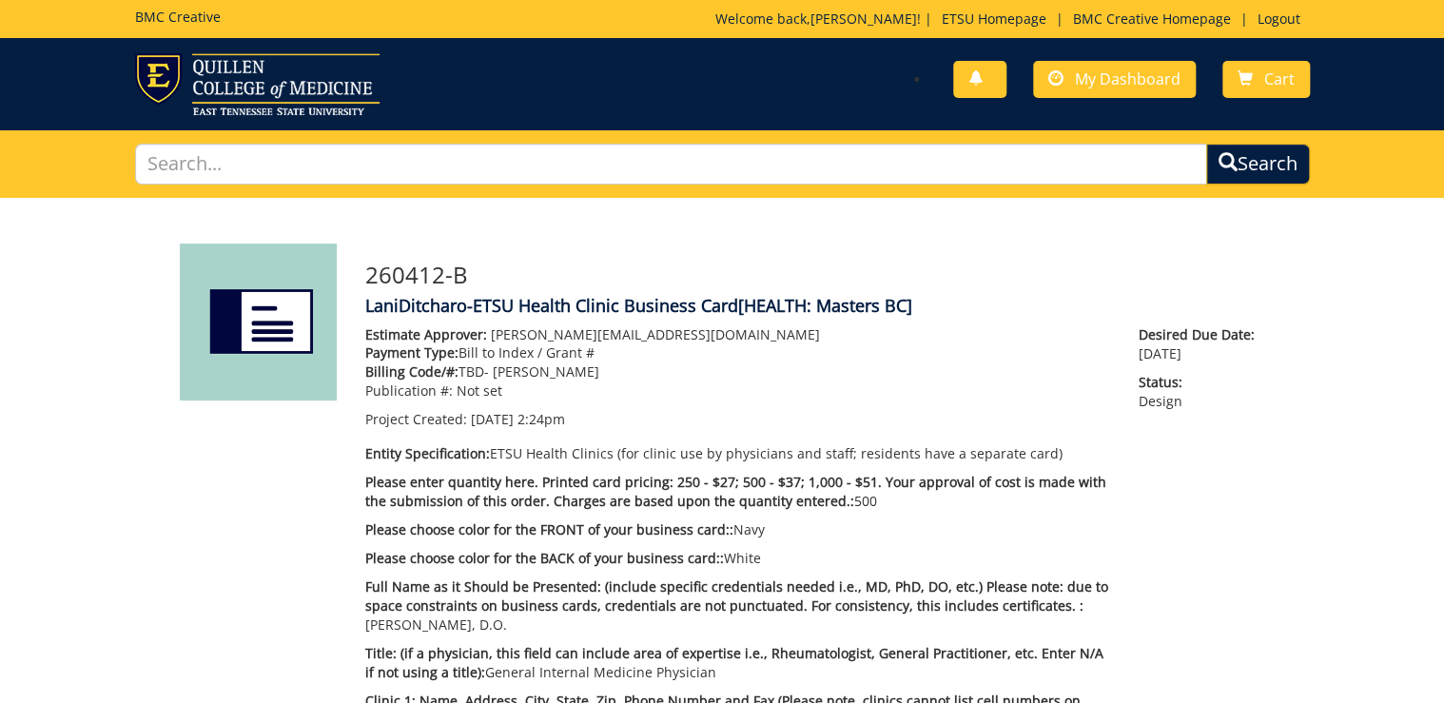
scroll to position [304, 0]
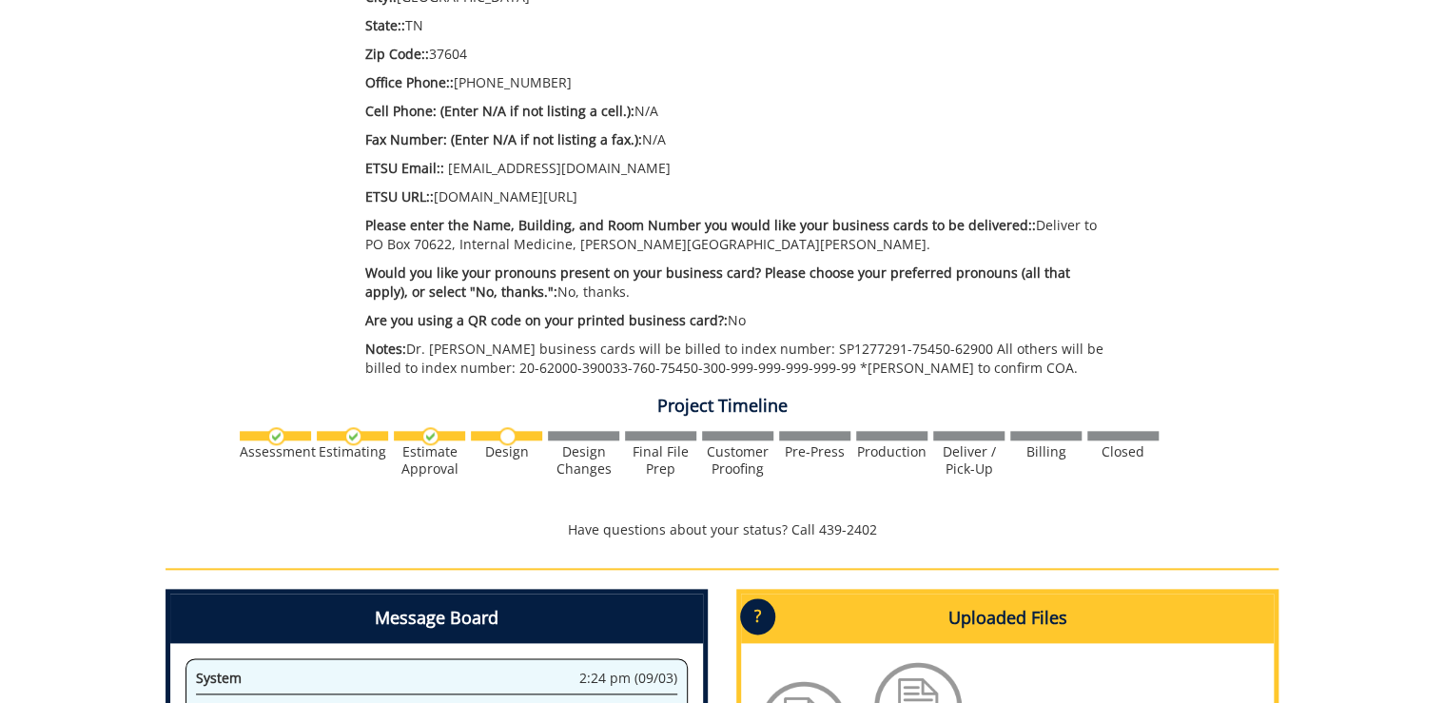
scroll to position [685, 0]
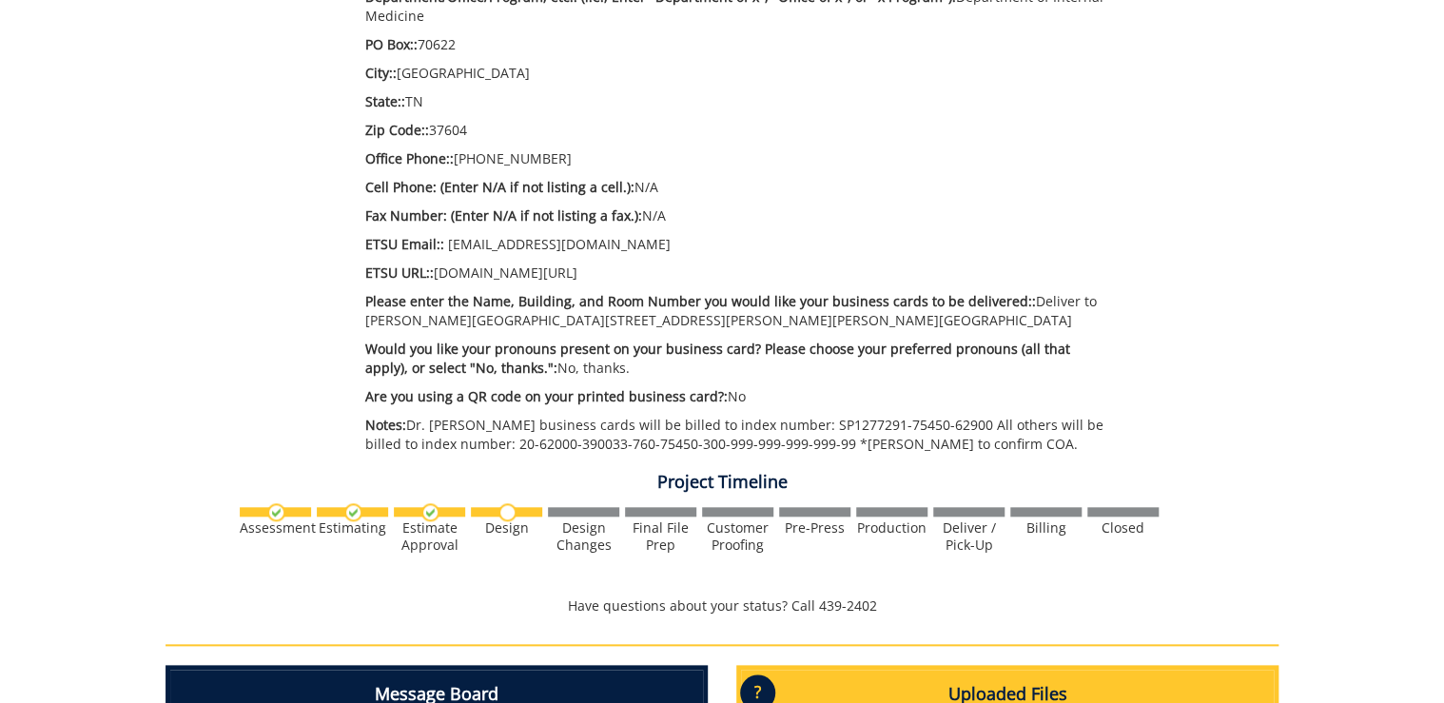
scroll to position [1065, 0]
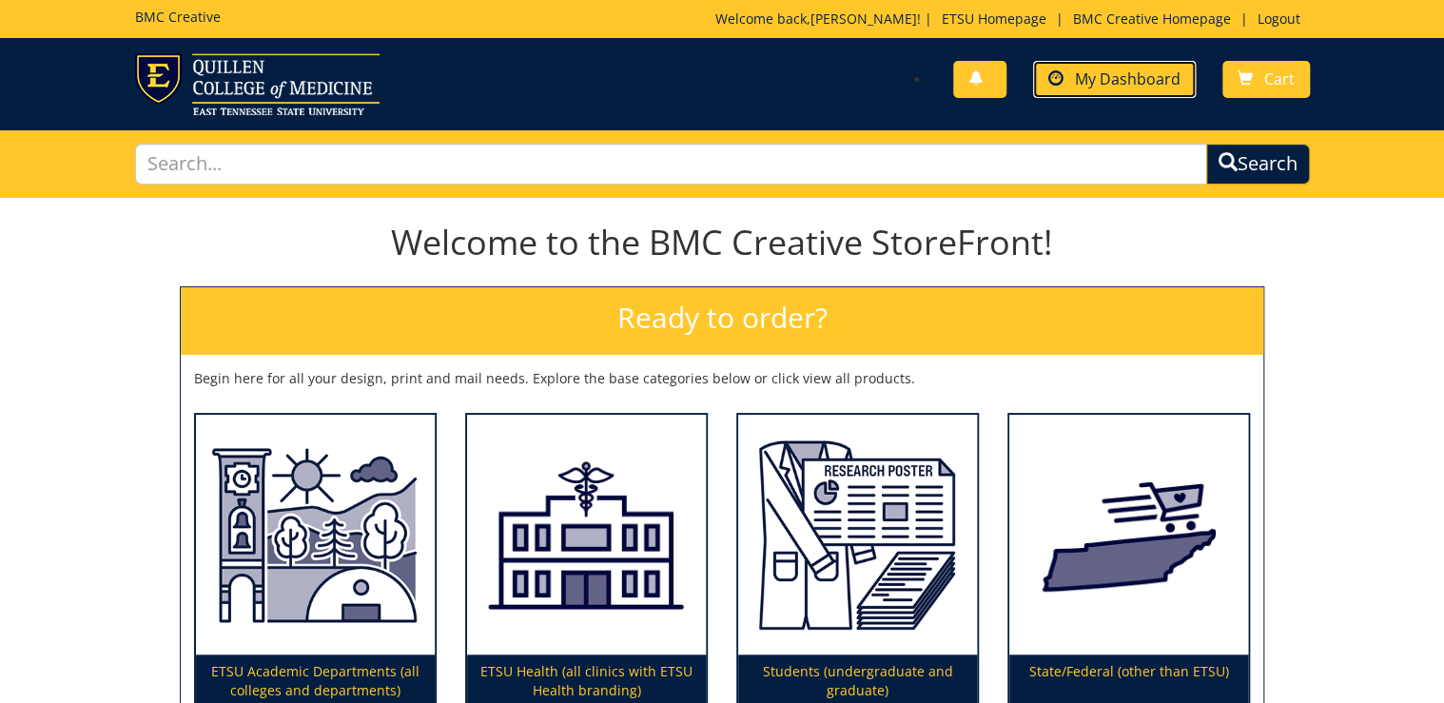
click at [1138, 75] on span "My Dashboard" at bounding box center [1128, 78] width 106 height 21
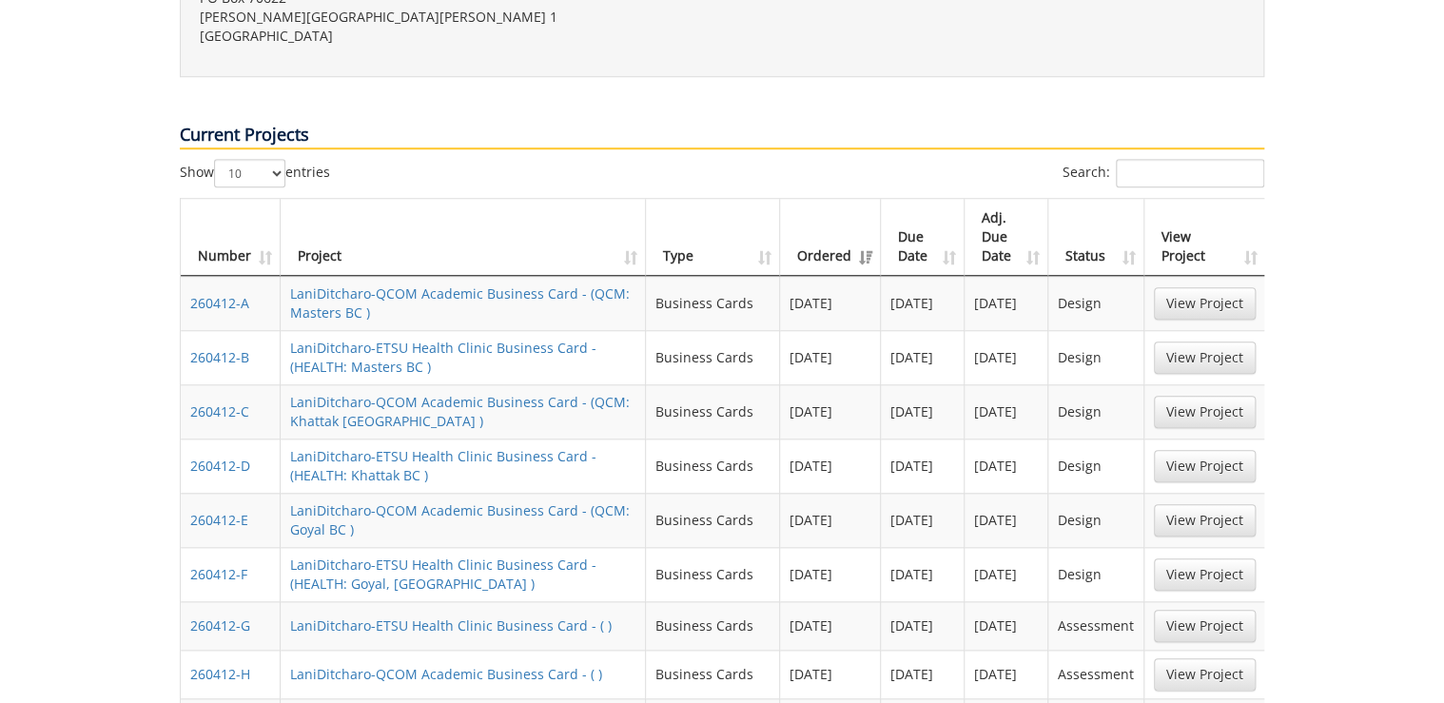
scroll to position [1218, 0]
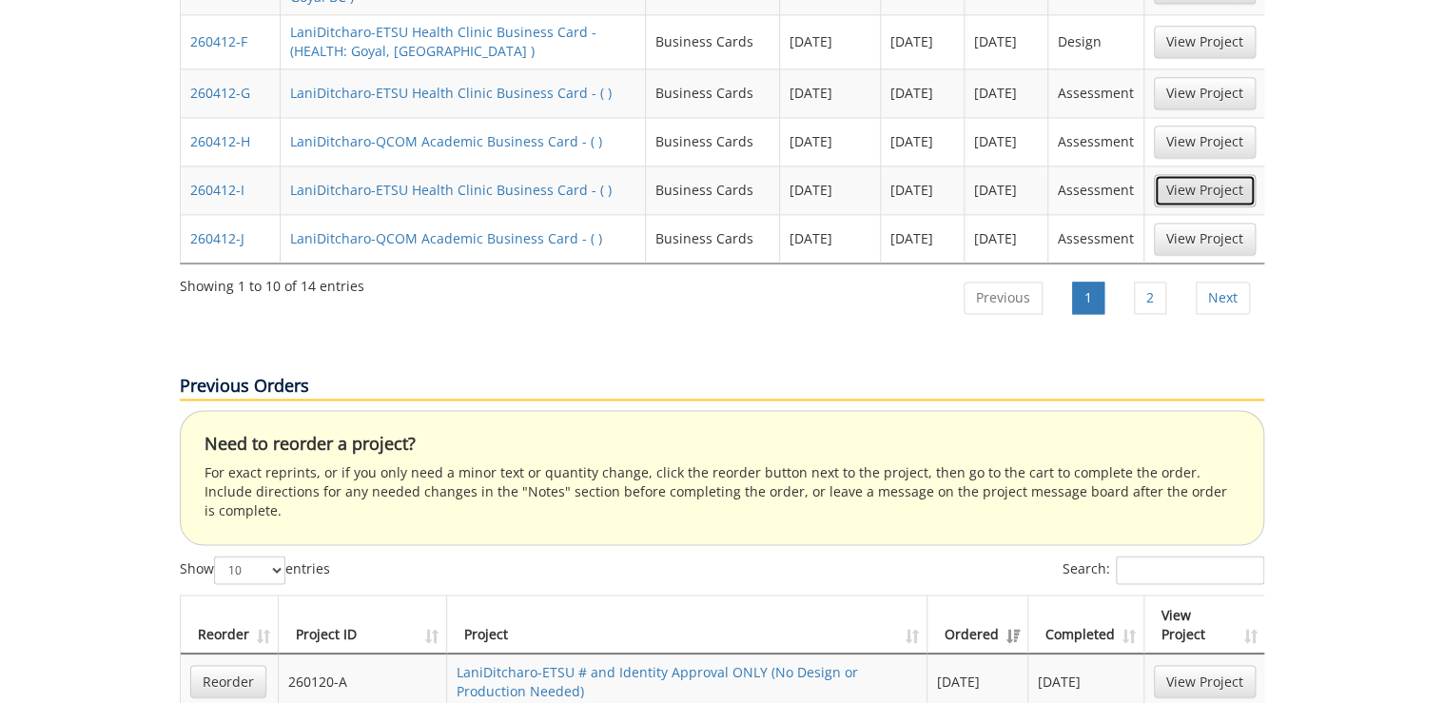
click at [1212, 174] on link "View Project" at bounding box center [1205, 190] width 102 height 32
click at [1149, 282] on link "2" at bounding box center [1150, 298] width 32 height 32
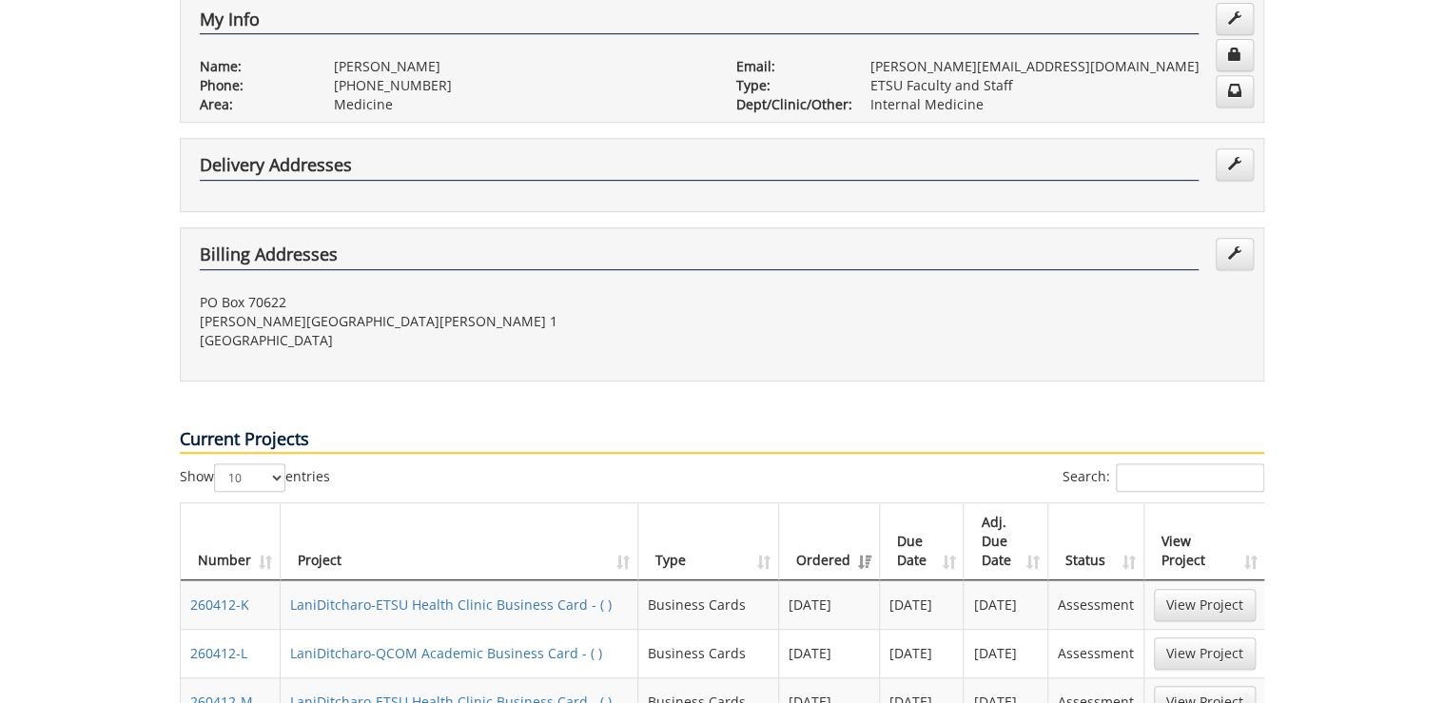
scroll to position [609, 0]
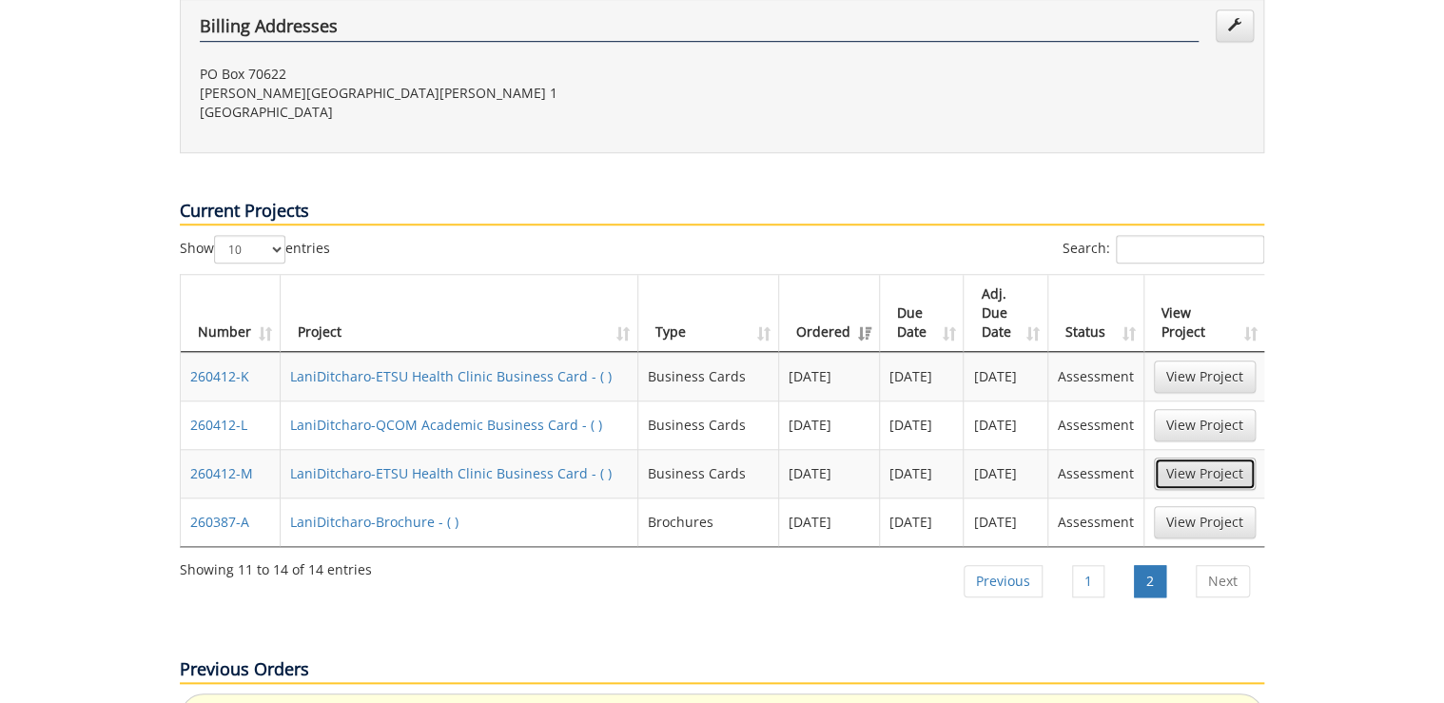
click at [1206, 458] on link "View Project" at bounding box center [1205, 474] width 102 height 32
click at [1085, 565] on link "1" at bounding box center [1088, 581] width 32 height 32
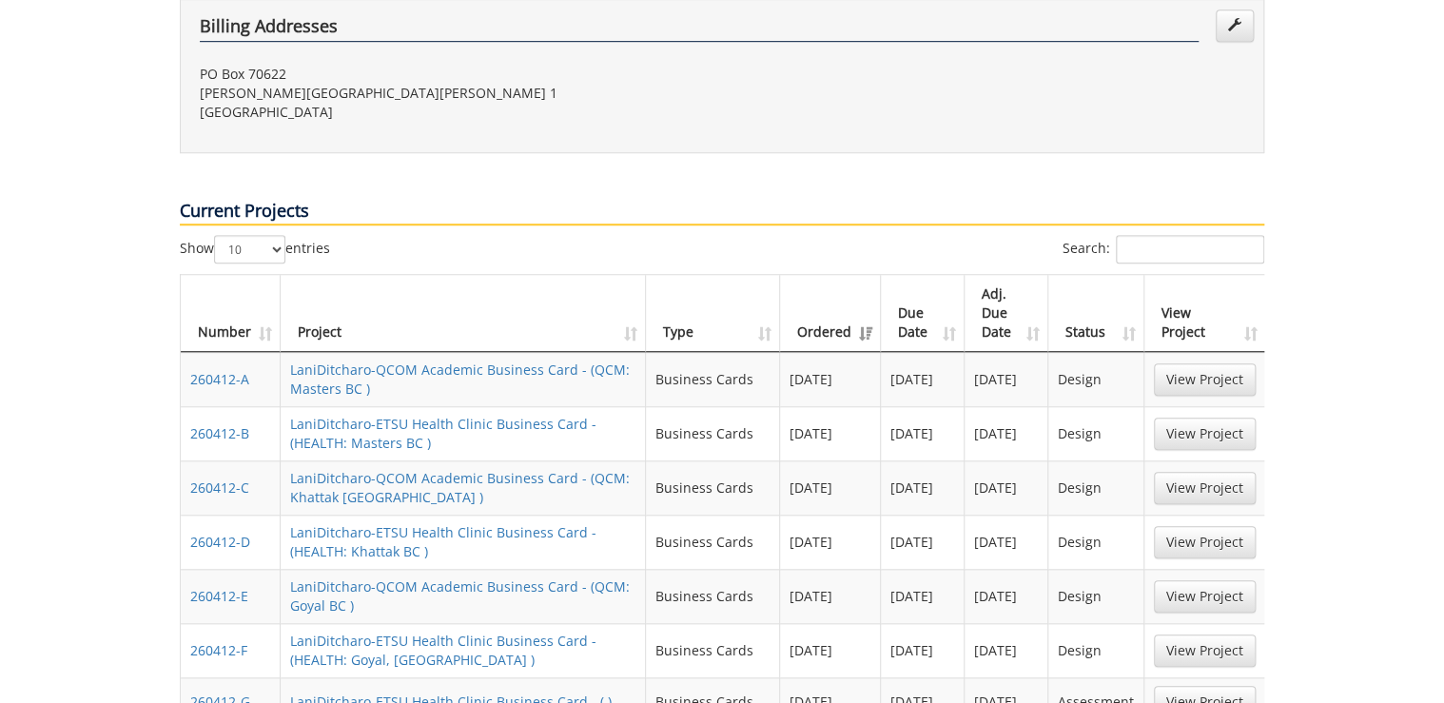
scroll to position [1096, 0]
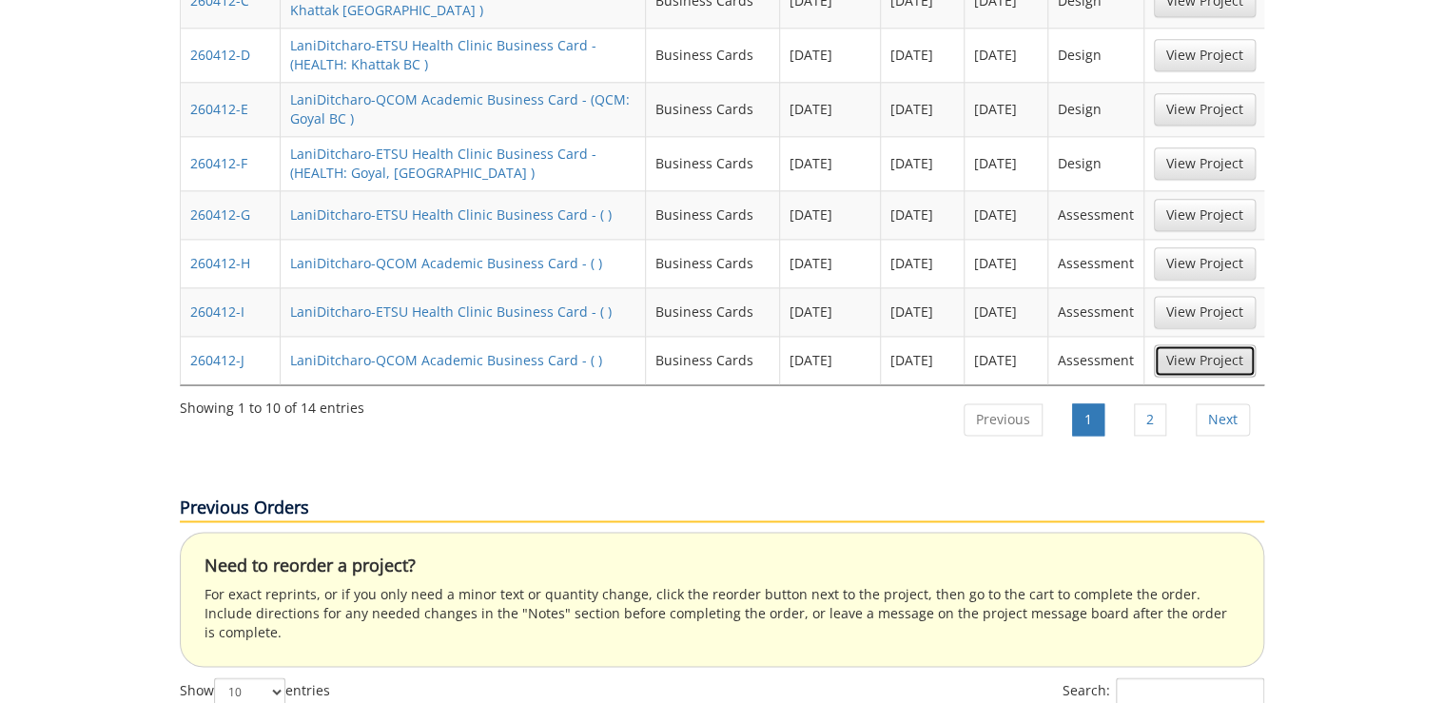
click at [1221, 344] on link "View Project" at bounding box center [1205, 360] width 102 height 32
click at [1138, 403] on link "2" at bounding box center [1150, 419] width 32 height 32
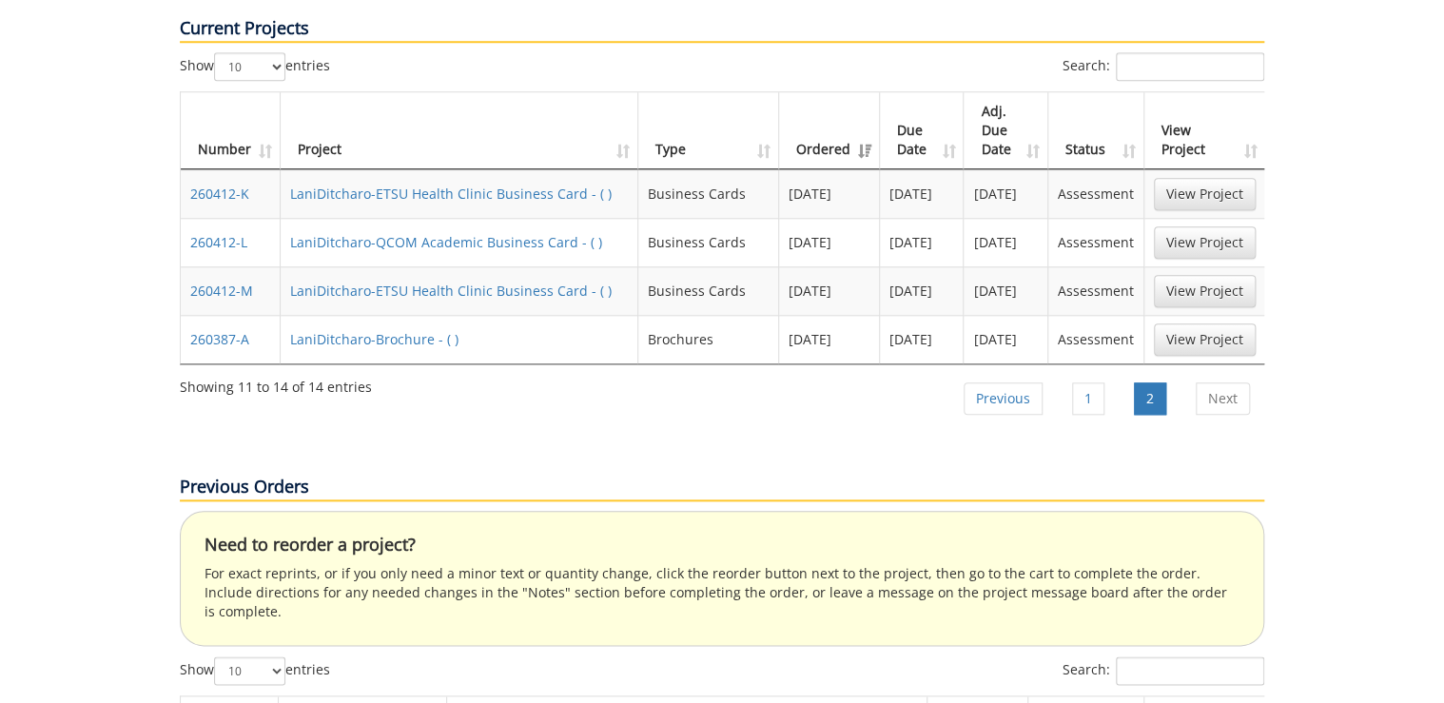
scroll to position [715, 0]
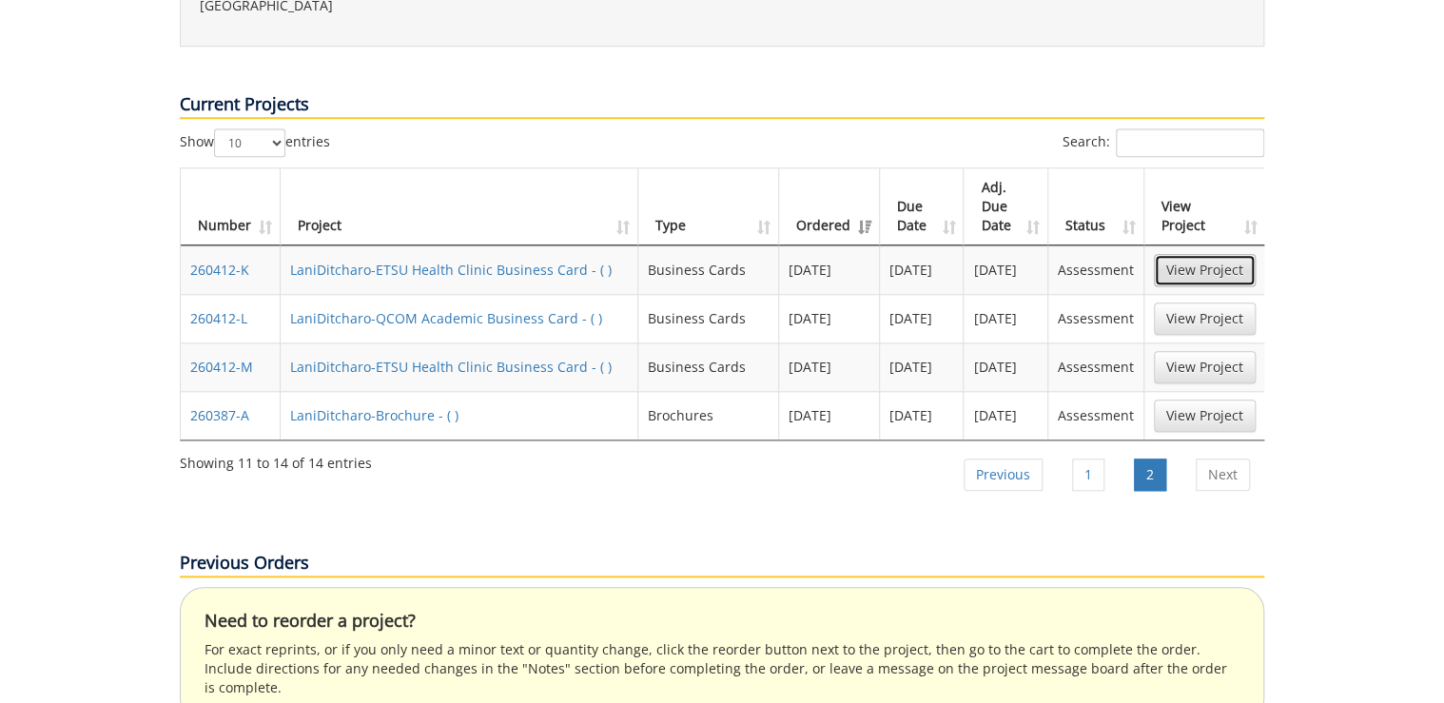
click at [1186, 254] on link "View Project" at bounding box center [1205, 270] width 102 height 32
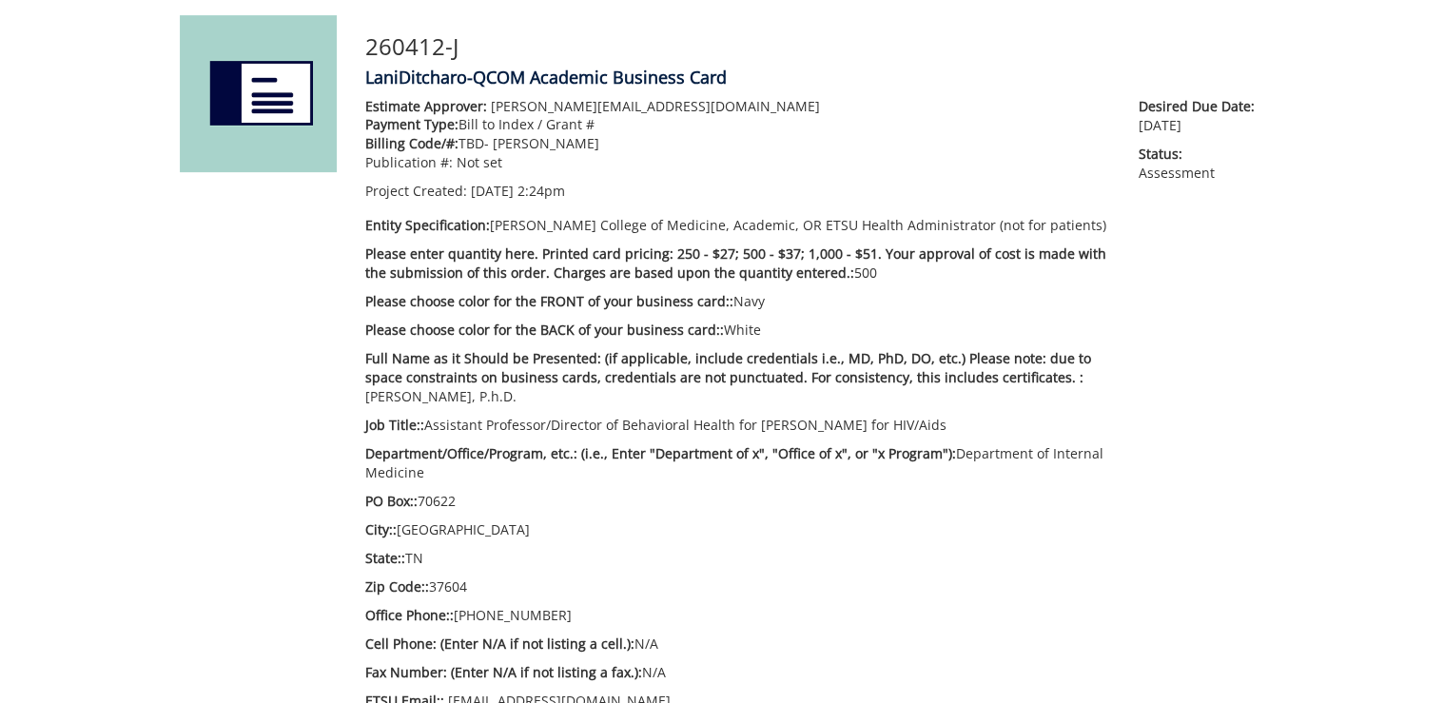
scroll to position [304, 0]
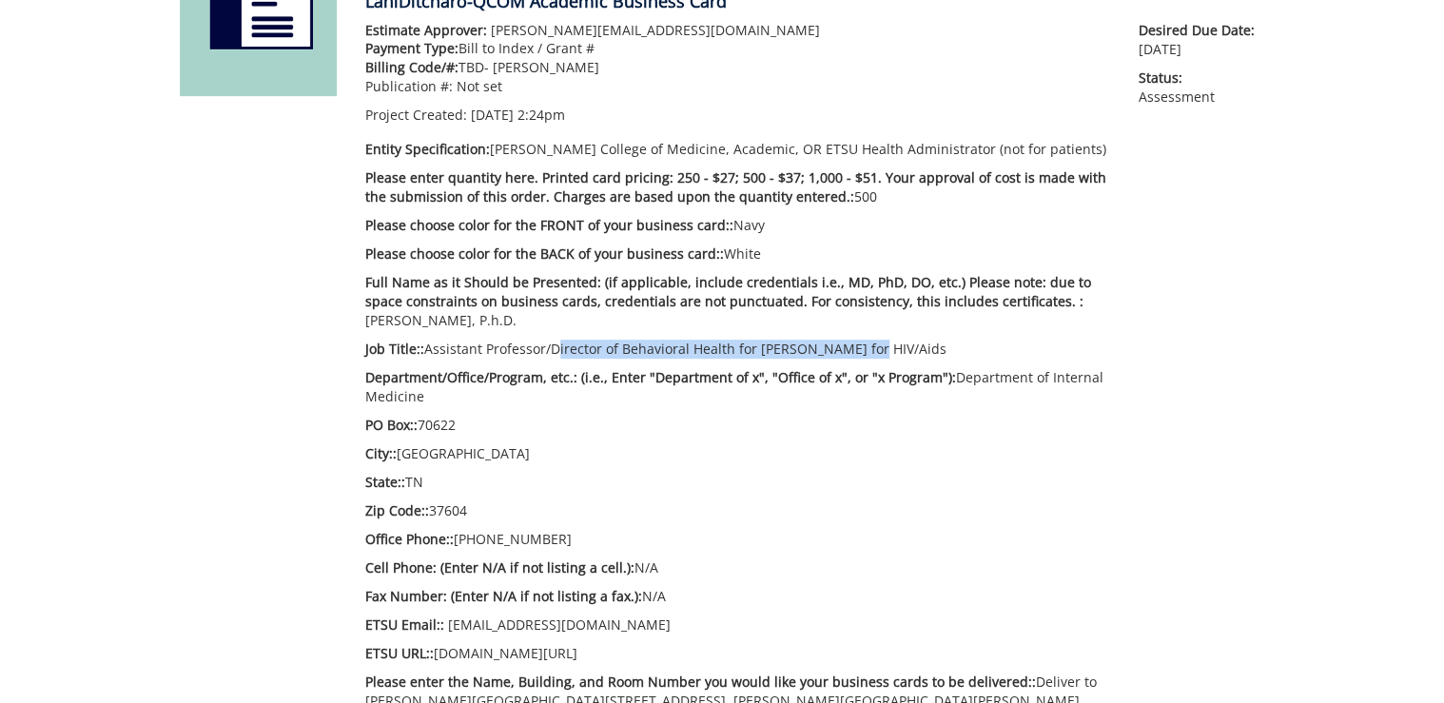
drag, startPoint x: 859, startPoint y: 344, endPoint x: 546, endPoint y: 344, distance: 313.0
click at [546, 344] on p "Job Title:: Assistant Professor/Director of Behavioral Health for [PERSON_NAME]…" at bounding box center [737, 349] width 745 height 19
copy p "Director of Behavioral Health for [PERSON_NAME] for HIV/Aids"
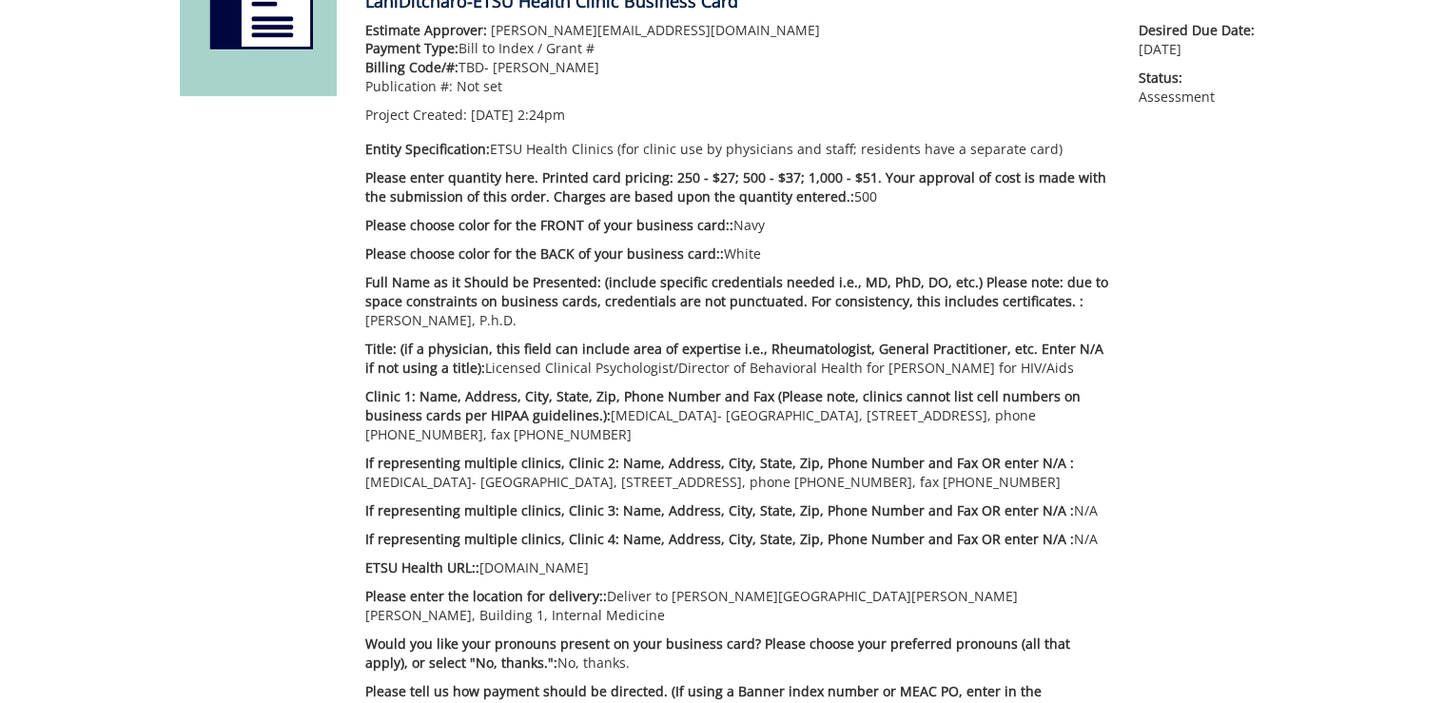
scroll to position [381, 0]
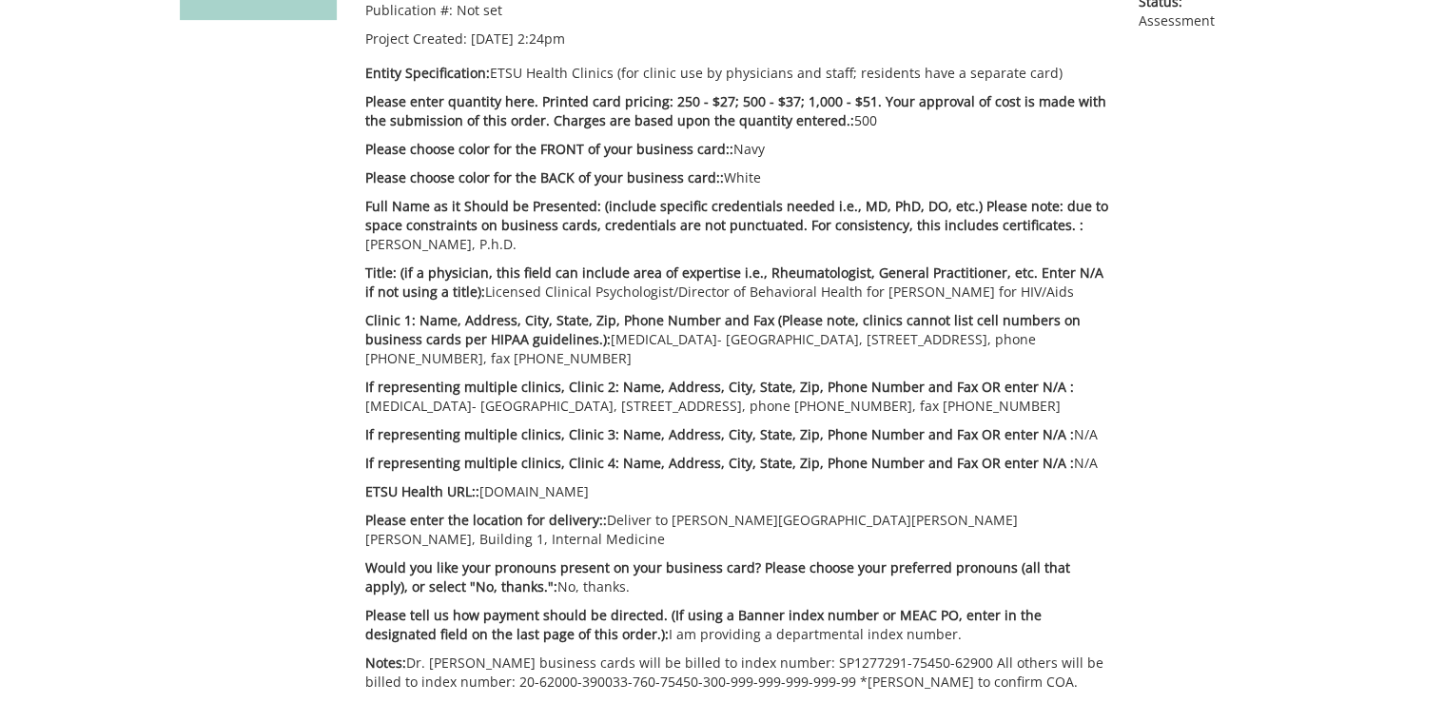
click at [591, 288] on p "Title: (if a physician, this field can include area of expertise i.e., Rheumato…" at bounding box center [737, 283] width 745 height 38
copy p "[MEDICAL_DATA]"
